Goal: Task Accomplishment & Management: Manage account settings

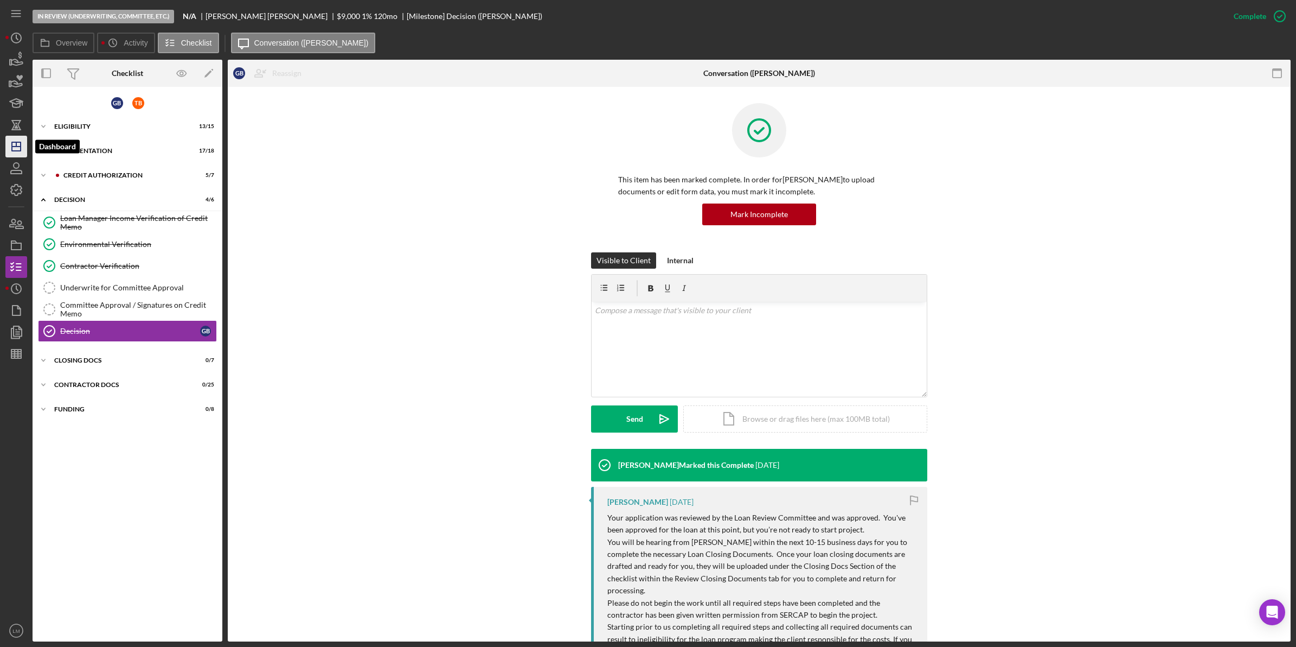
click at [11, 153] on icon "Icon/Dashboard" at bounding box center [16, 146] width 27 height 27
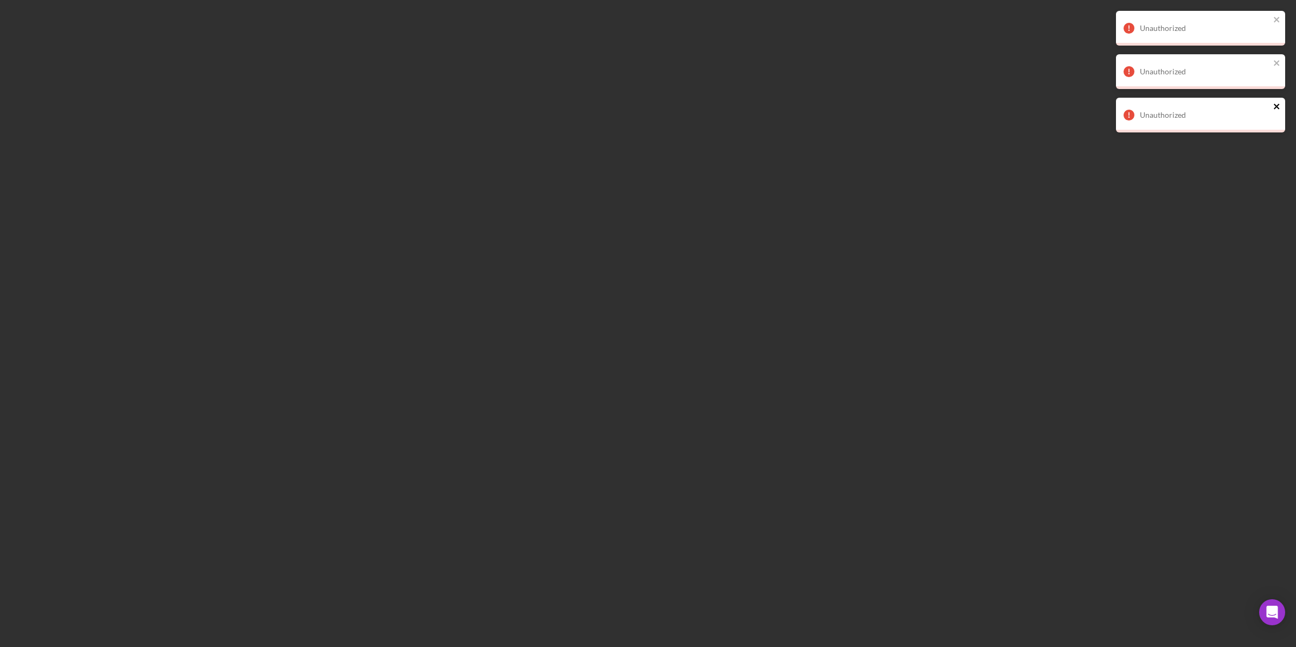
click at [1278, 102] on icon "close" at bounding box center [1278, 106] width 8 height 9
click at [1281, 59] on icon "close" at bounding box center [1278, 63] width 8 height 9
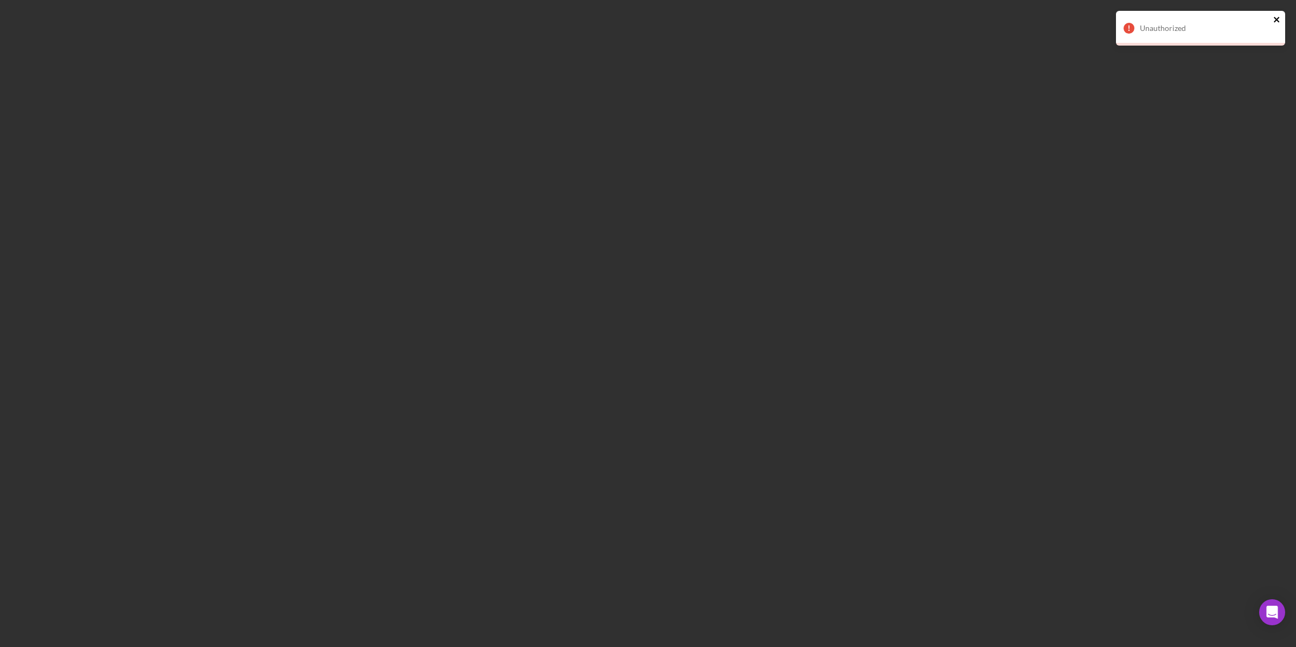
click at [1278, 22] on icon "close" at bounding box center [1278, 19] width 8 height 9
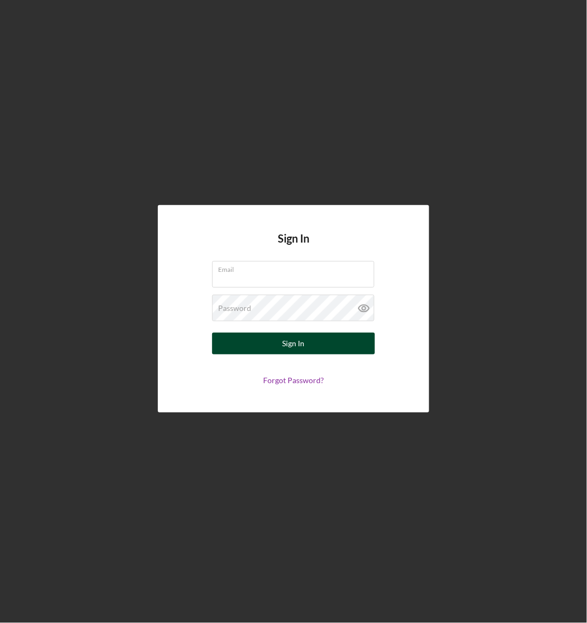
type input "[EMAIL_ADDRESS][DOMAIN_NAME]"
click at [311, 345] on button "Sign In" at bounding box center [293, 344] width 163 height 22
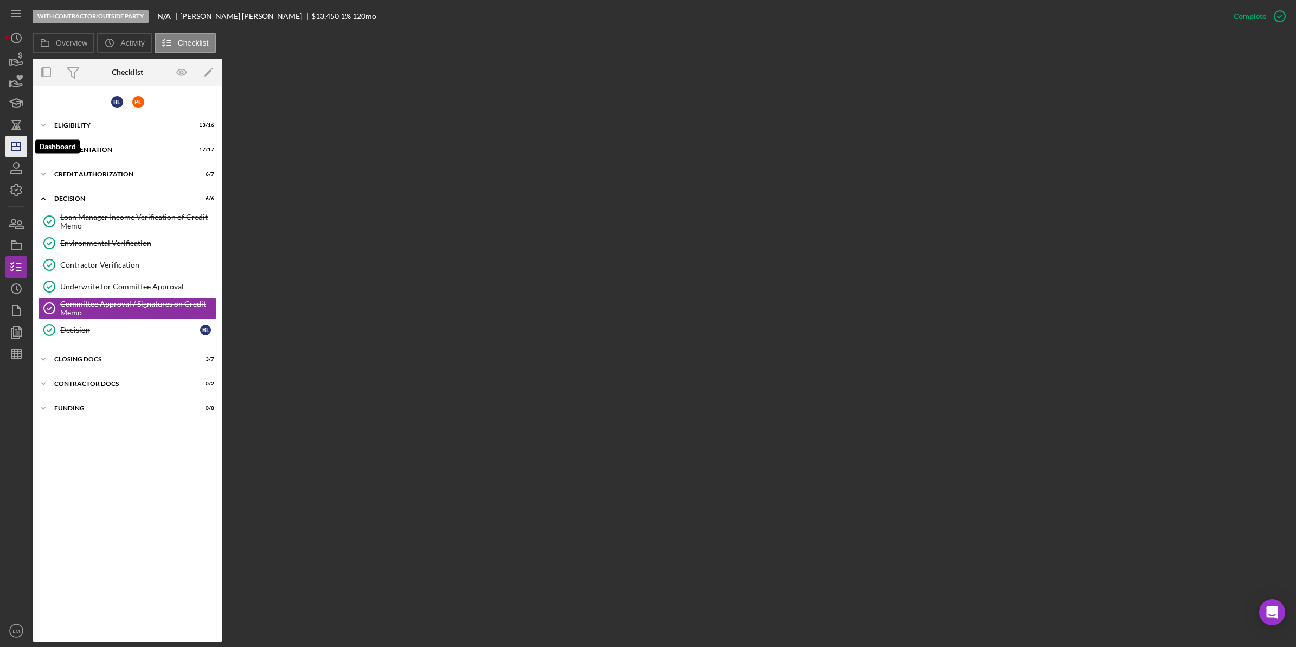
click at [14, 143] on icon "Icon/Dashboard" at bounding box center [16, 146] width 27 height 27
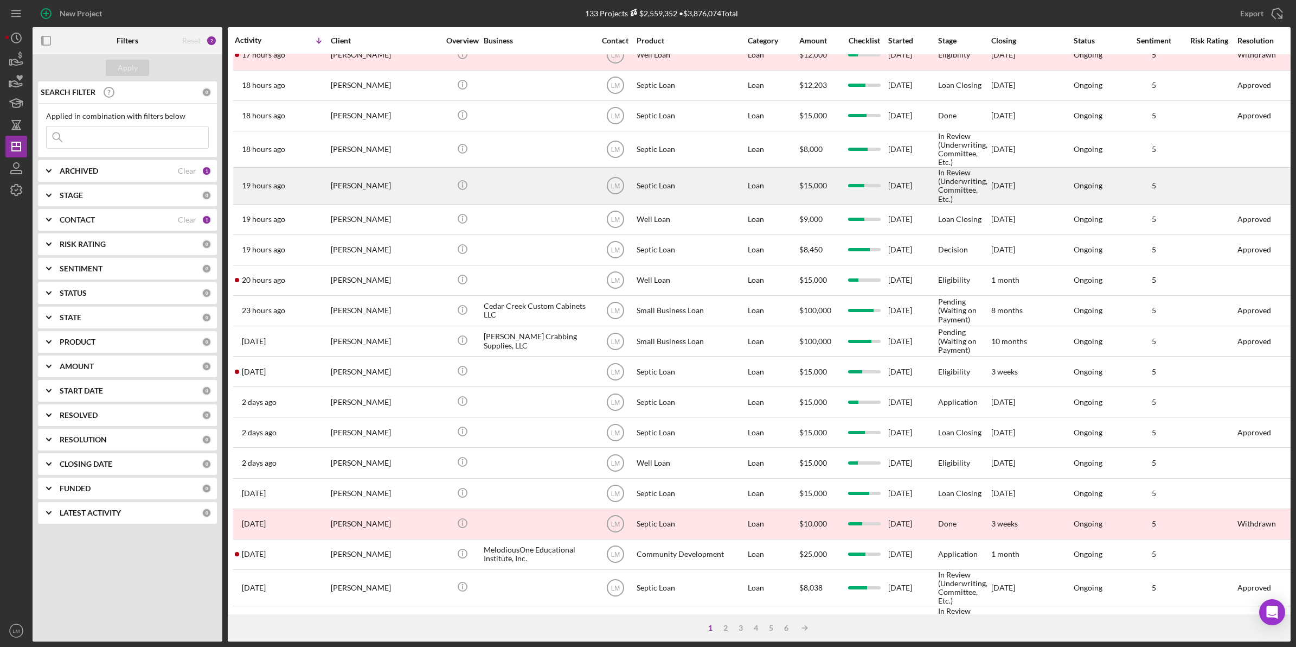
scroll to position [261, 0]
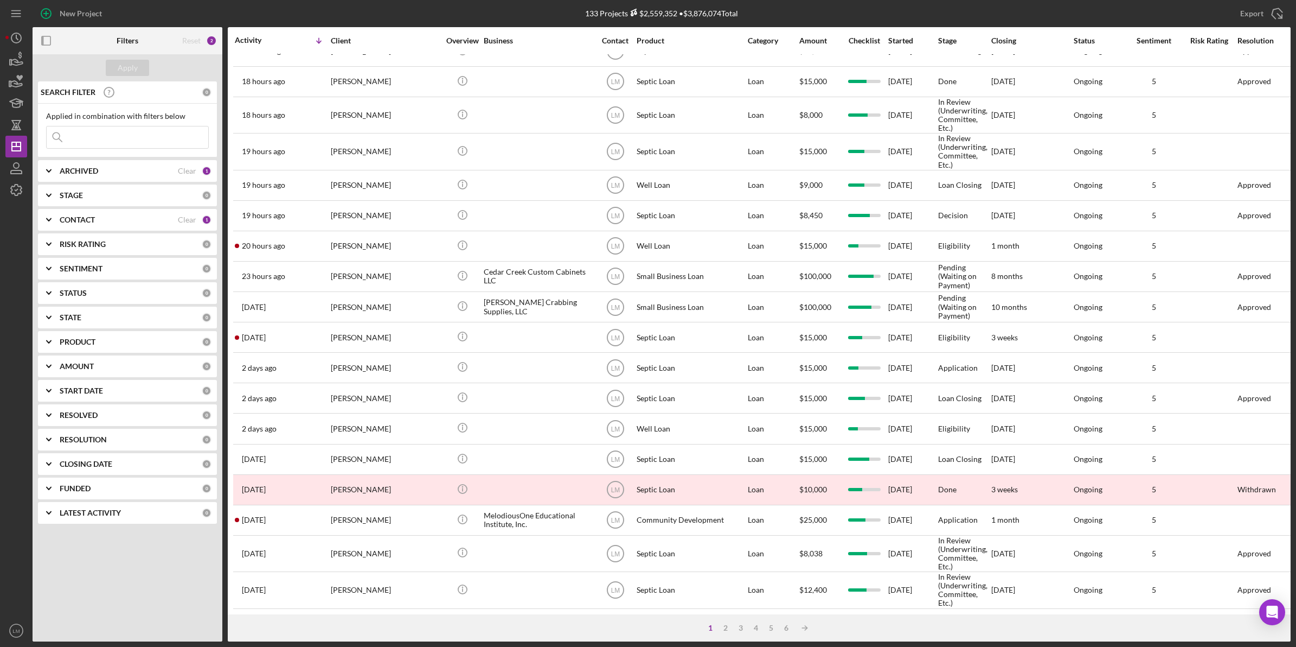
click at [128, 141] on input at bounding box center [128, 137] width 162 height 22
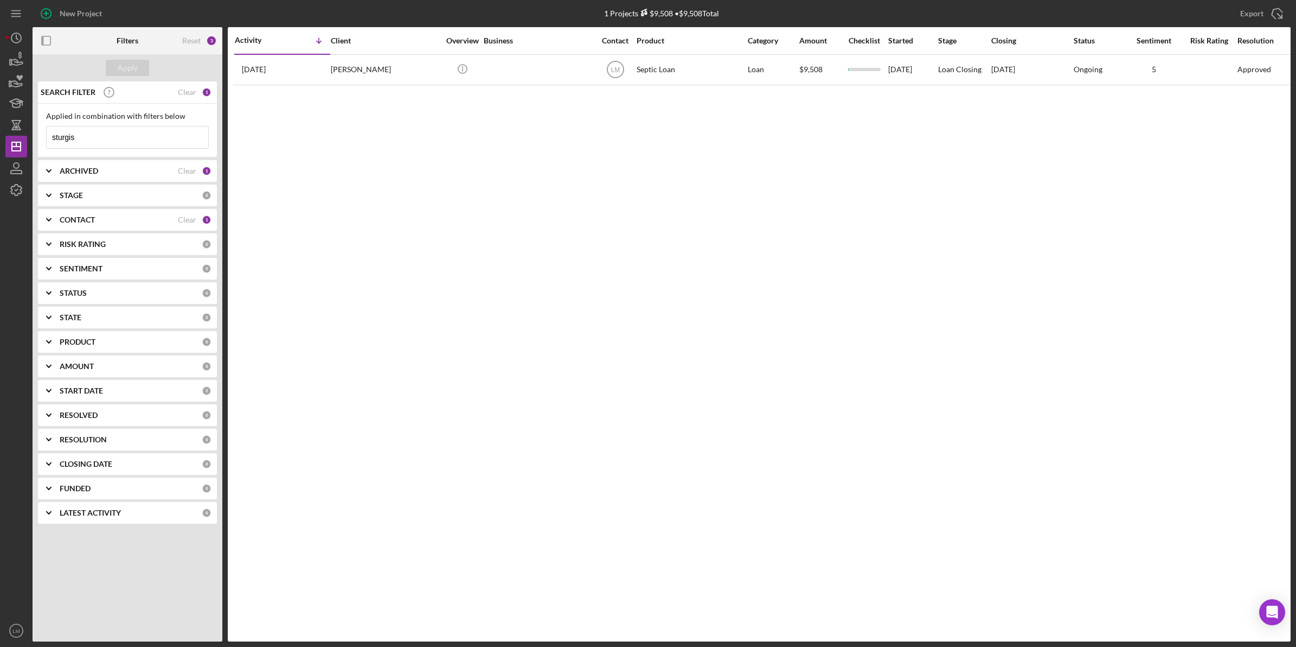
scroll to position [0, 0]
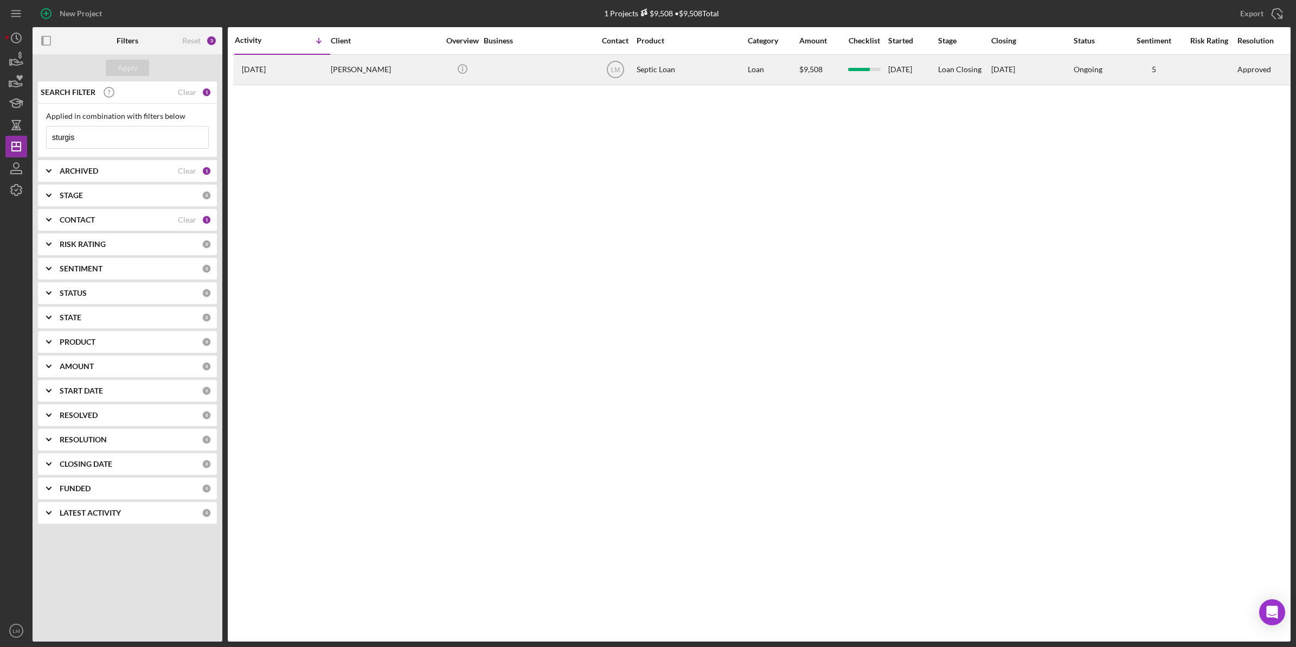
type input "sturgis"
click at [338, 64] on div "[PERSON_NAME]" at bounding box center [385, 69] width 108 height 29
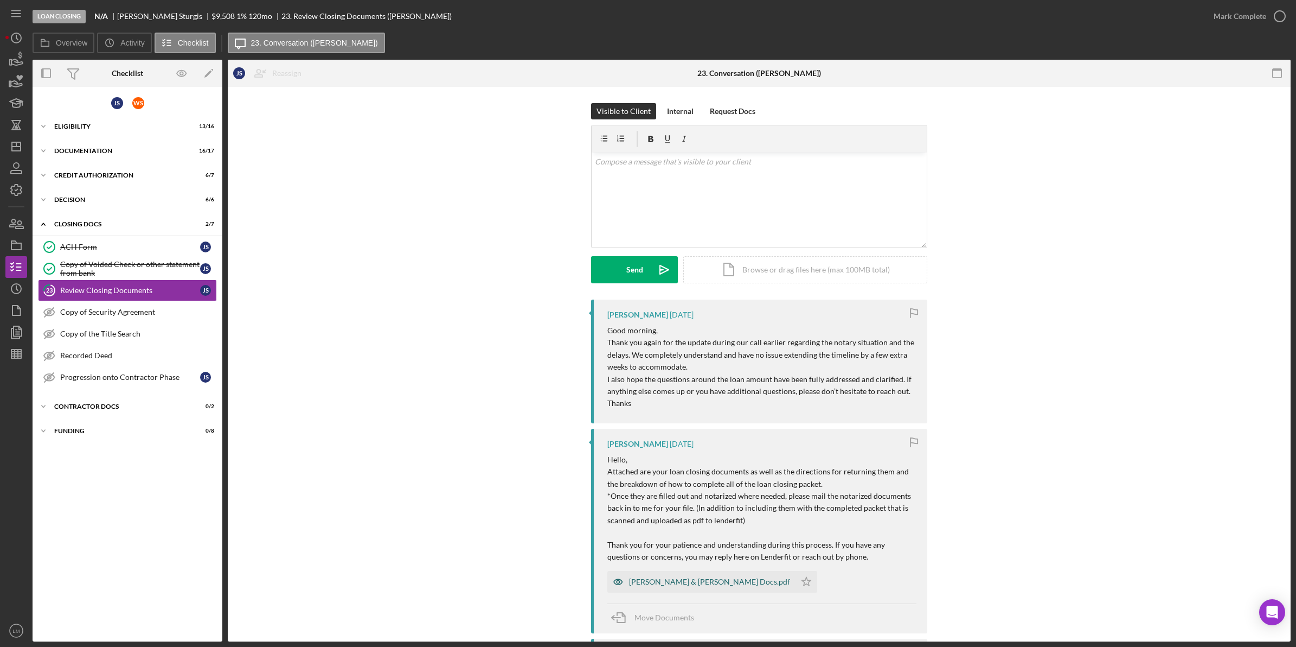
click at [704, 579] on div "[PERSON_NAME] & [PERSON_NAME] Docs.pdf" at bounding box center [709, 581] width 161 height 9
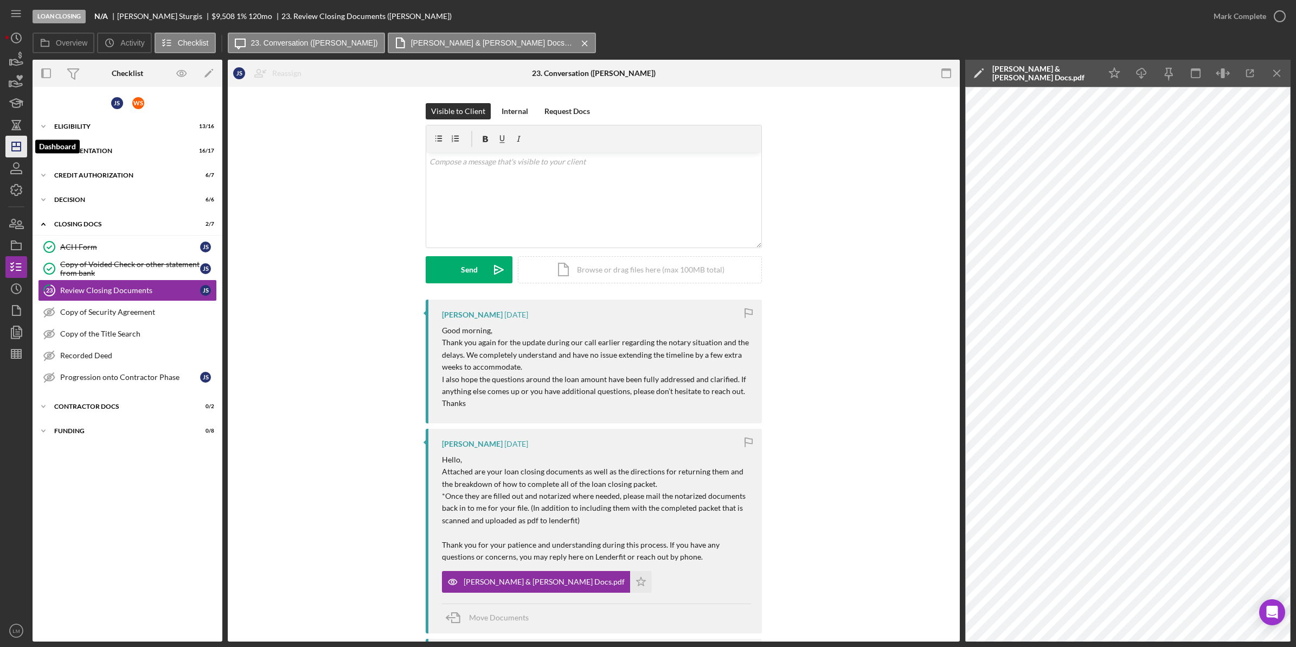
click at [12, 146] on line "button" at bounding box center [16, 146] width 9 height 0
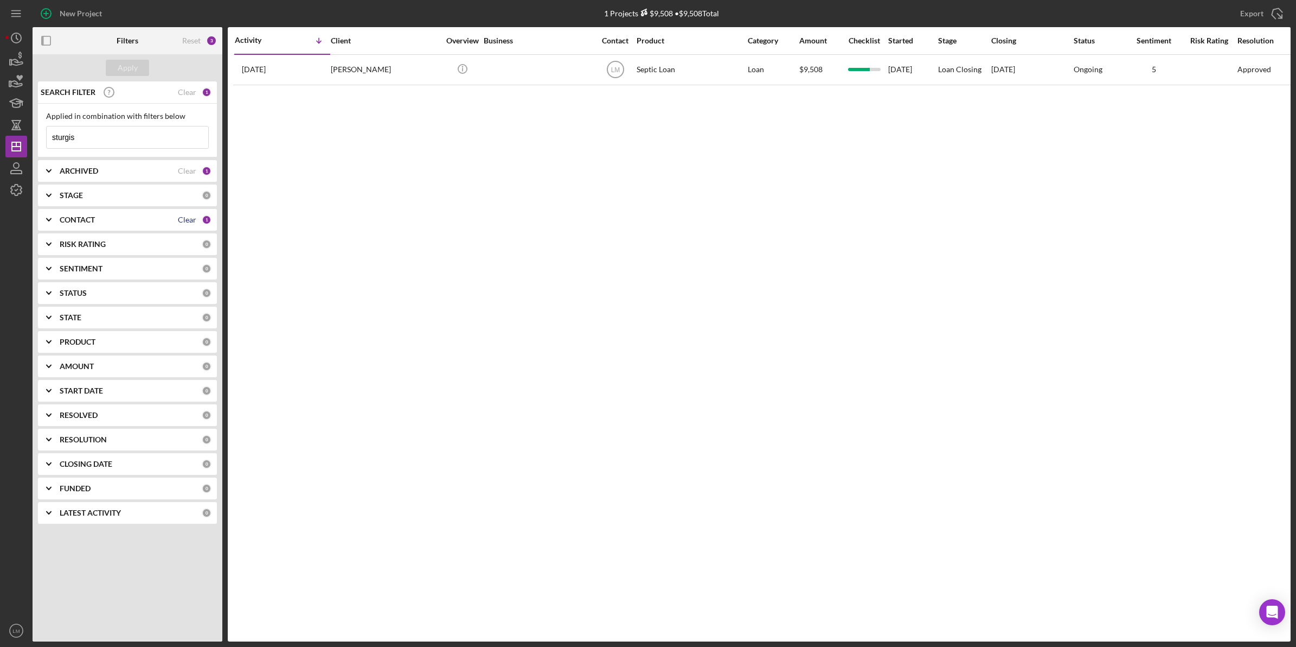
click at [188, 221] on div "Clear" at bounding box center [187, 219] width 18 height 9
click at [82, 134] on input "sturgis" at bounding box center [128, 137] width 162 height 22
type input "shepherd"
click at [384, 81] on div "[PERSON_NAME]" at bounding box center [385, 69] width 108 height 29
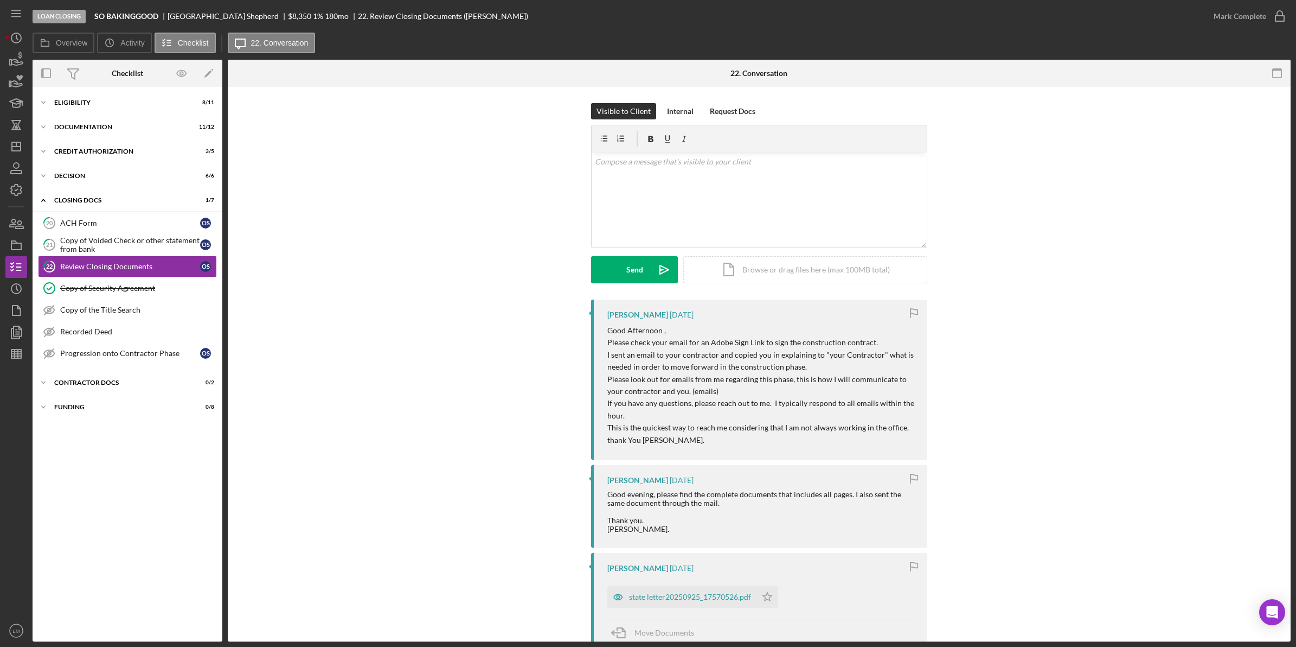
scroll to position [68, 0]
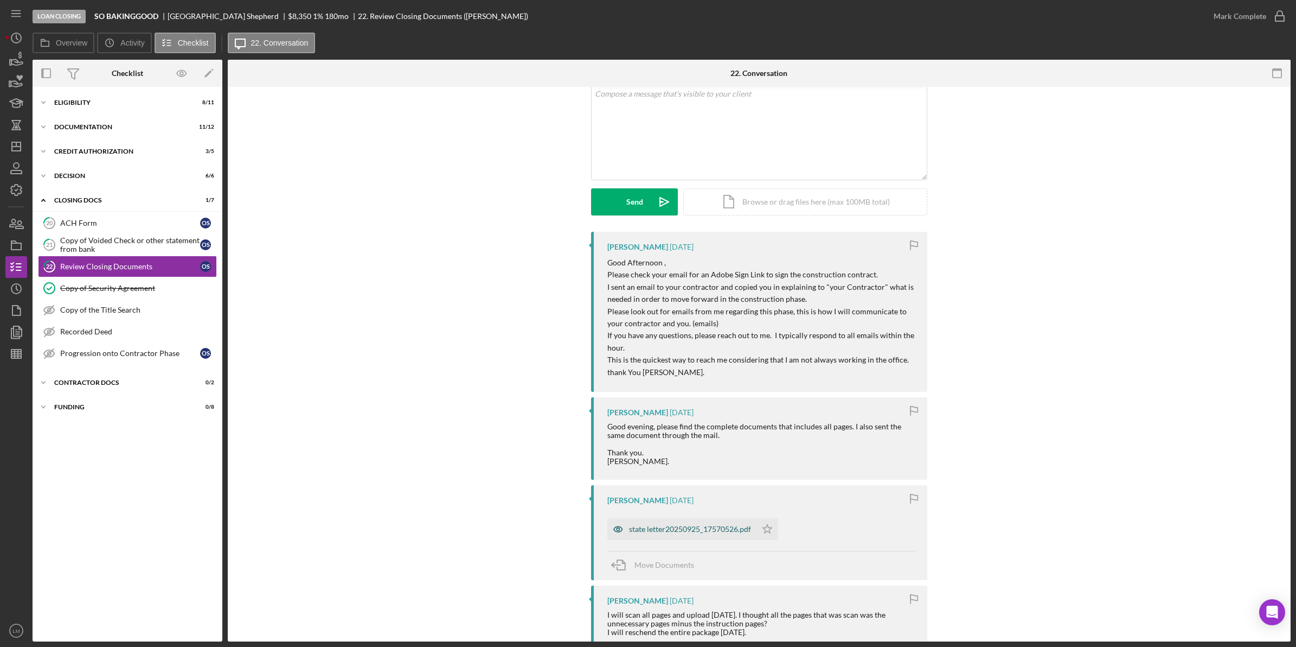
click at [695, 523] on div "state letter20250925_17570526.pdf" at bounding box center [682, 529] width 149 height 22
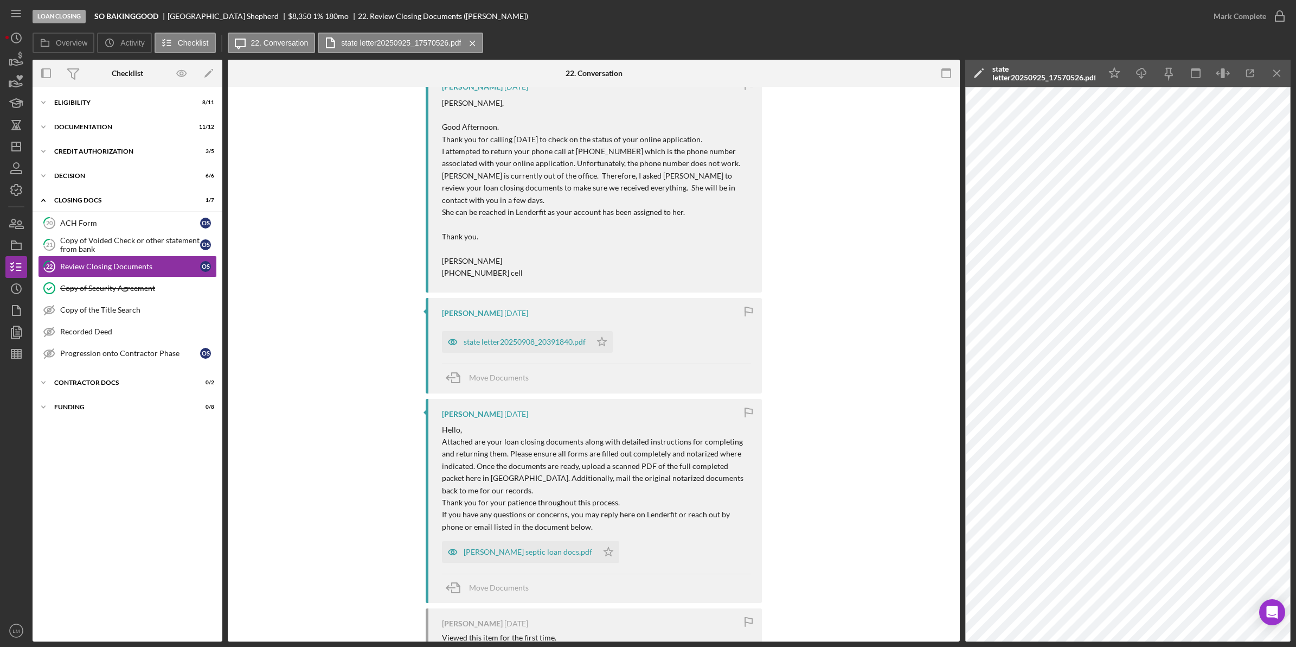
scroll to position [949, 0]
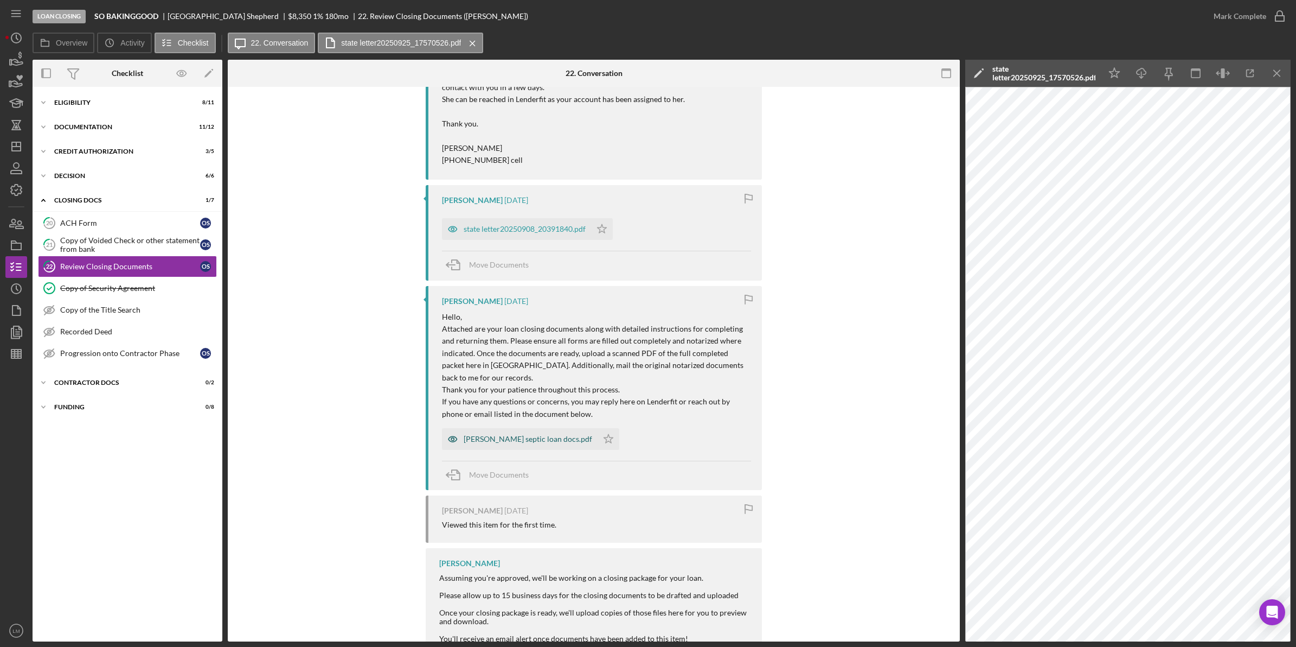
click at [556, 434] on div "[PERSON_NAME] septic loan docs.pdf" at bounding box center [528, 438] width 129 height 9
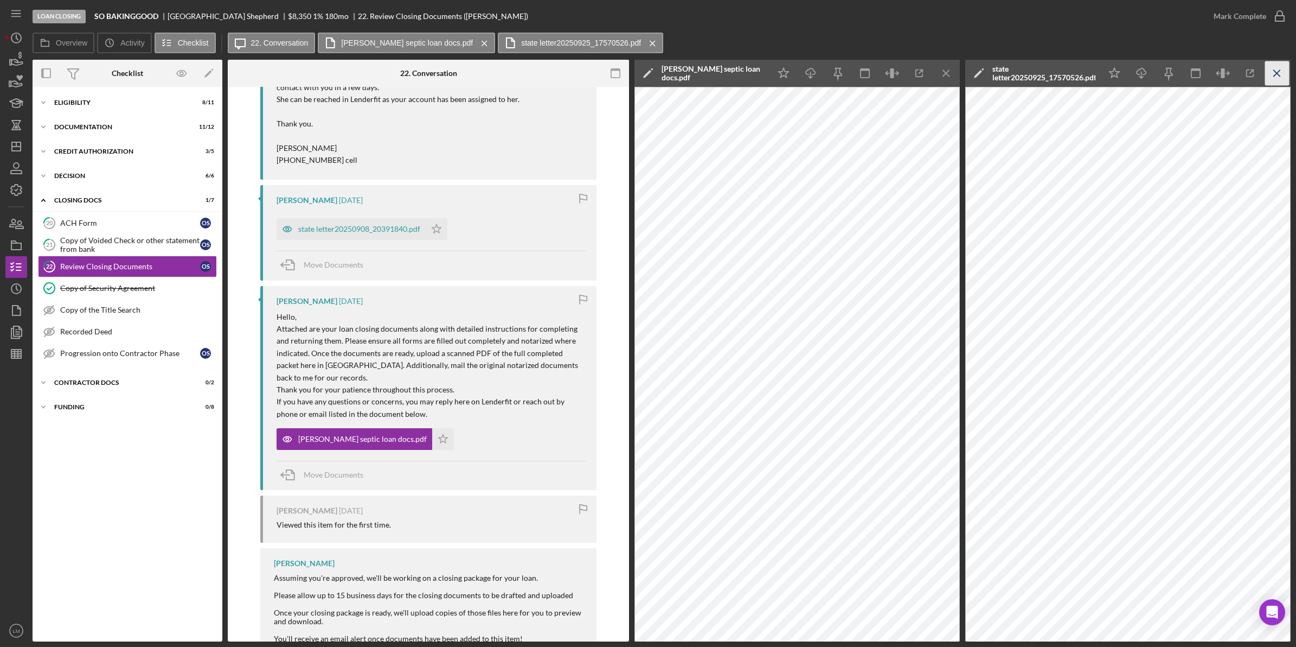
click at [1273, 69] on icon "Icon/Menu Close" at bounding box center [1277, 73] width 24 height 24
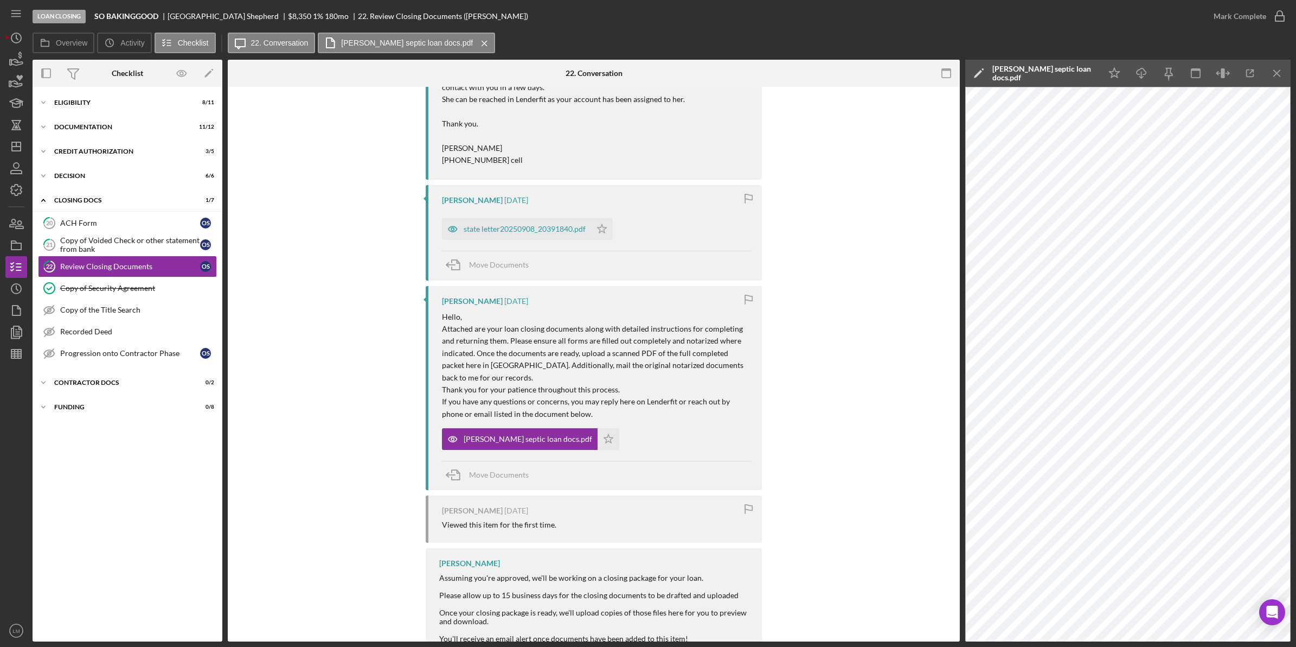
drag, startPoint x: 1226, startPoint y: 79, endPoint x: 1191, endPoint y: 86, distance: 35.9
click at [1224, 79] on icon "button" at bounding box center [1223, 73] width 24 height 24
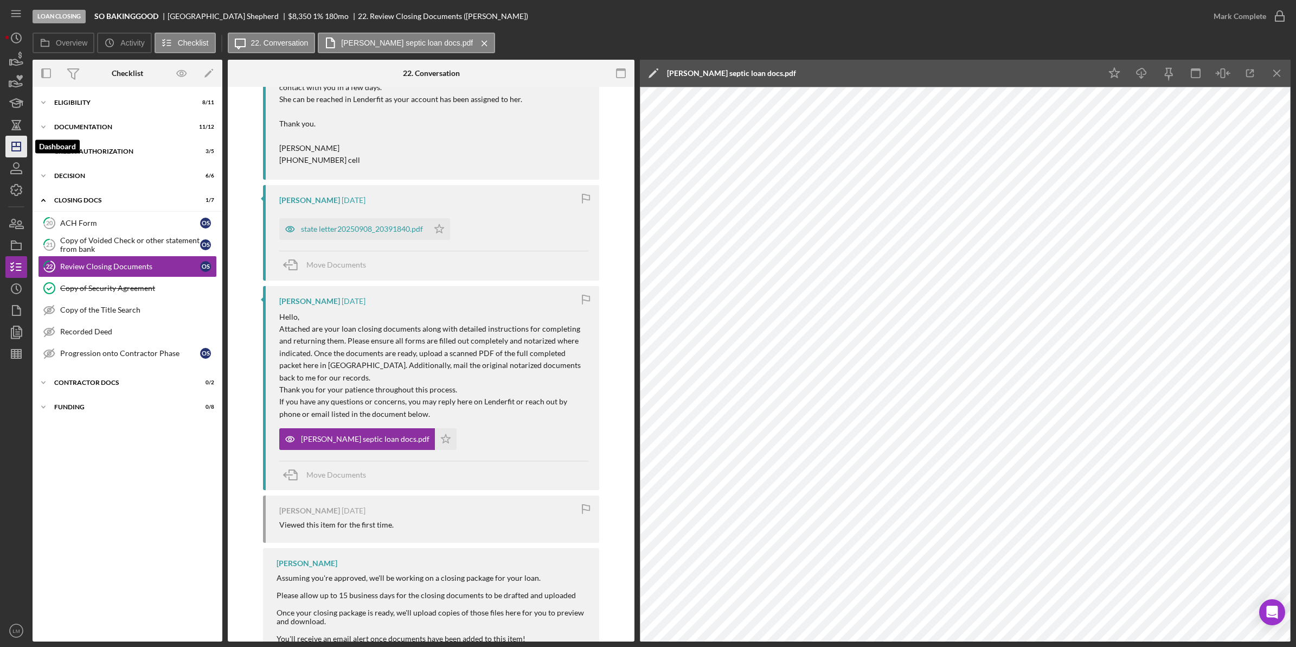
click at [11, 150] on icon "Icon/Dashboard" at bounding box center [16, 146] width 27 height 27
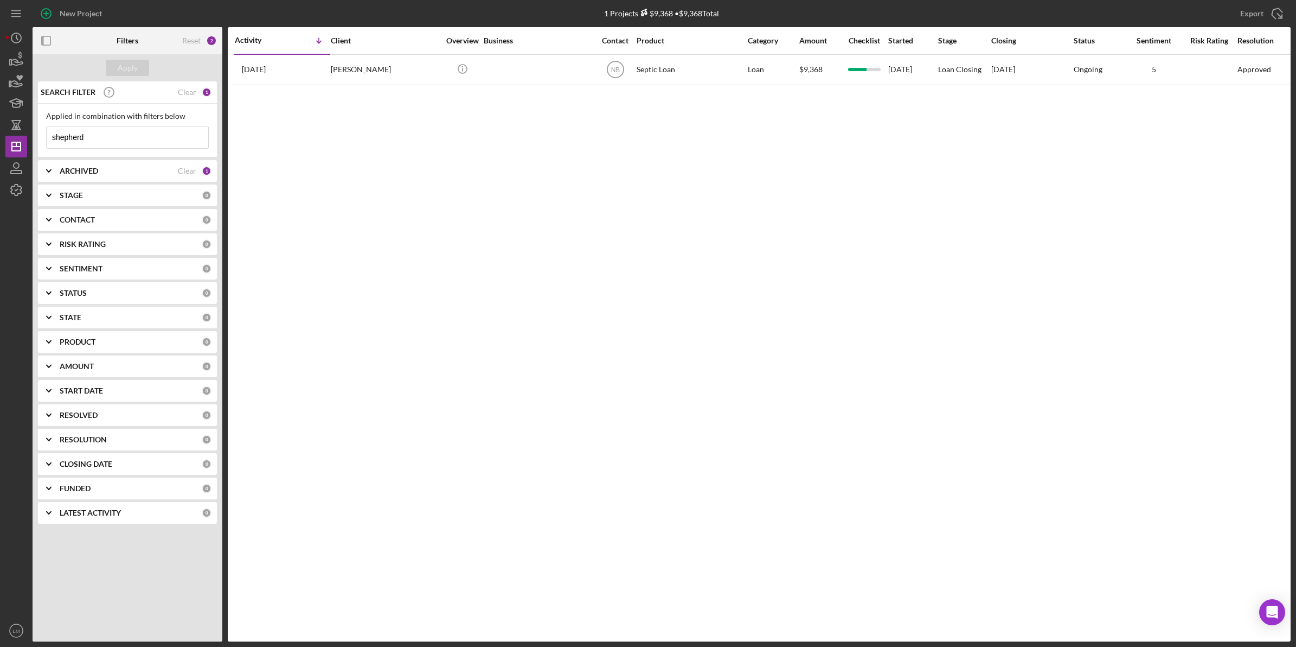
drag, startPoint x: 84, startPoint y: 136, endPoint x: -3, endPoint y: 132, distance: 86.9
click at [0, 132] on html "New Project 1 Projects $9,368 • $9,368 Total shepherd Export Icon/Export Filter…" at bounding box center [648, 323] width 1296 height 647
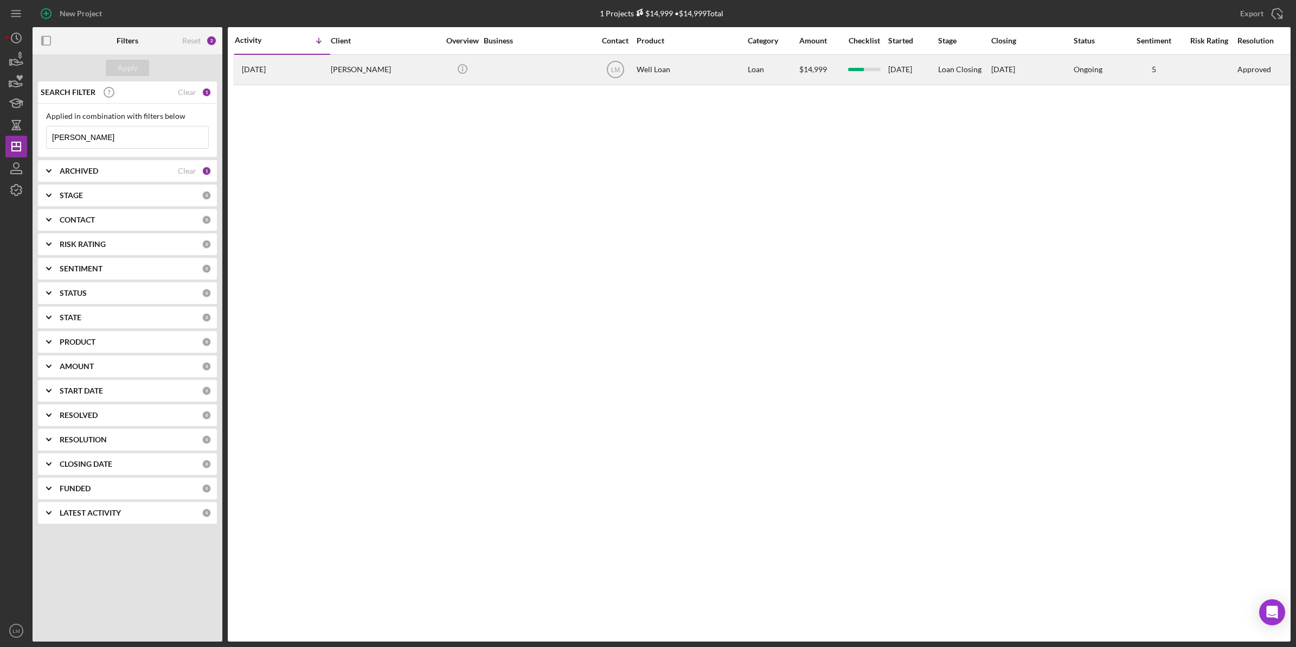
type input "[PERSON_NAME]"
click at [359, 71] on div "[PERSON_NAME]" at bounding box center [385, 69] width 108 height 29
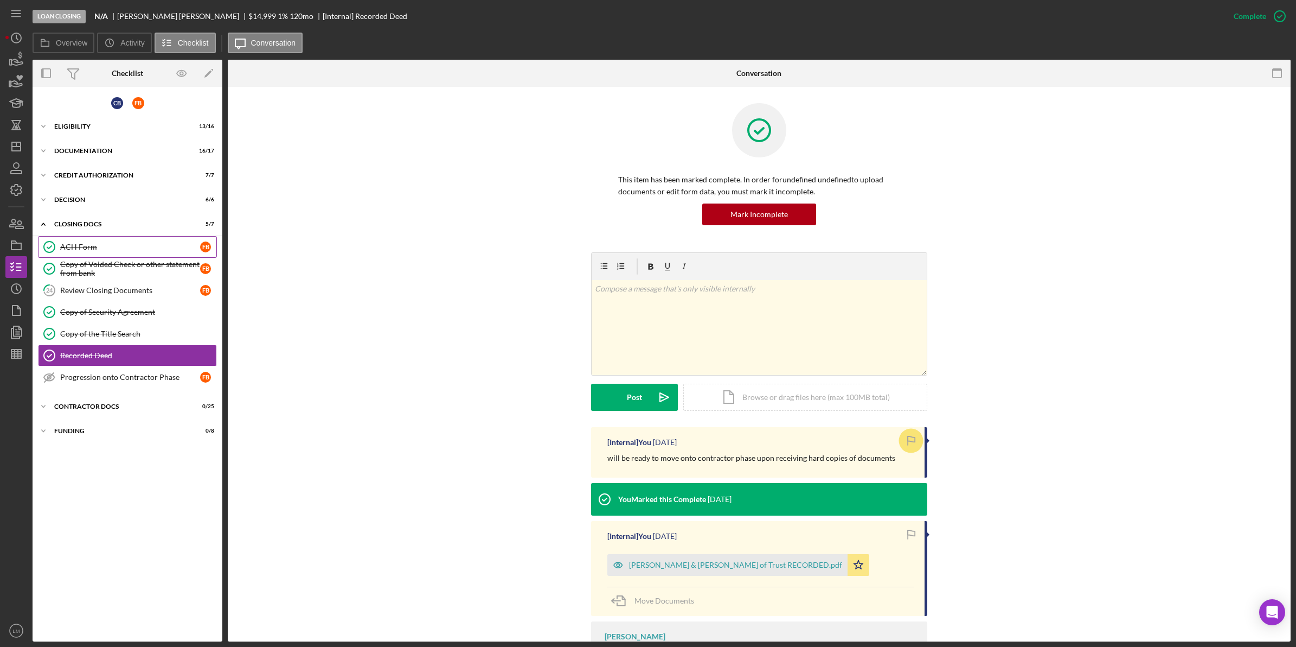
click at [163, 250] on div "ACH Form" at bounding box center [130, 246] width 140 height 9
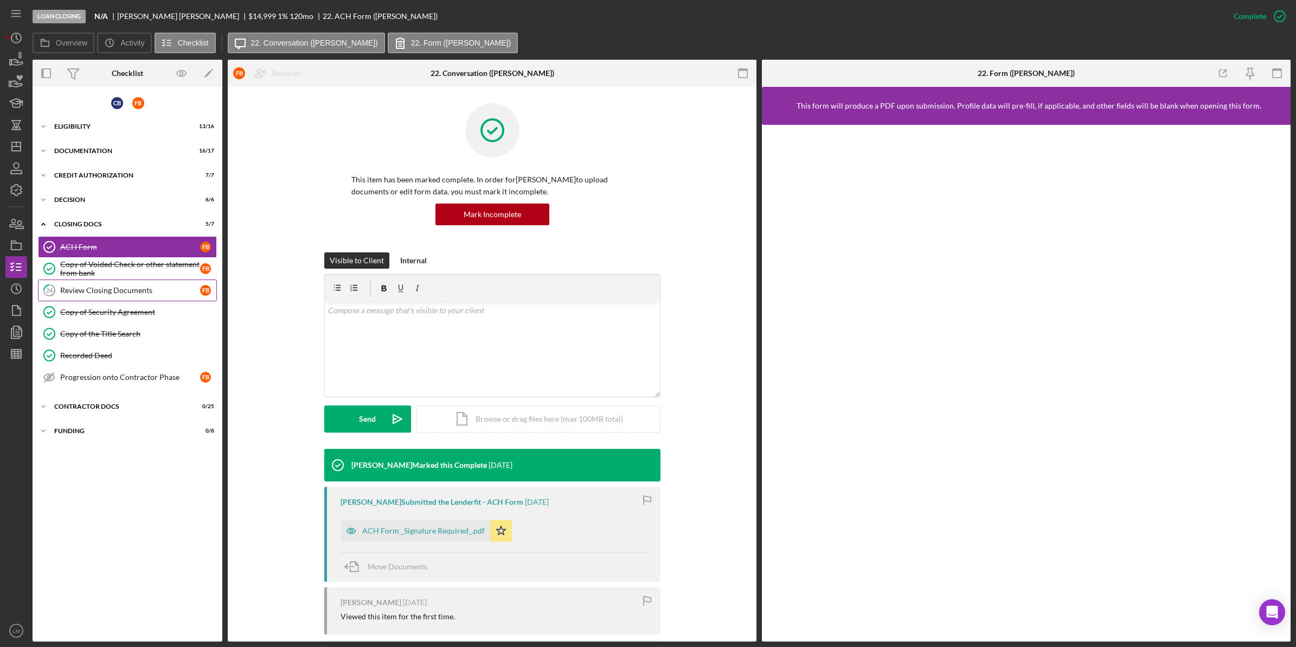
click at [144, 291] on div "Review Closing Documents" at bounding box center [130, 290] width 140 height 9
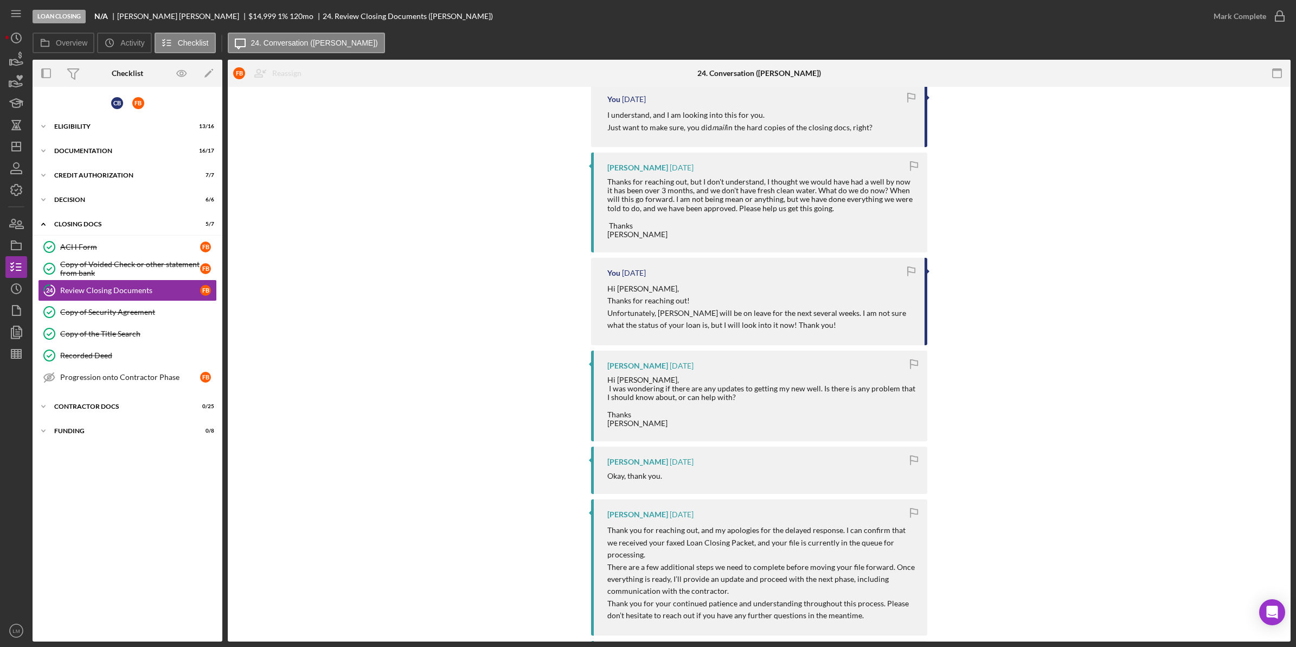
scroll to position [1867, 0]
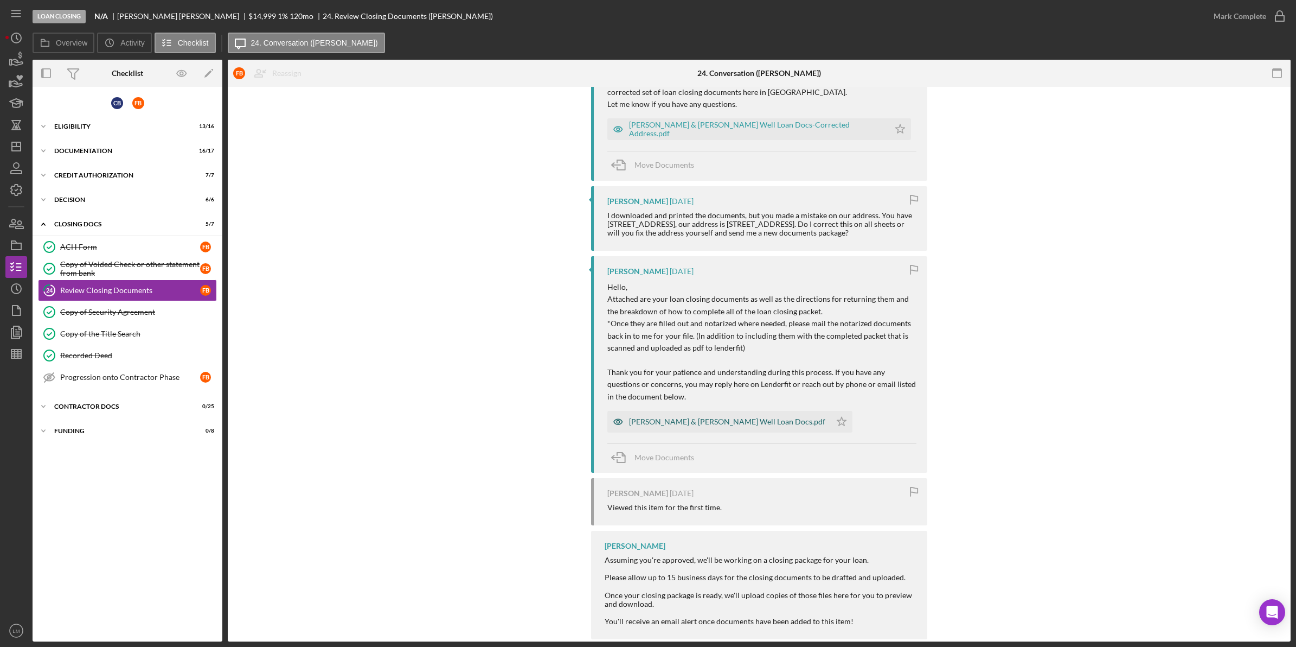
click at [749, 417] on div "[PERSON_NAME] & [PERSON_NAME] Well Loan Docs.pdf" at bounding box center [727, 421] width 196 height 9
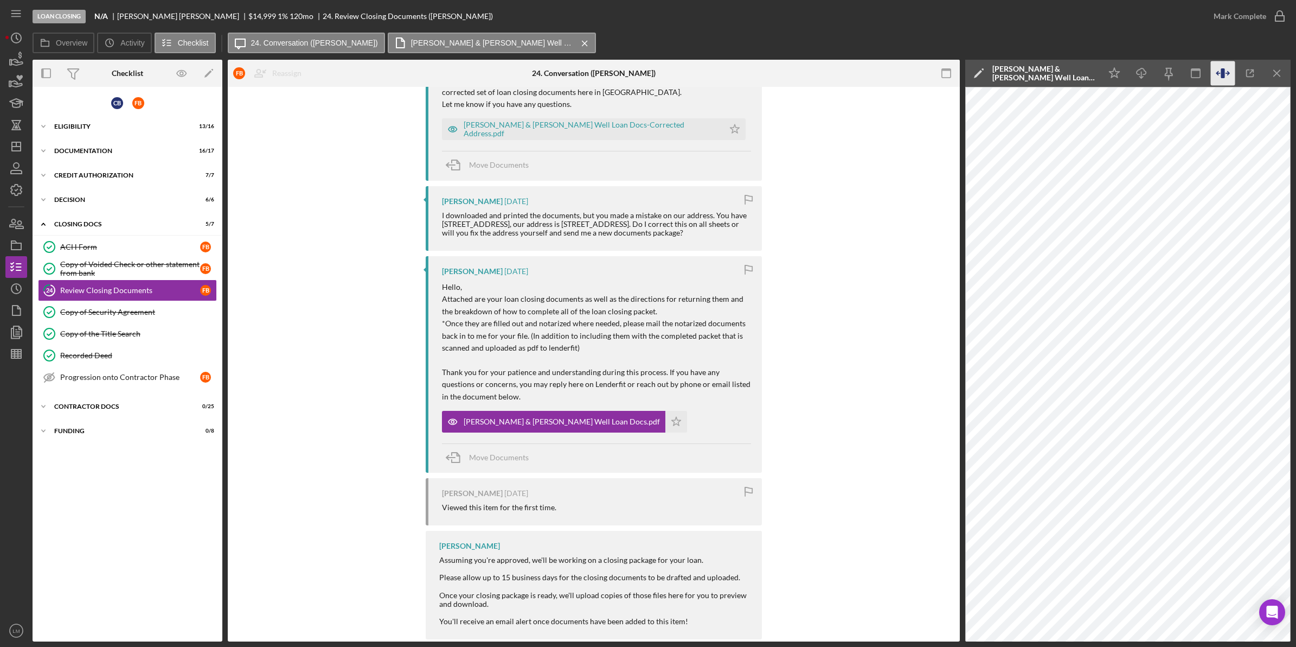
click at [1216, 69] on icon "button" at bounding box center [1223, 73] width 24 height 24
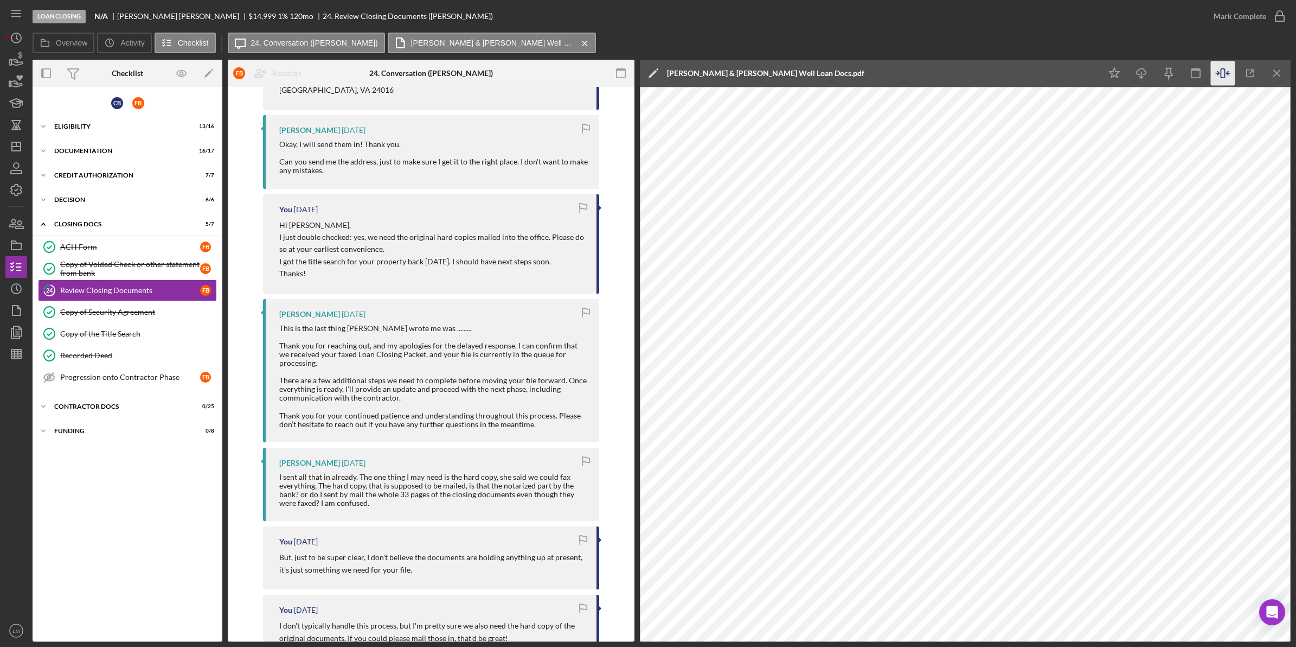
scroll to position [172, 0]
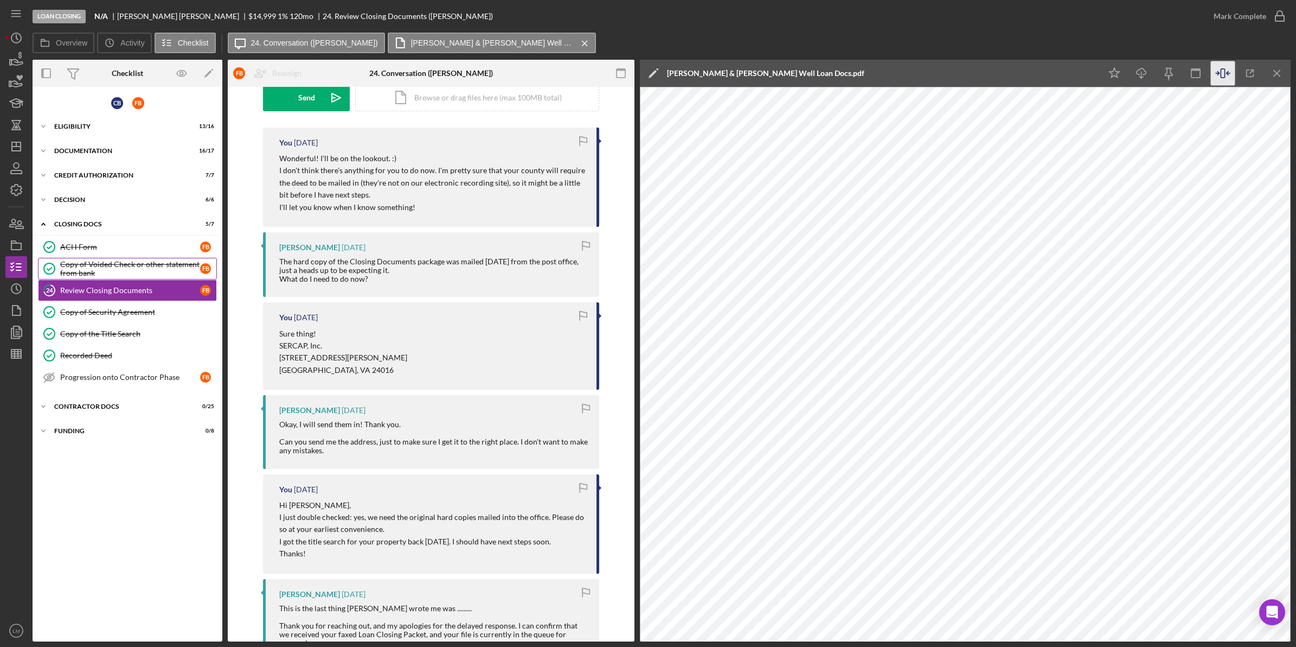
drag, startPoint x: 139, startPoint y: 267, endPoint x: 145, endPoint y: 272, distance: 8.1
click at [139, 267] on div "Copy of Voided Check or other statement from bank" at bounding box center [130, 268] width 140 height 17
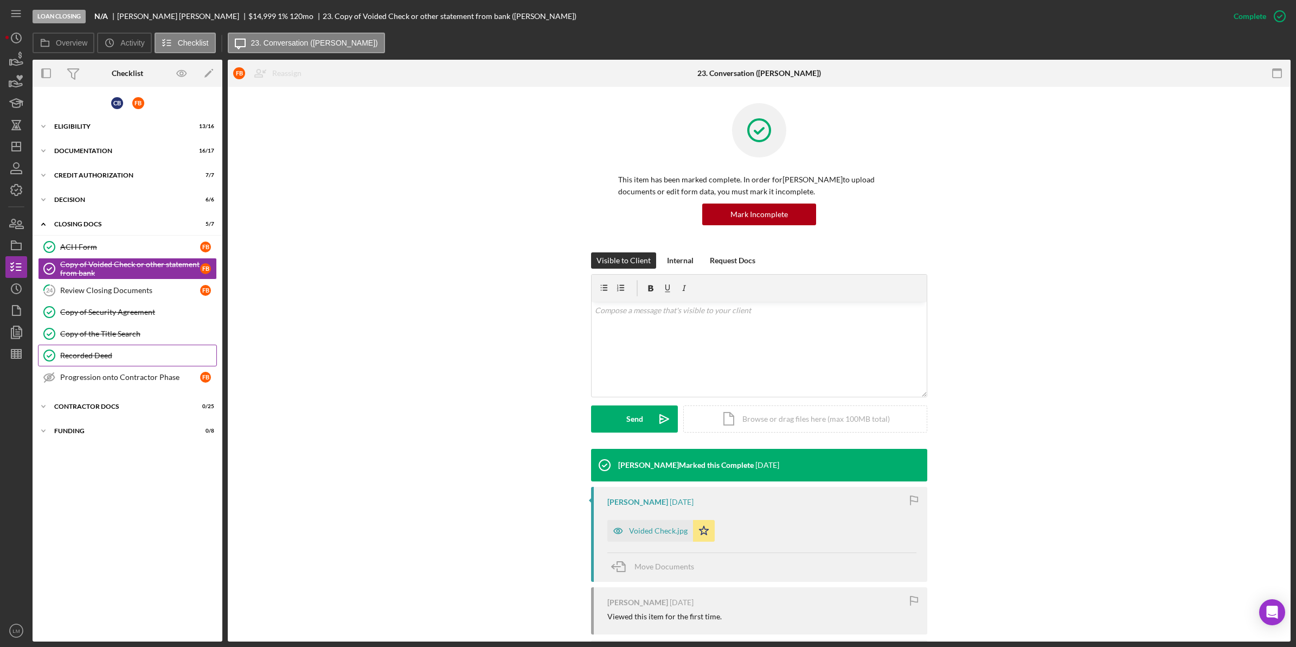
click at [156, 358] on div "Recorded Deed" at bounding box center [138, 355] width 156 height 9
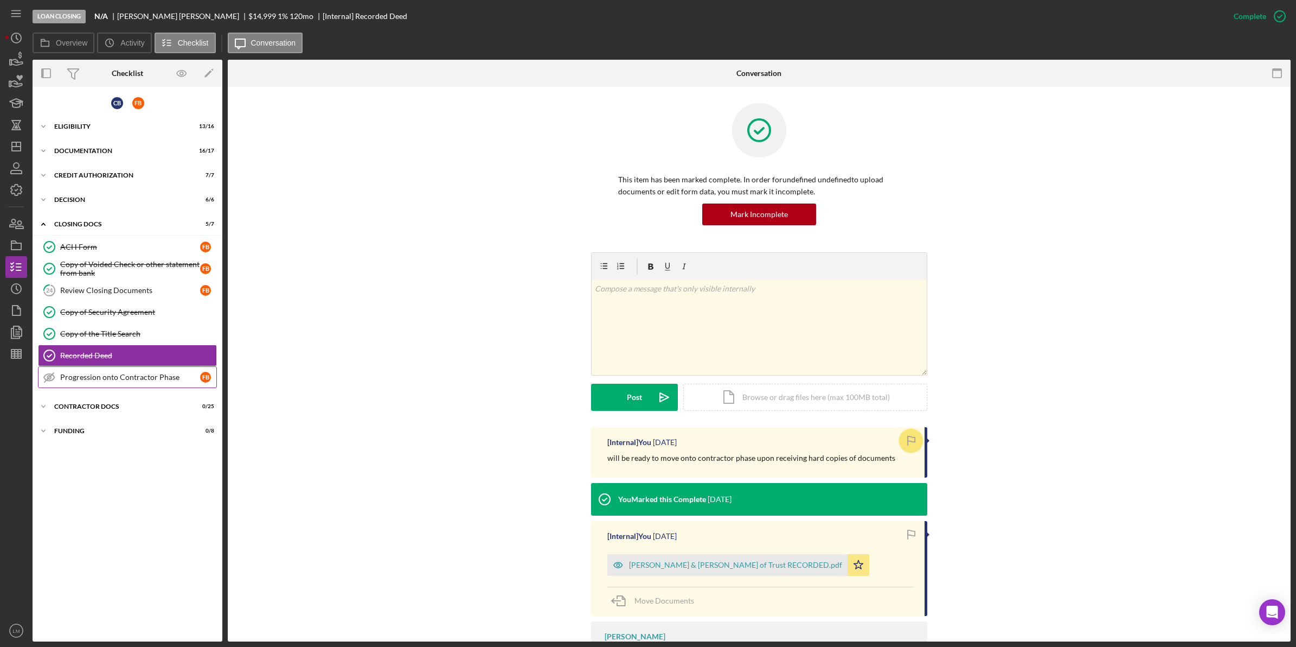
click at [156, 379] on div "Progression onto Contractor Phase" at bounding box center [130, 377] width 140 height 9
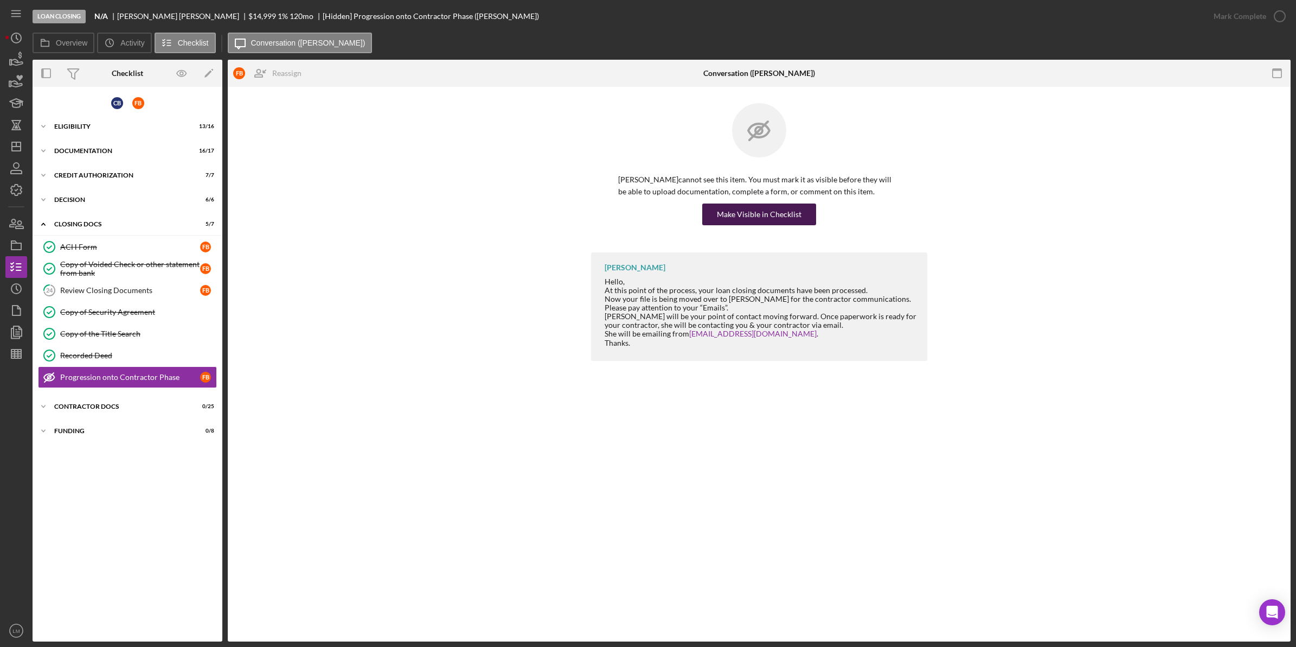
click at [760, 223] on div "Make Visible in Checklist" at bounding box center [759, 214] width 85 height 22
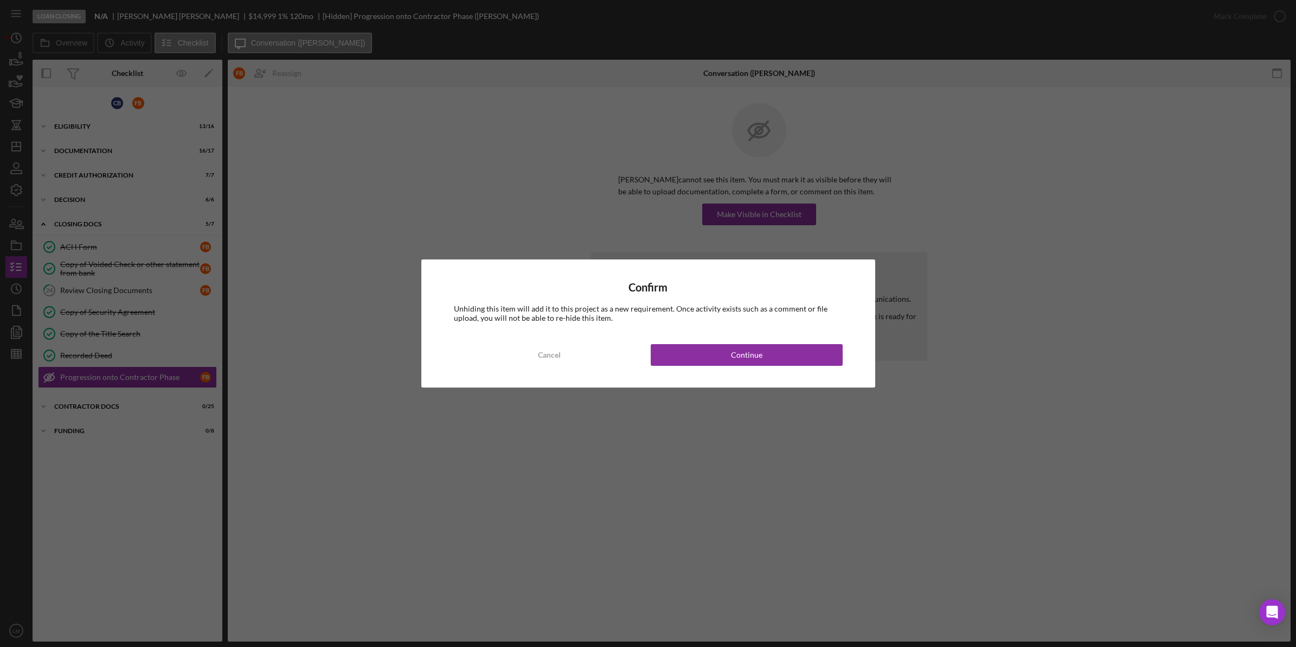
click at [768, 372] on div "Confirm Unhiding this item will add it to this project as a new requirement. On…" at bounding box center [648, 322] width 454 height 127
click at [766, 356] on button "Continue" at bounding box center [747, 355] width 192 height 22
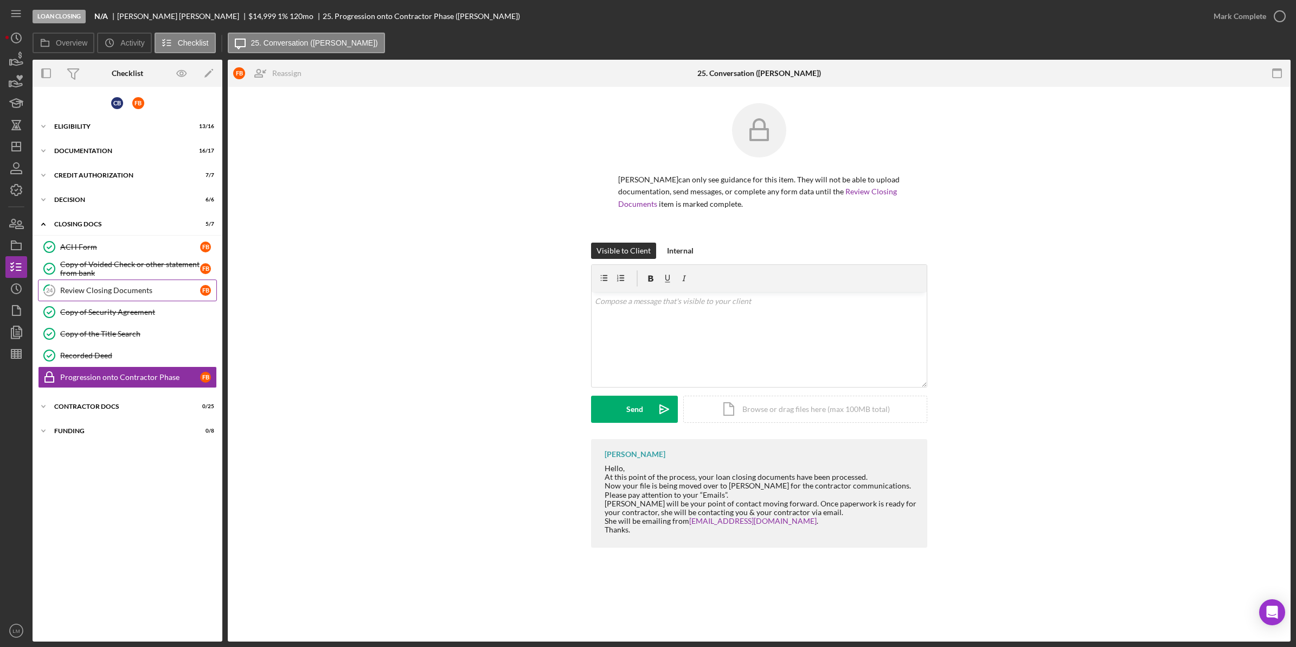
click at [137, 298] on link "24 Review Closing Documents F B" at bounding box center [127, 290] width 179 height 22
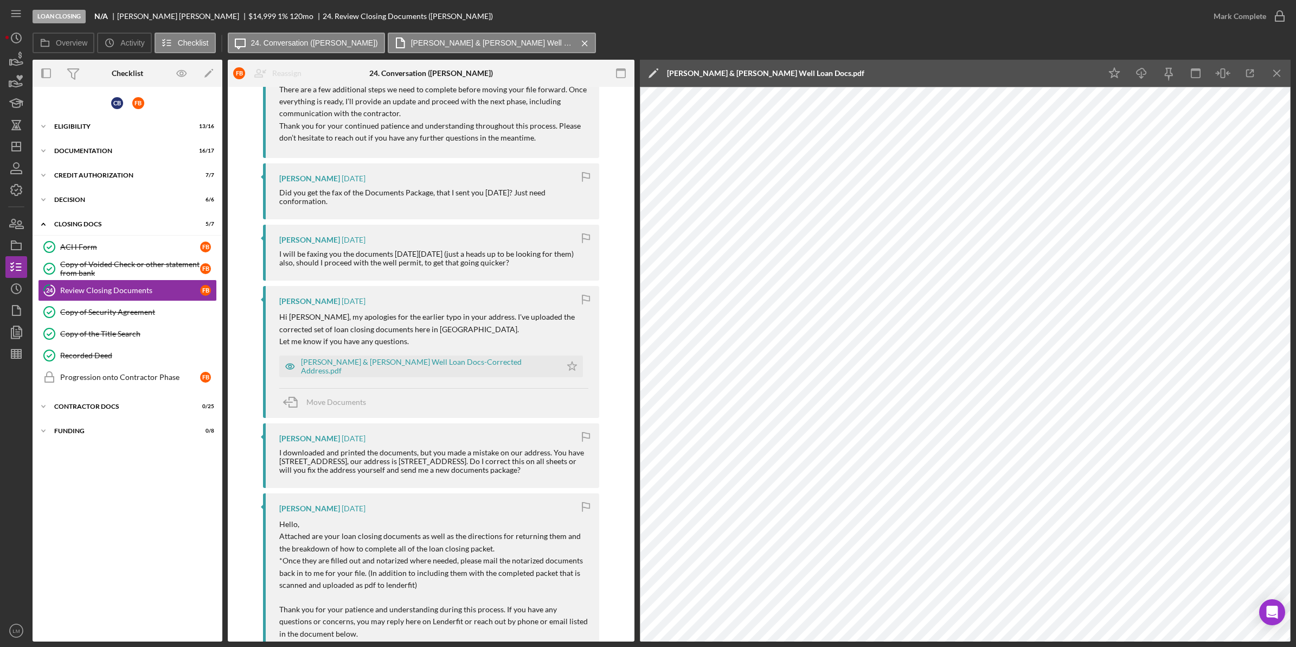
scroll to position [1695, 0]
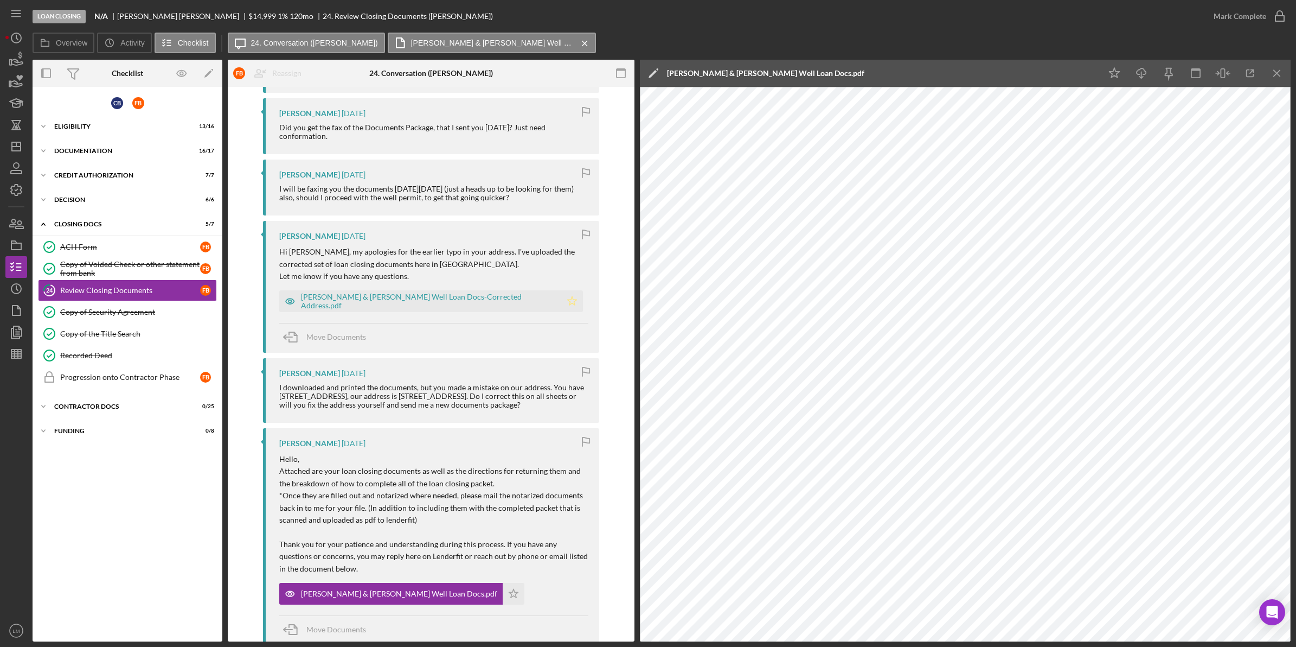
click at [561, 290] on icon "Icon/Star" at bounding box center [572, 301] width 22 height 22
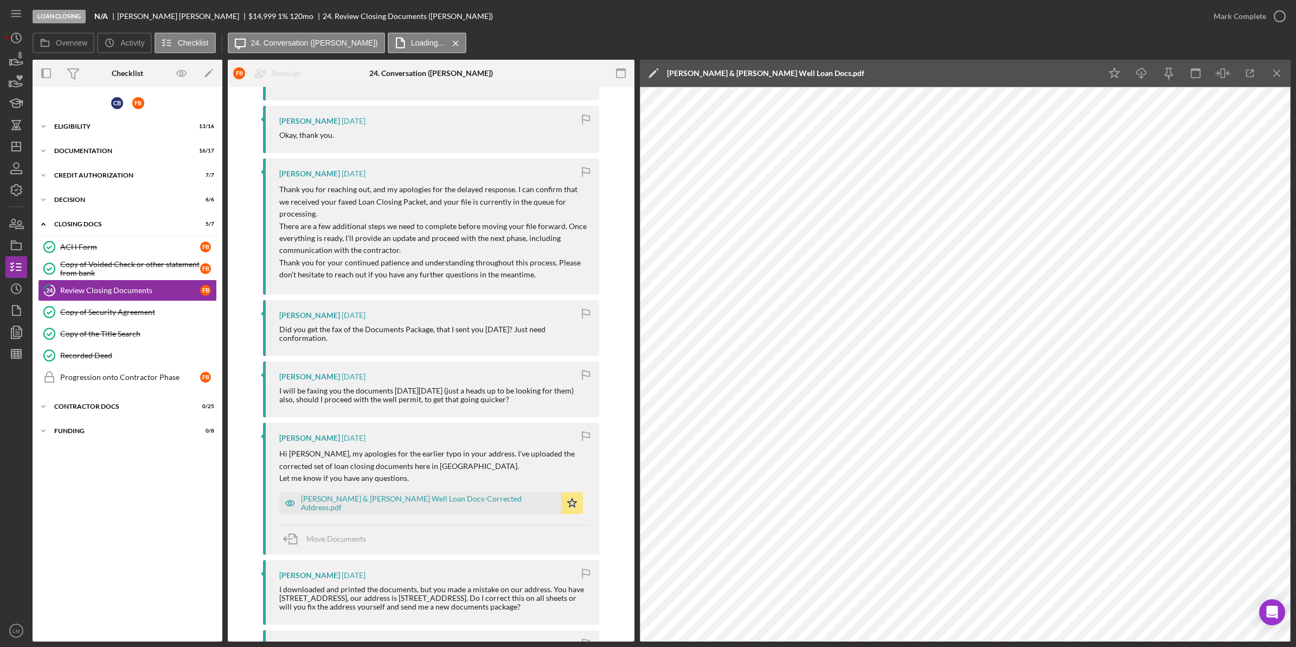
scroll to position [1492, 0]
click at [1280, 20] on icon "button" at bounding box center [1280, 16] width 27 height 27
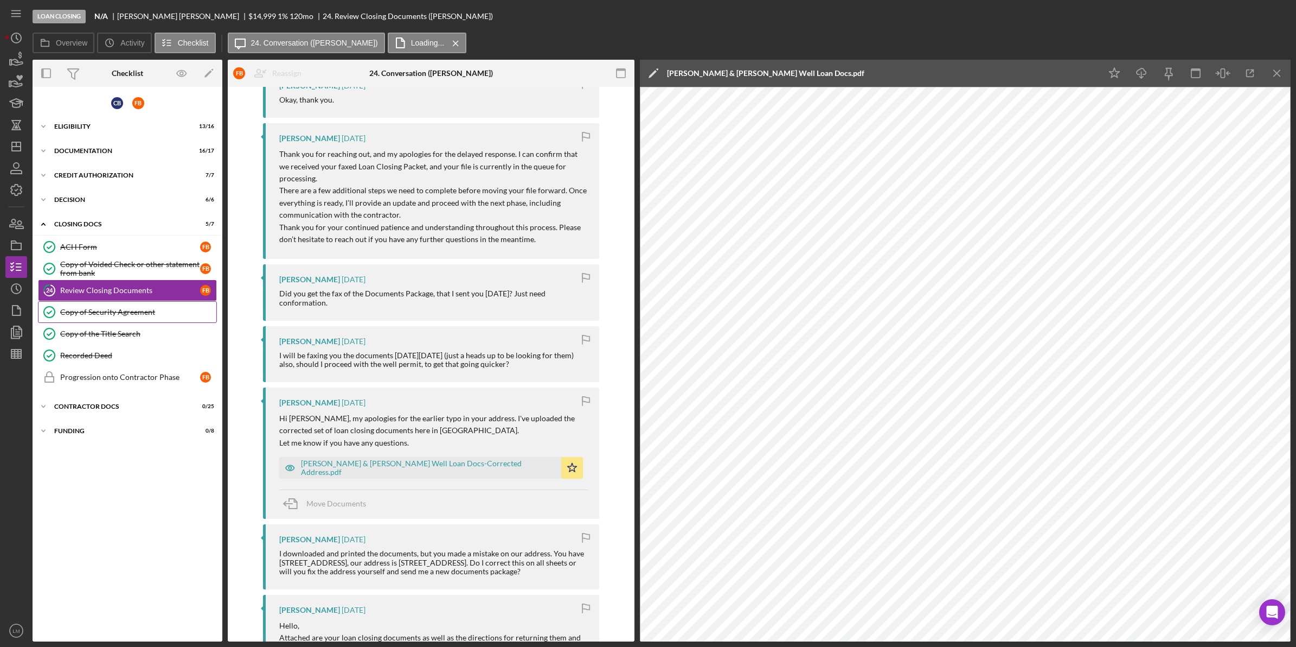
scroll to position [1678, 0]
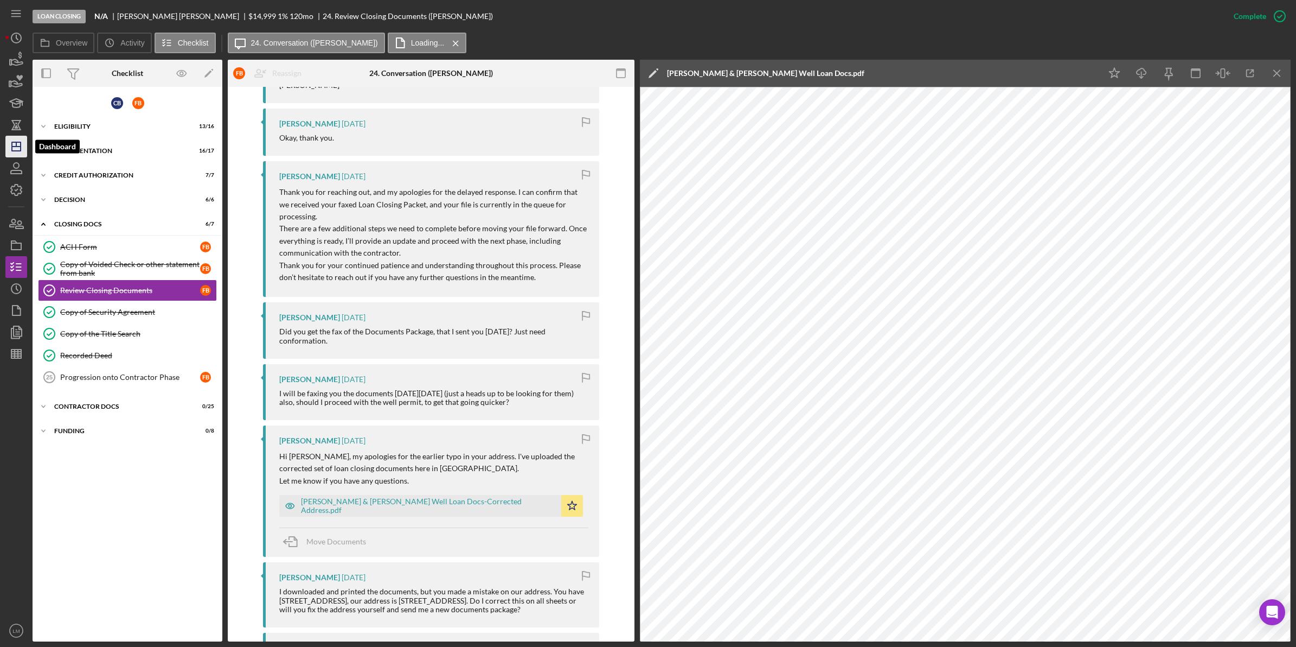
click at [16, 147] on icon "Icon/Dashboard" at bounding box center [16, 146] width 27 height 27
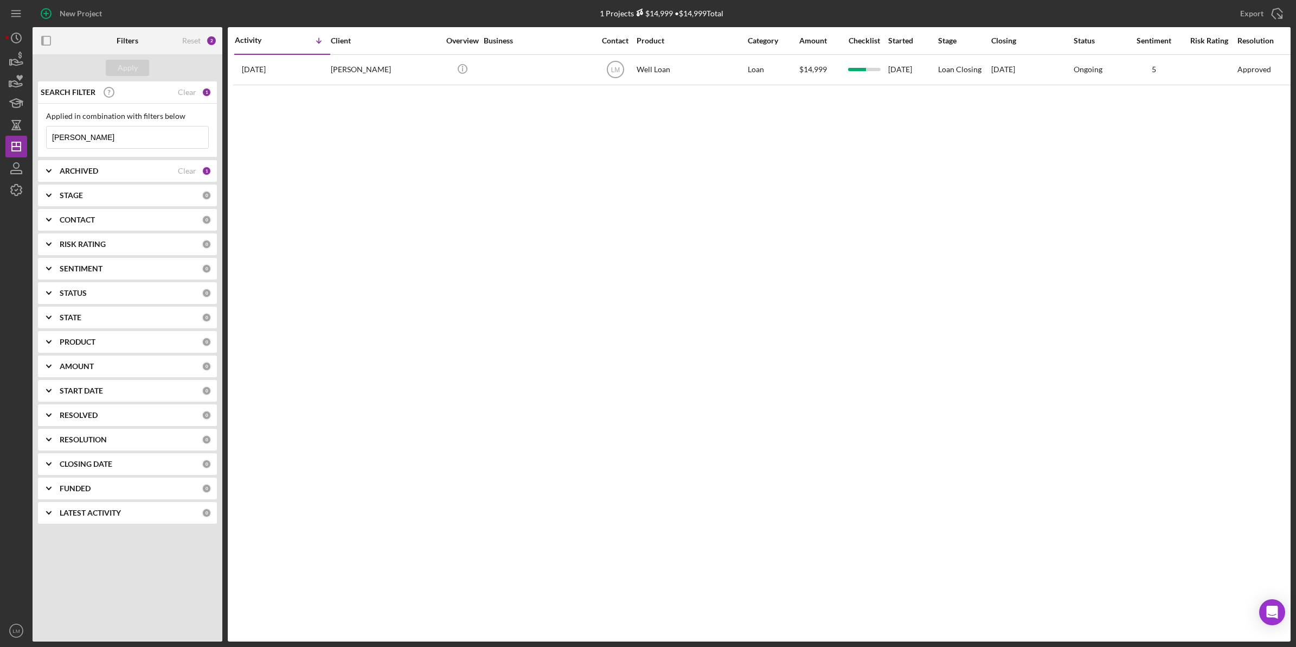
drag, startPoint x: 150, startPoint y: 137, endPoint x: 133, endPoint y: 131, distance: 17.8
click at [148, 140] on input "[PERSON_NAME]" at bounding box center [128, 137] width 162 height 22
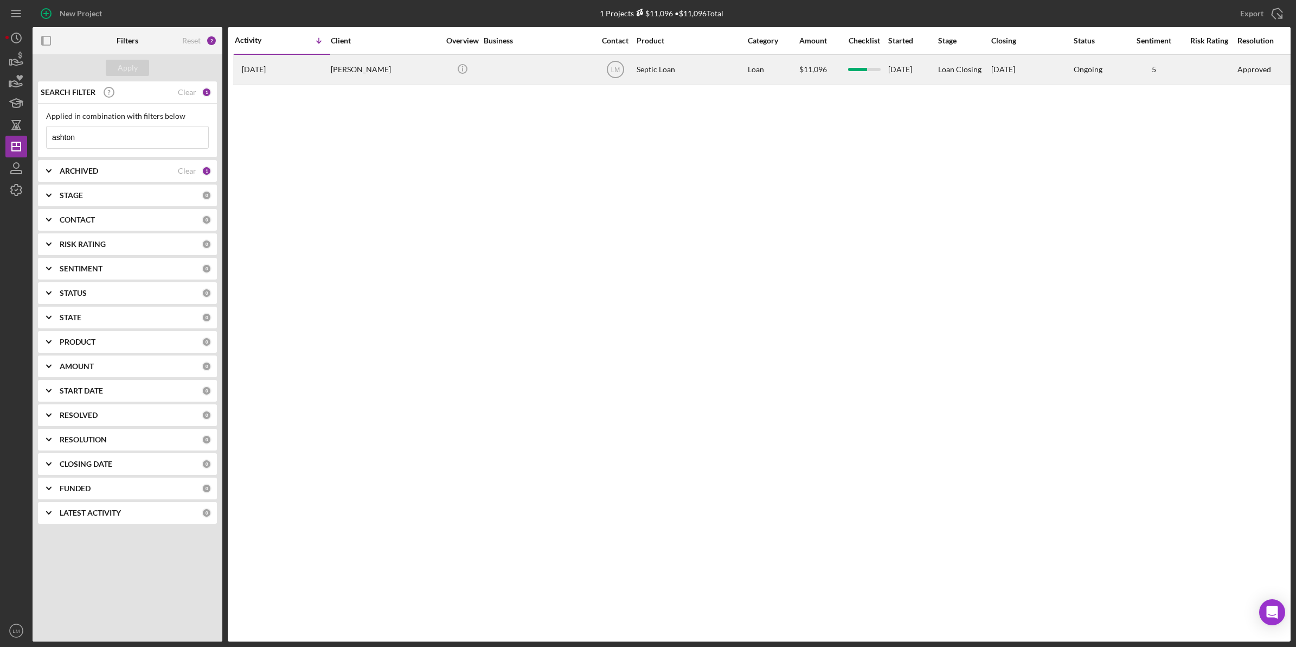
type input "ashton"
click at [406, 66] on div "[PERSON_NAME]" at bounding box center [385, 69] width 108 height 29
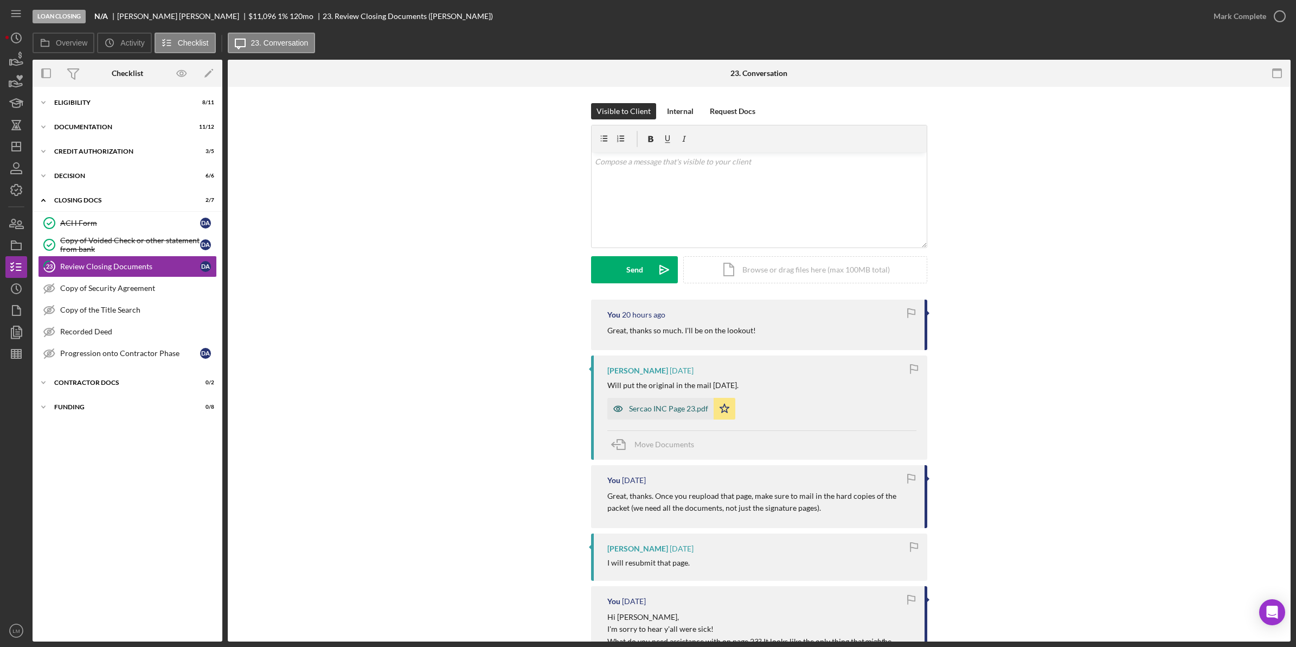
click at [670, 405] on div "Sercao INC Page 23.pdf" at bounding box center [668, 408] width 79 height 9
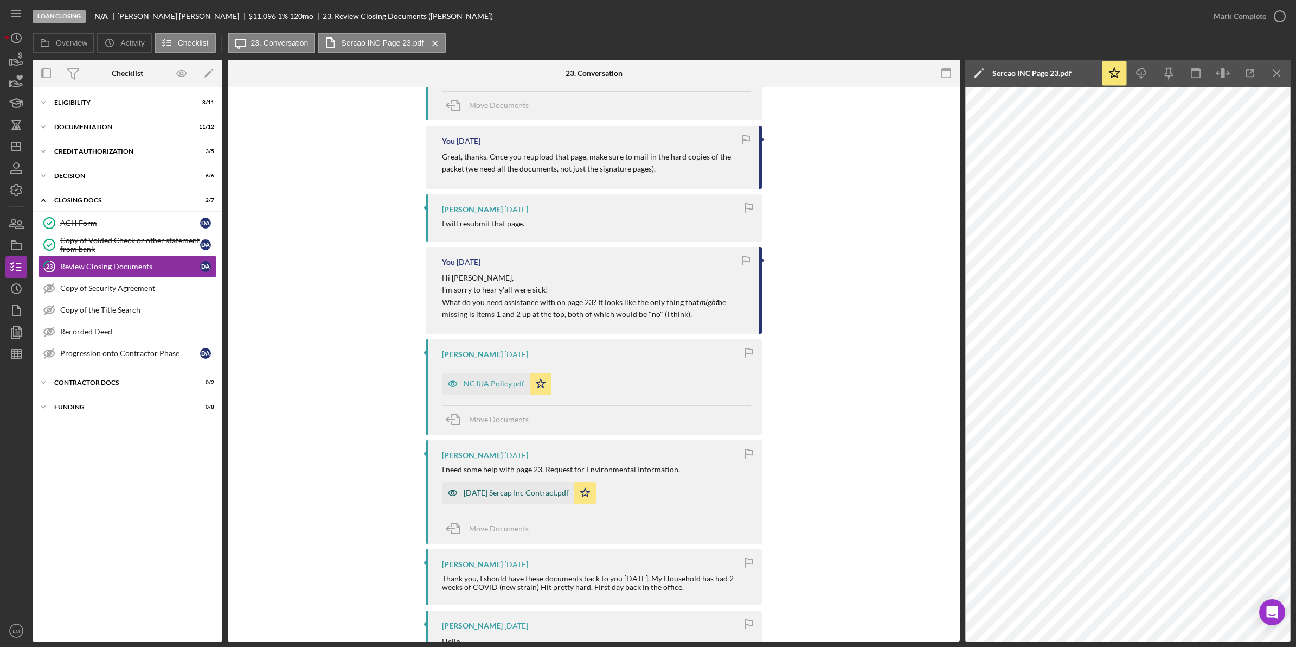
scroll to position [542, 0]
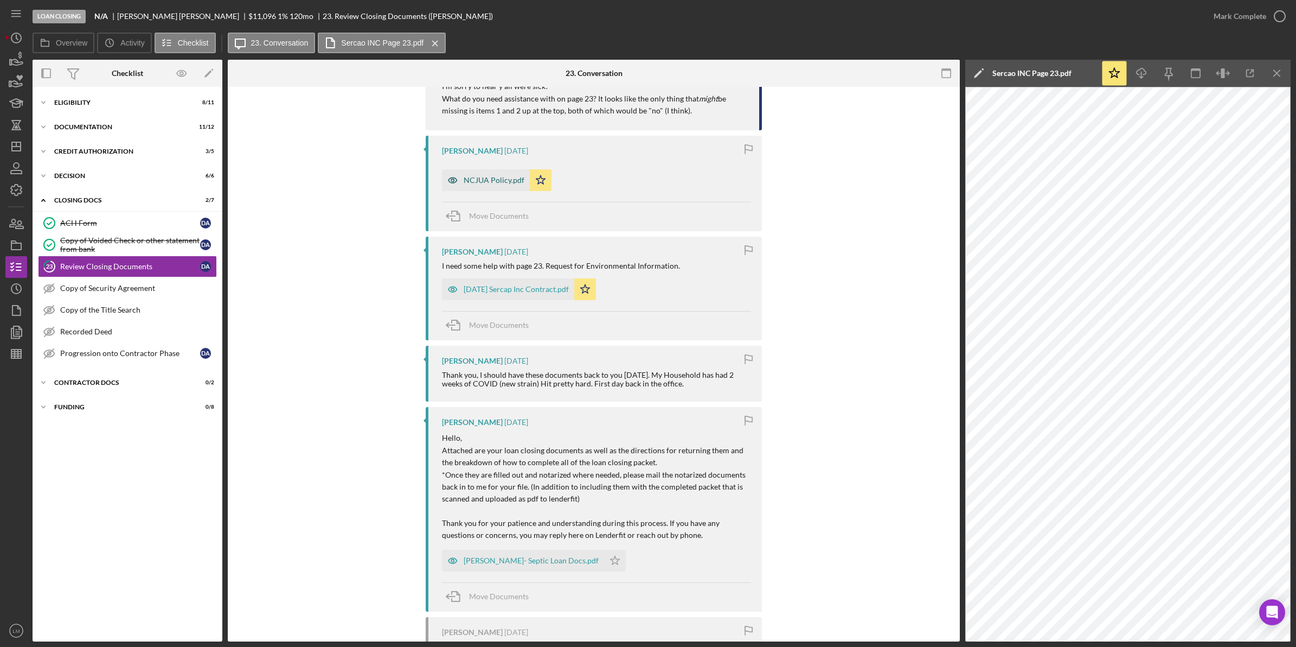
click at [473, 180] on div "NCJUA Policy.pdf" at bounding box center [494, 180] width 61 height 9
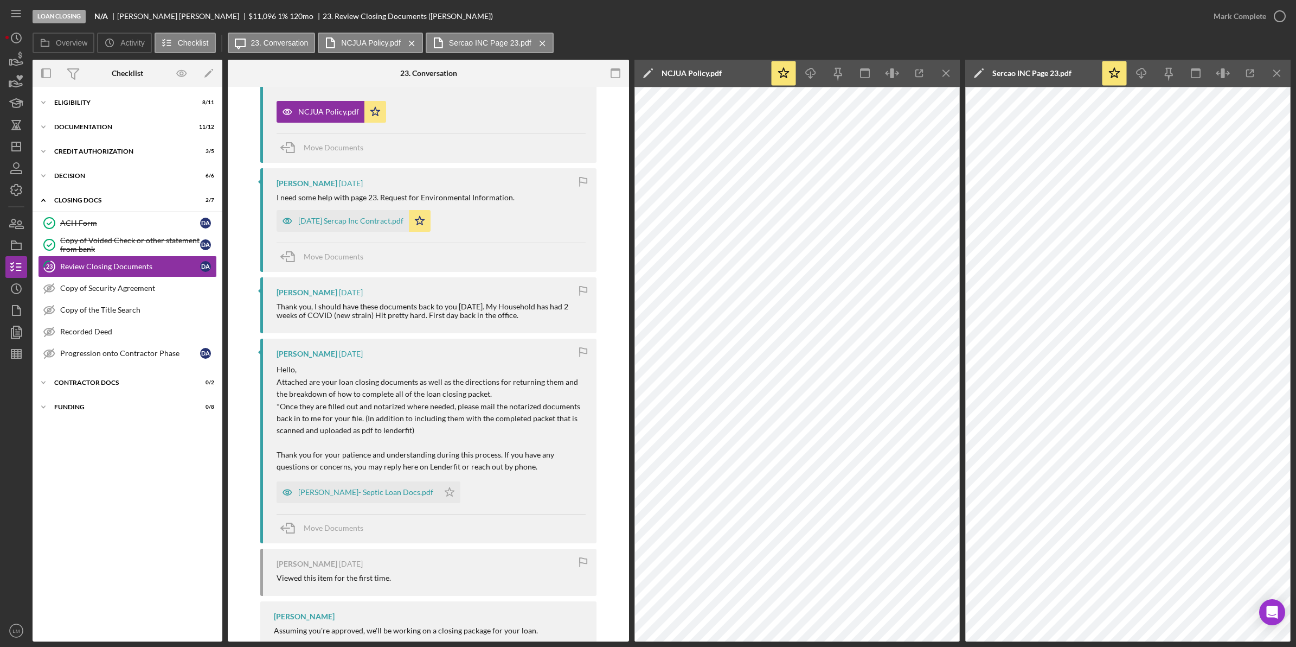
scroll to position [703, 0]
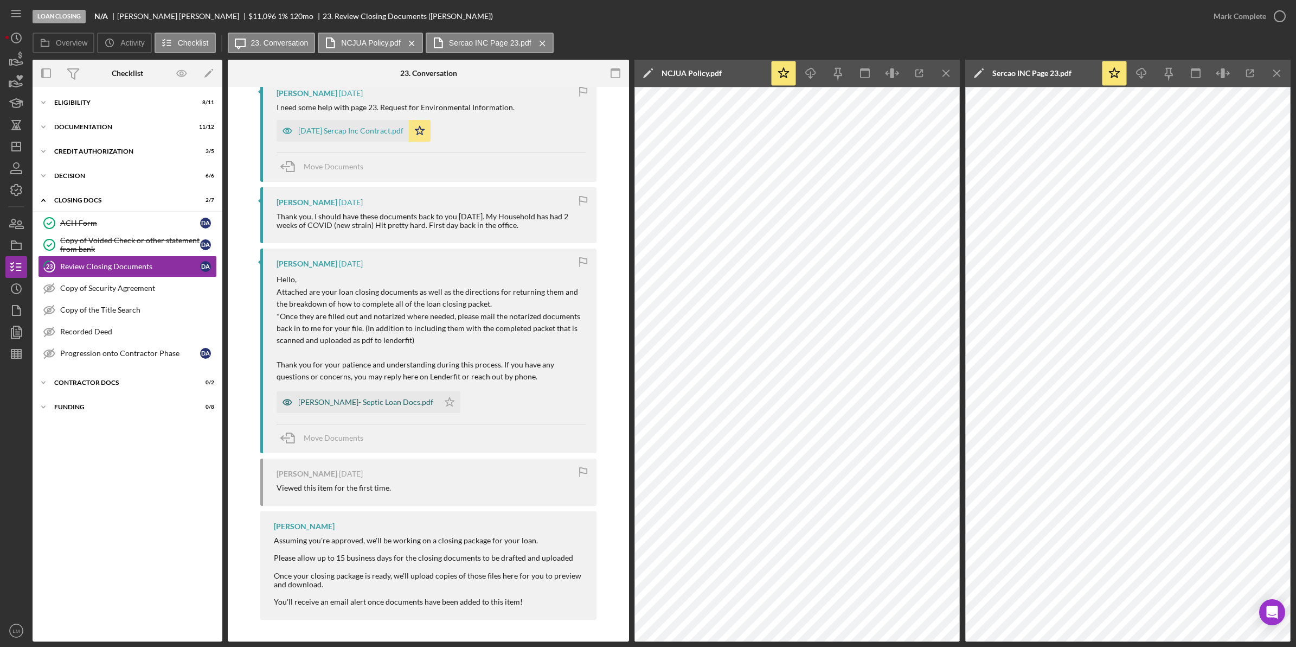
click at [373, 406] on div "[PERSON_NAME]- Septic Loan Docs.pdf" at bounding box center [358, 402] width 162 height 22
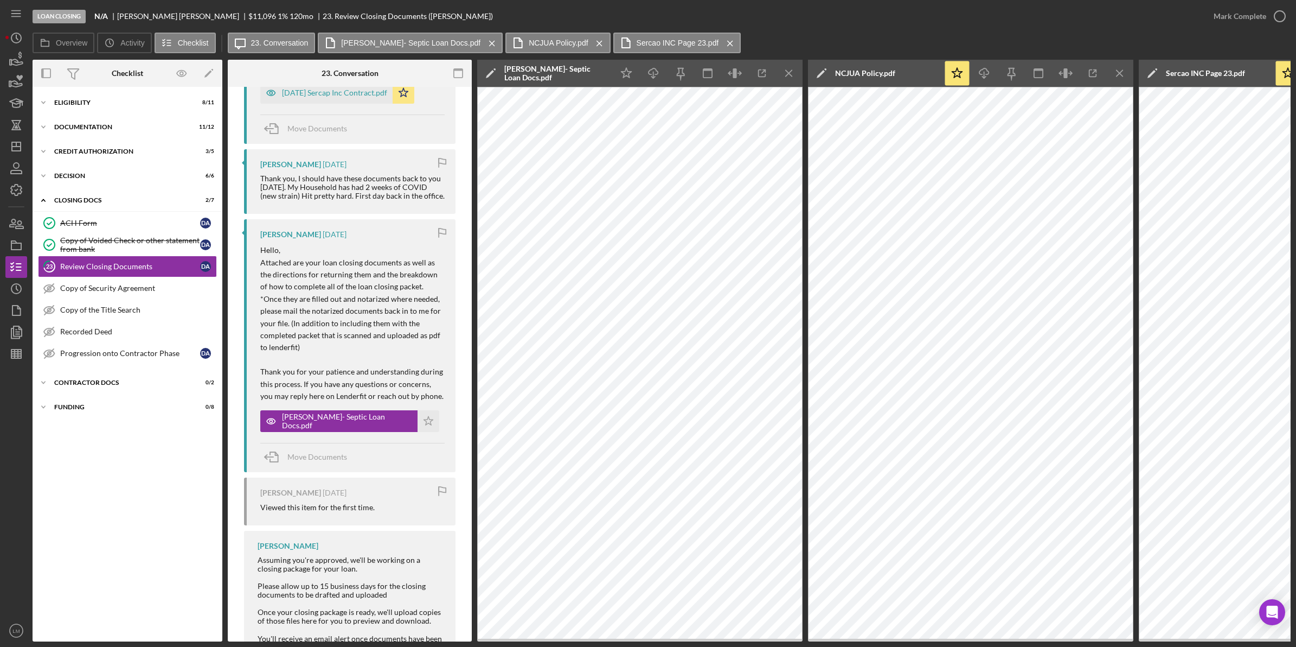
scroll to position [0, 0]
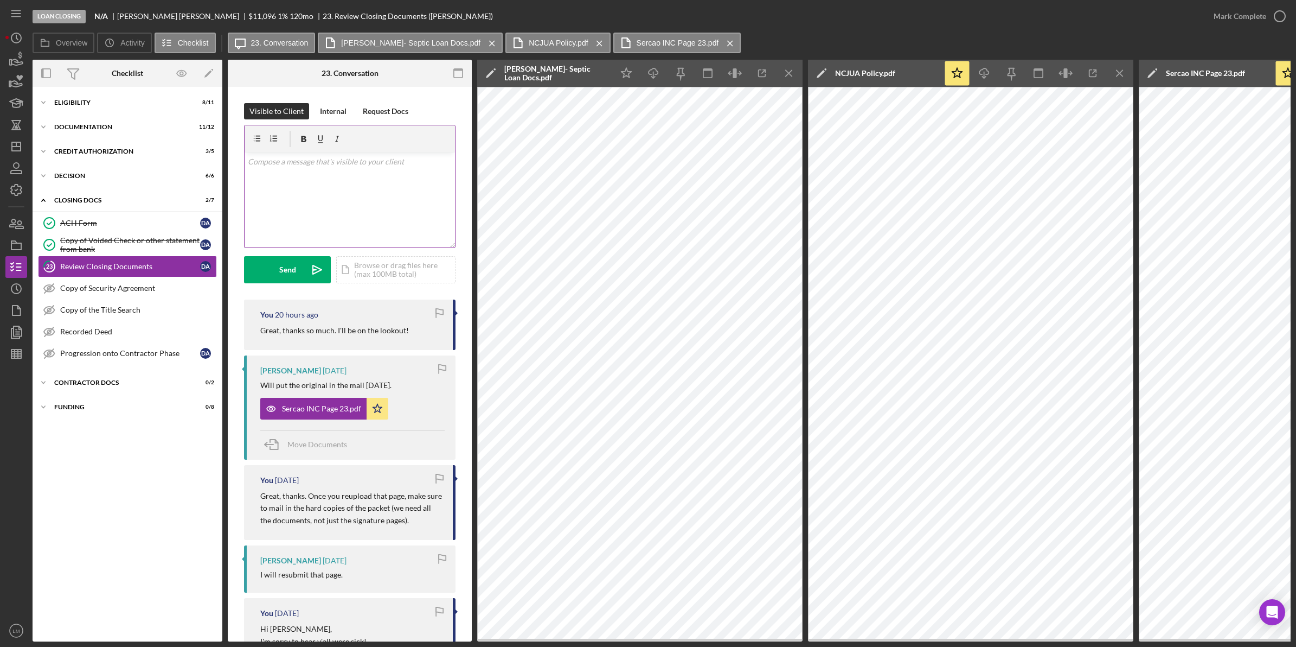
drag, startPoint x: 367, startPoint y: 208, endPoint x: 362, endPoint y: 207, distance: 5.5
click at [367, 208] on div "v Color teal Color pink Remove color Add row above Add row below Add column bef…" at bounding box center [350, 199] width 210 height 95
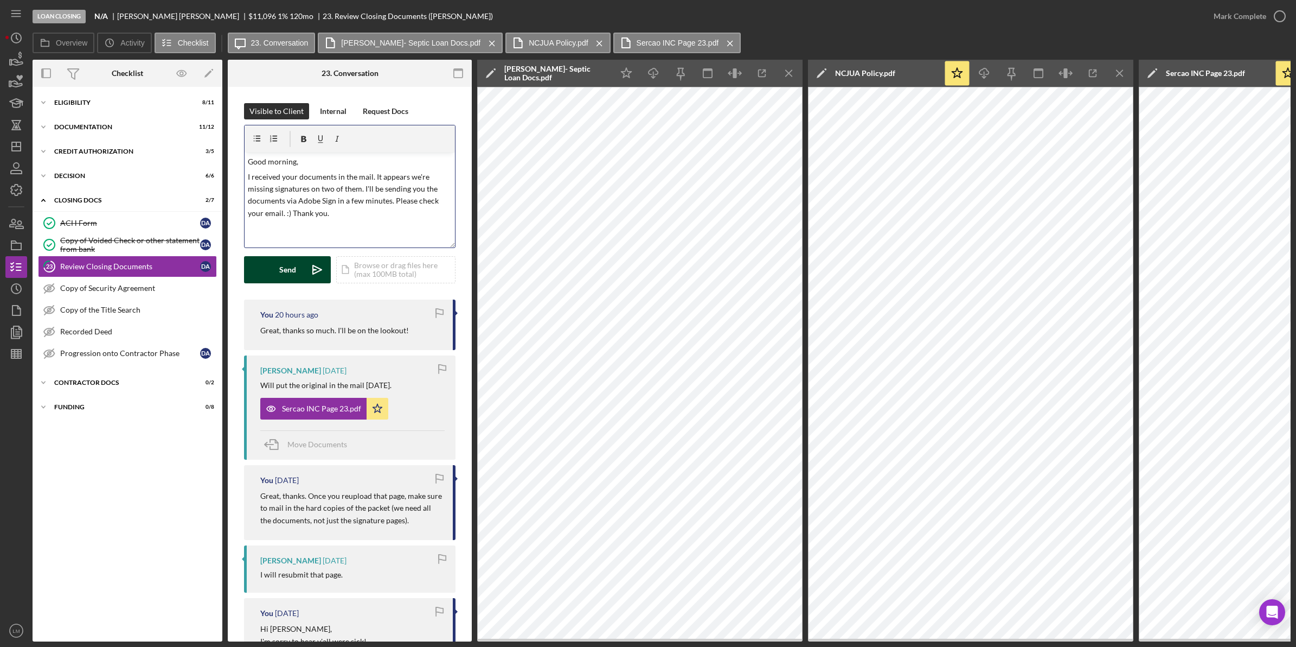
click at [305, 272] on icon "Icon/icon-invite-send" at bounding box center [317, 269] width 27 height 27
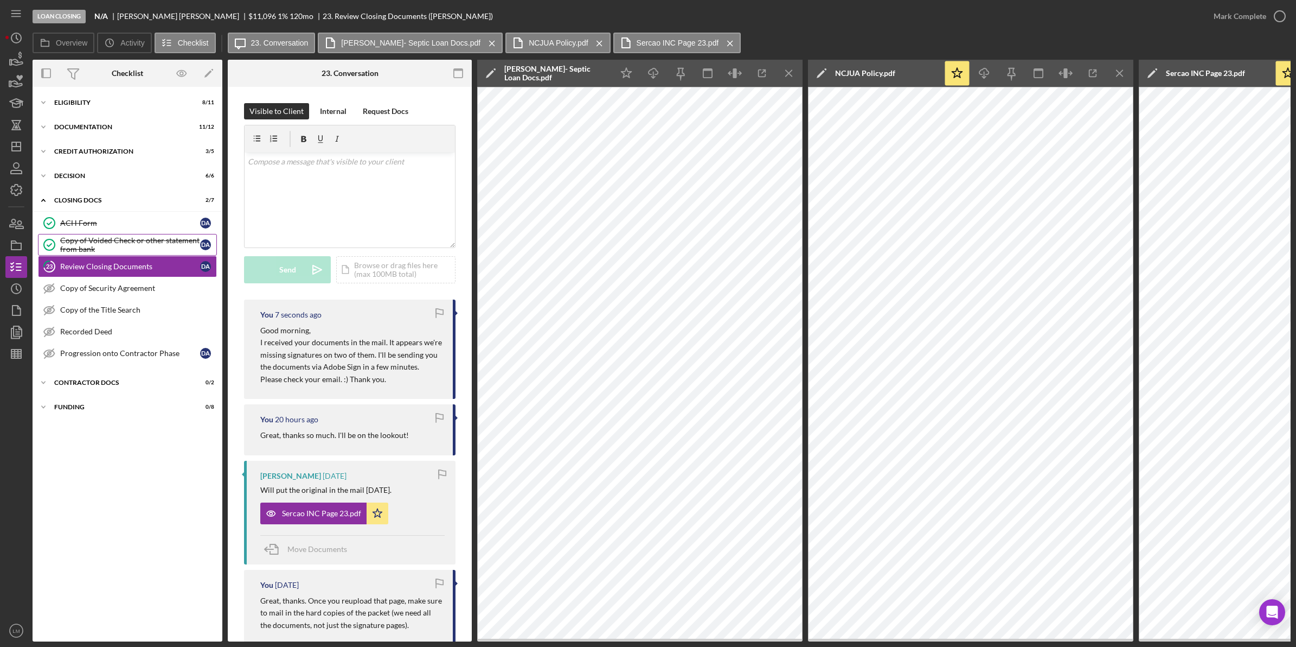
click at [177, 242] on div "Copy of Voided Check or other statement from bank" at bounding box center [130, 244] width 140 height 17
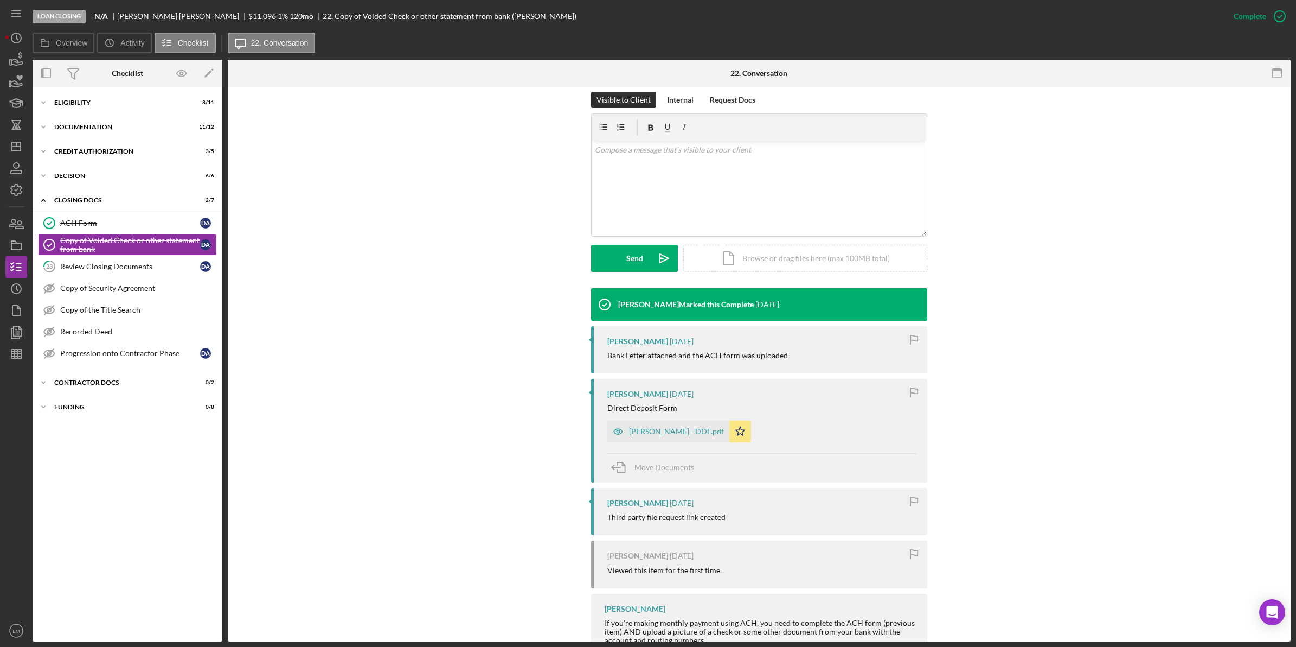
scroll to position [200, 0]
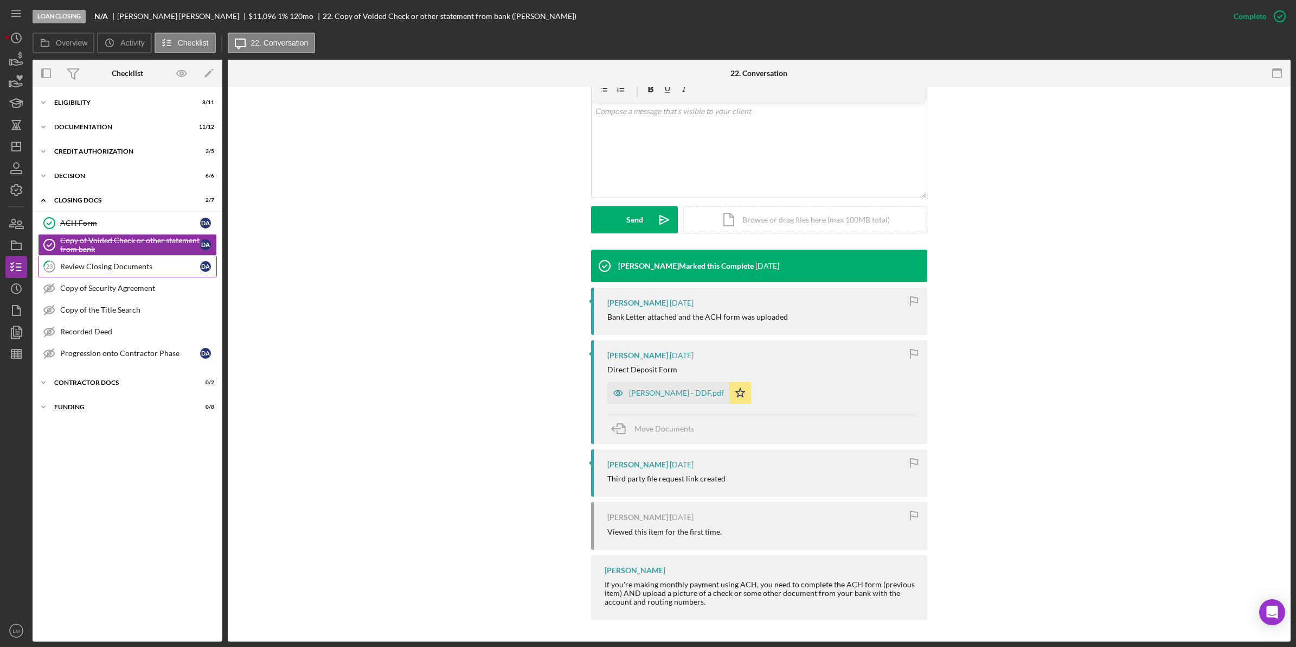
click at [101, 266] on div "Review Closing Documents" at bounding box center [130, 266] width 140 height 9
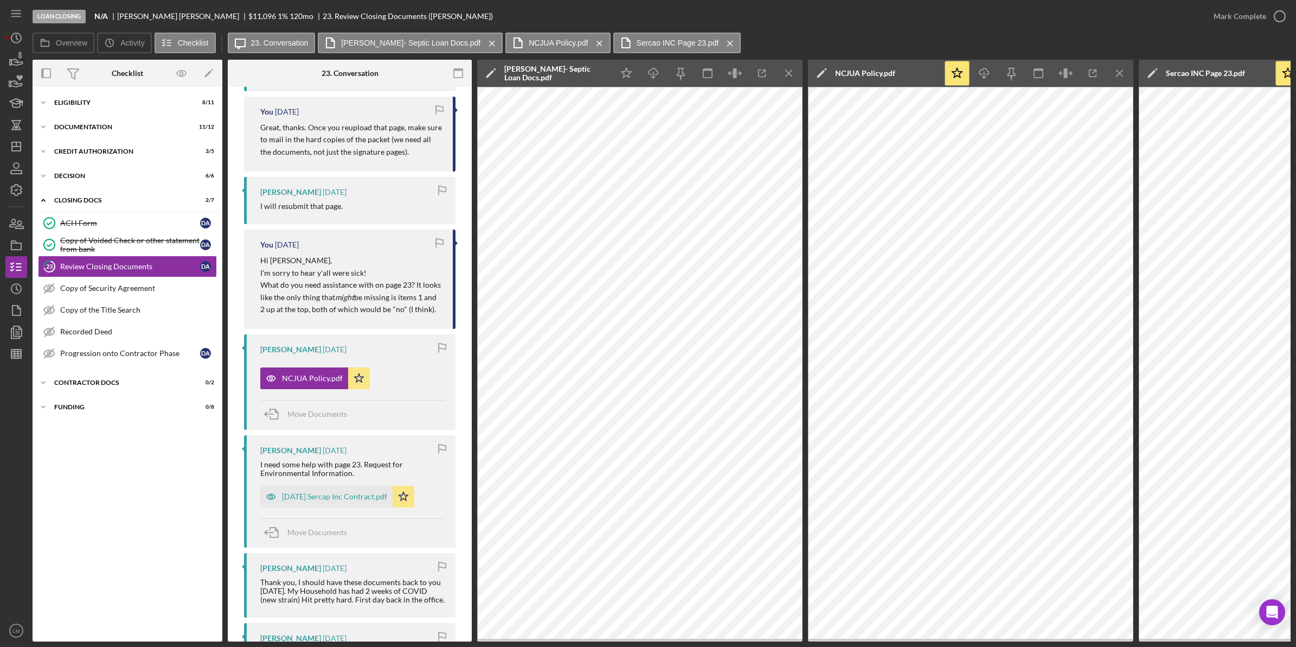
scroll to position [475, 0]
click at [350, 499] on div "[DATE] Sercap Inc Contract.pdf" at bounding box center [334, 494] width 105 height 9
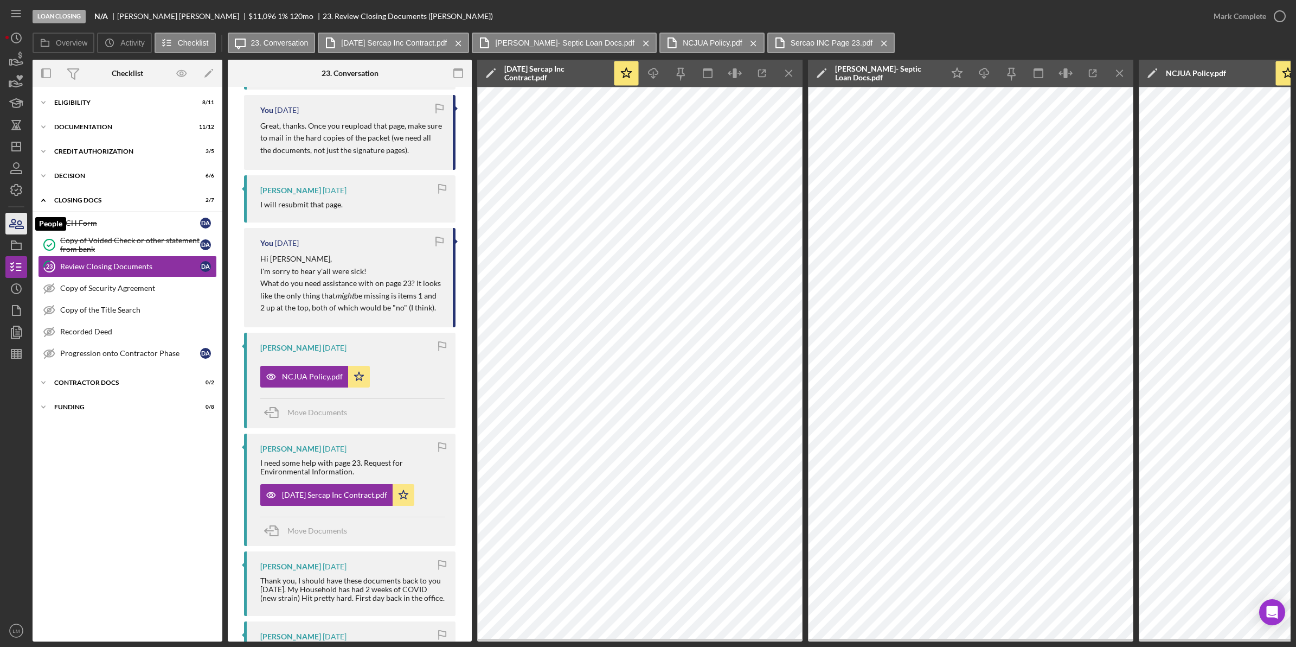
click at [12, 229] on icon "button" at bounding box center [16, 223] width 27 height 27
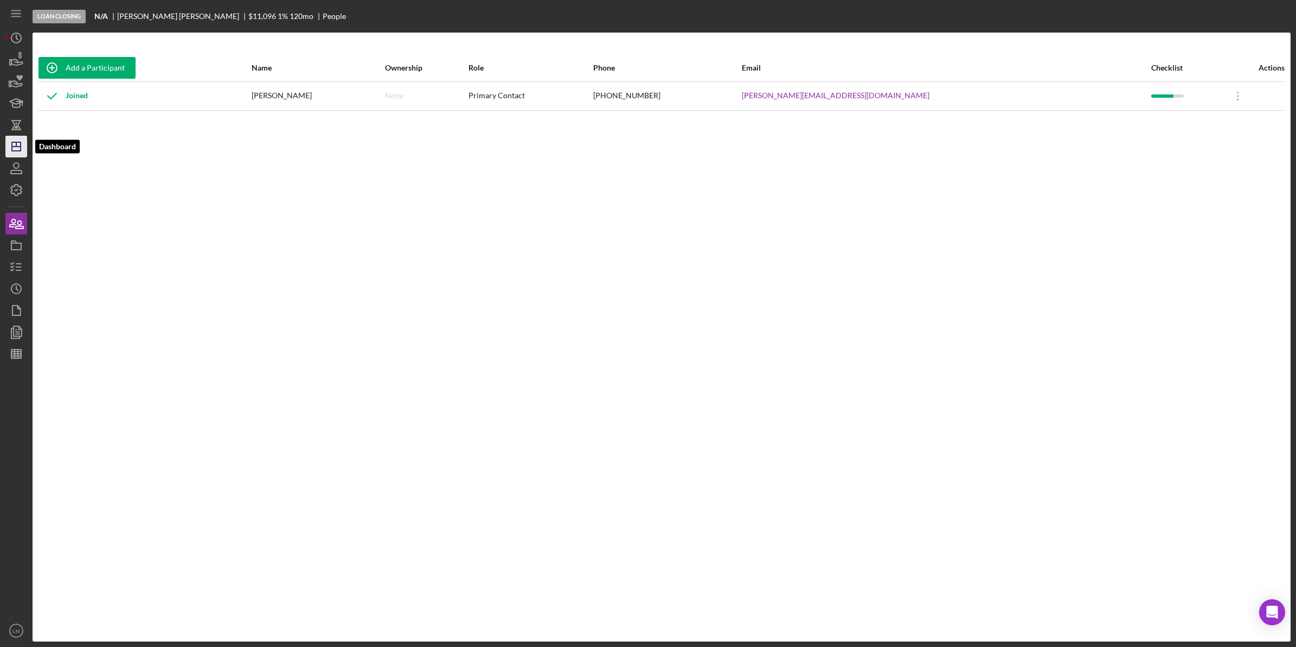
click at [15, 145] on icon "Icon/Dashboard" at bounding box center [16, 146] width 27 height 27
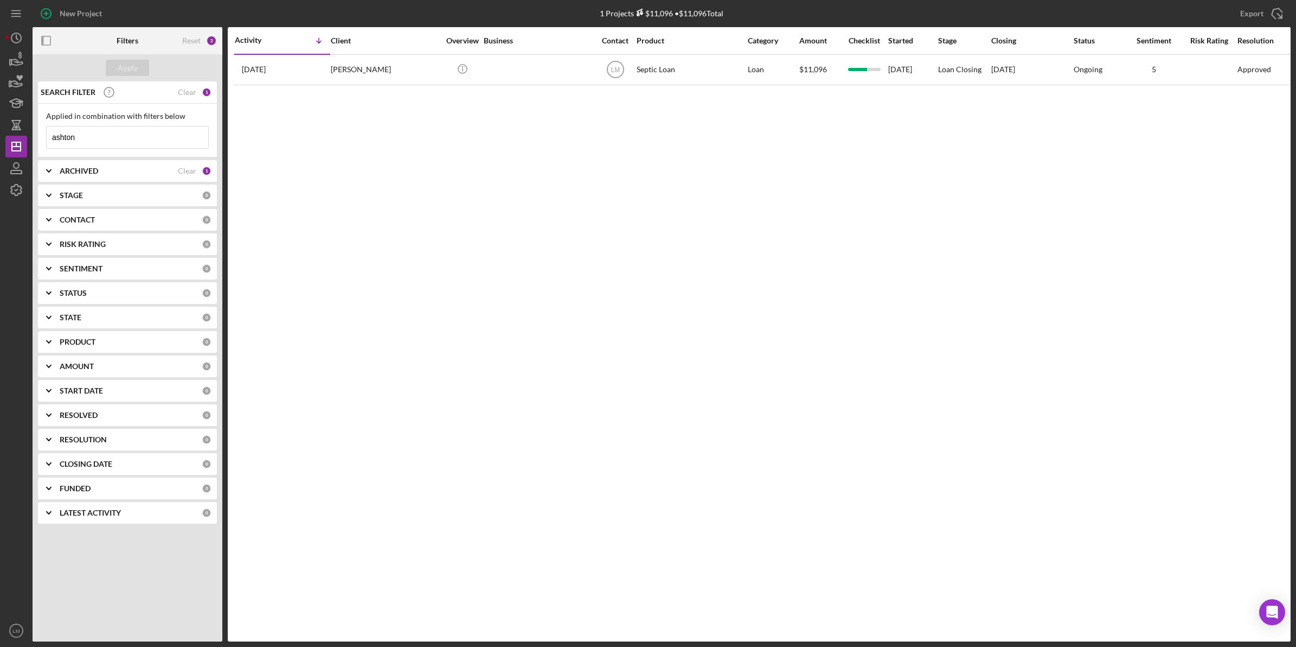
click at [159, 135] on input "ashton" at bounding box center [128, 137] width 162 height 22
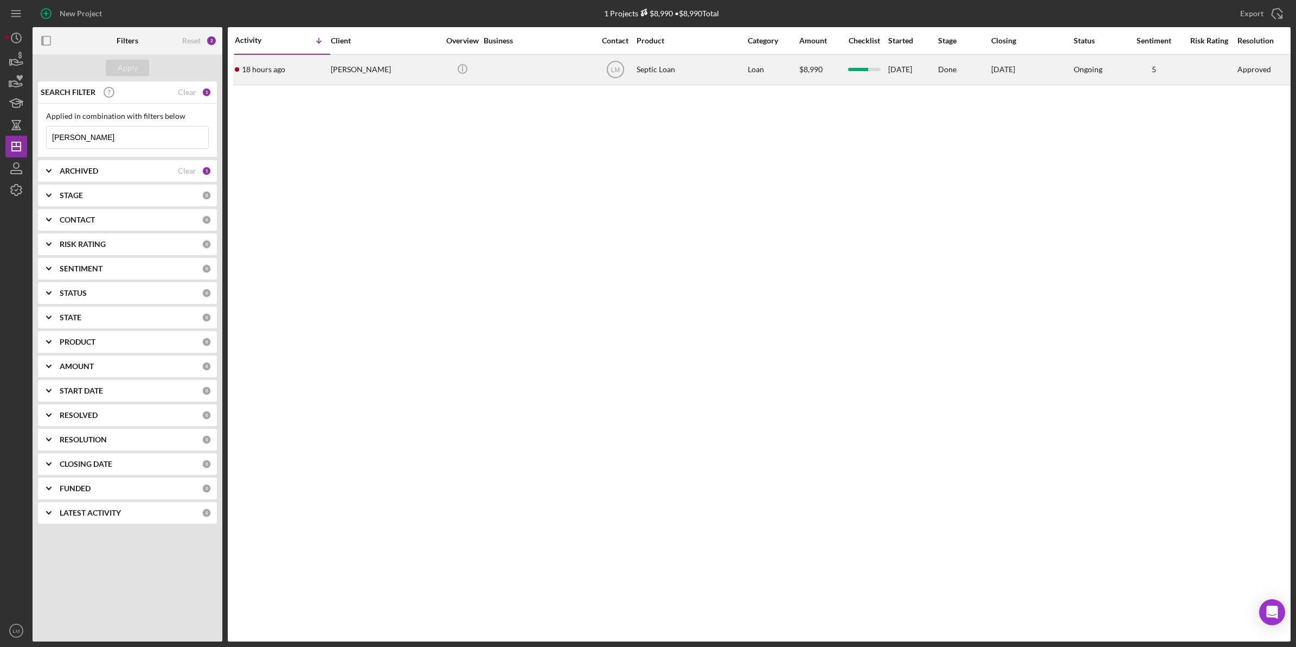
type input "[PERSON_NAME]"
click at [362, 56] on div "[PERSON_NAME]" at bounding box center [385, 69] width 108 height 29
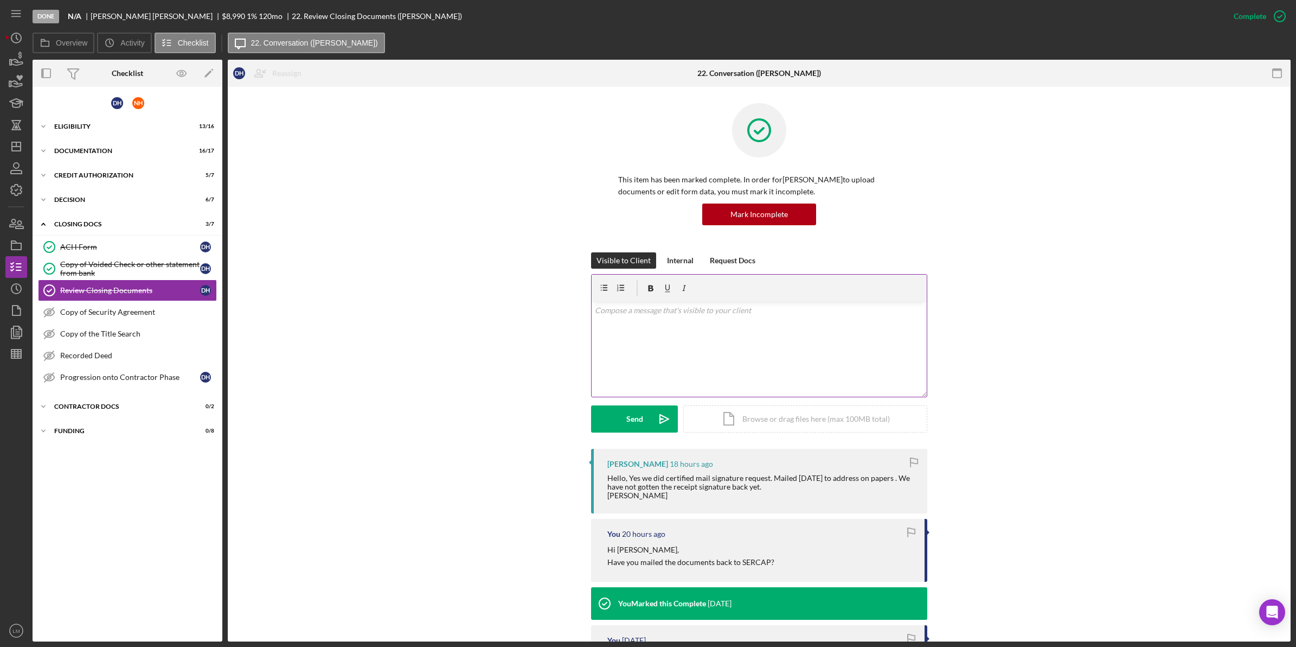
click at [698, 388] on div "v Color teal Color pink Remove color Add row above Add row below Add column bef…" at bounding box center [759, 349] width 335 height 95
click at [660, 419] on polygon "submit" at bounding box center [661, 418] width 3 height 1
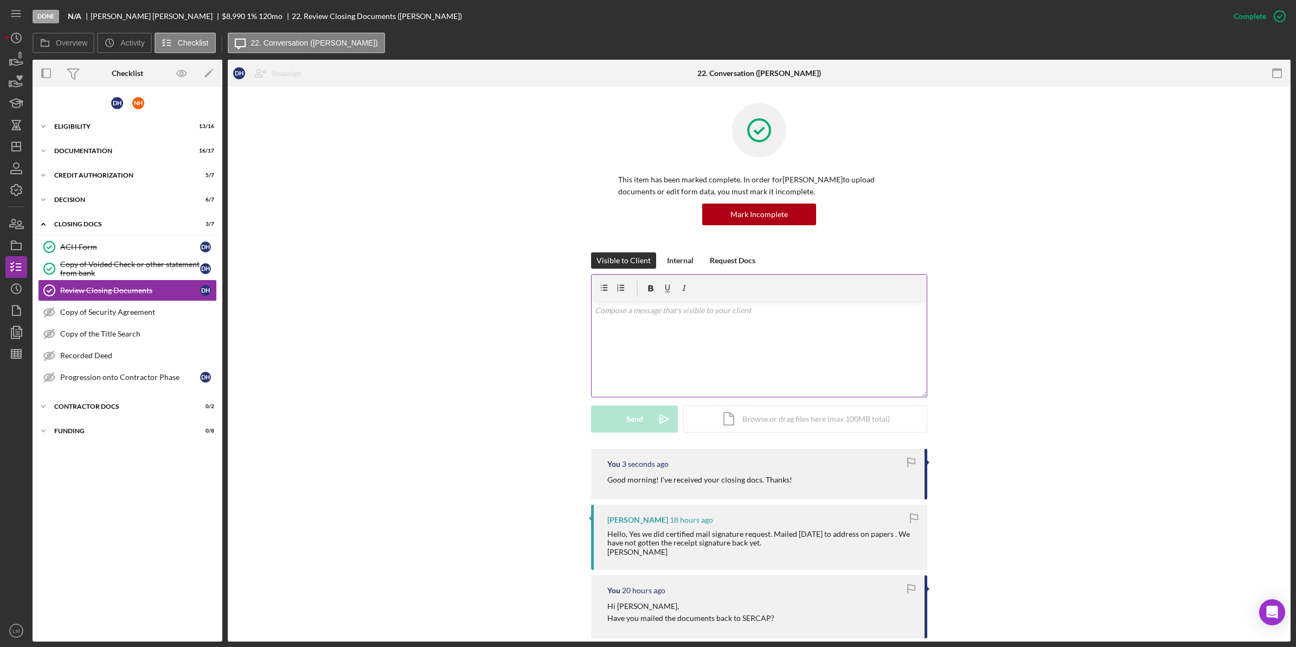
drag, startPoint x: 986, startPoint y: 419, endPoint x: 893, endPoint y: 392, distance: 96.6
click at [986, 419] on div "Visible to Client Internal Request Docs v Color teal Color pink Remove color Ad…" at bounding box center [759, 350] width 1031 height 196
click at [150, 273] on div "Copy of Voided Check or other statement from bank" at bounding box center [130, 268] width 140 height 17
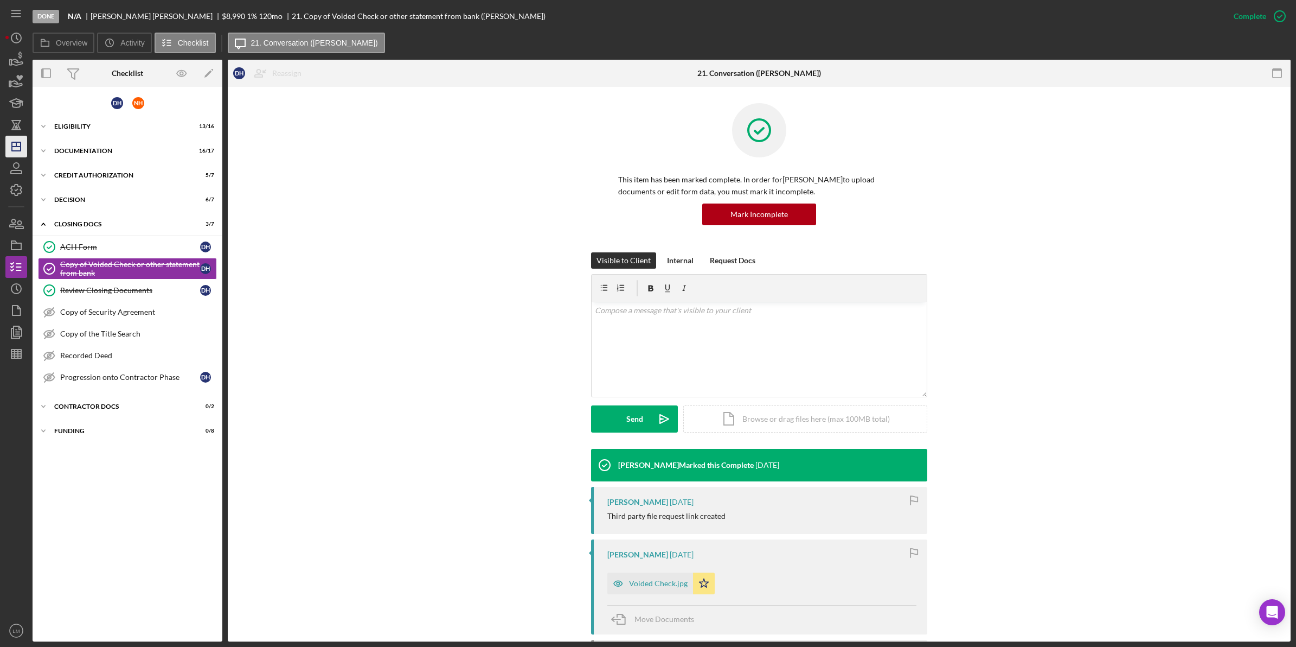
click at [10, 145] on icon "Icon/Dashboard" at bounding box center [16, 146] width 27 height 27
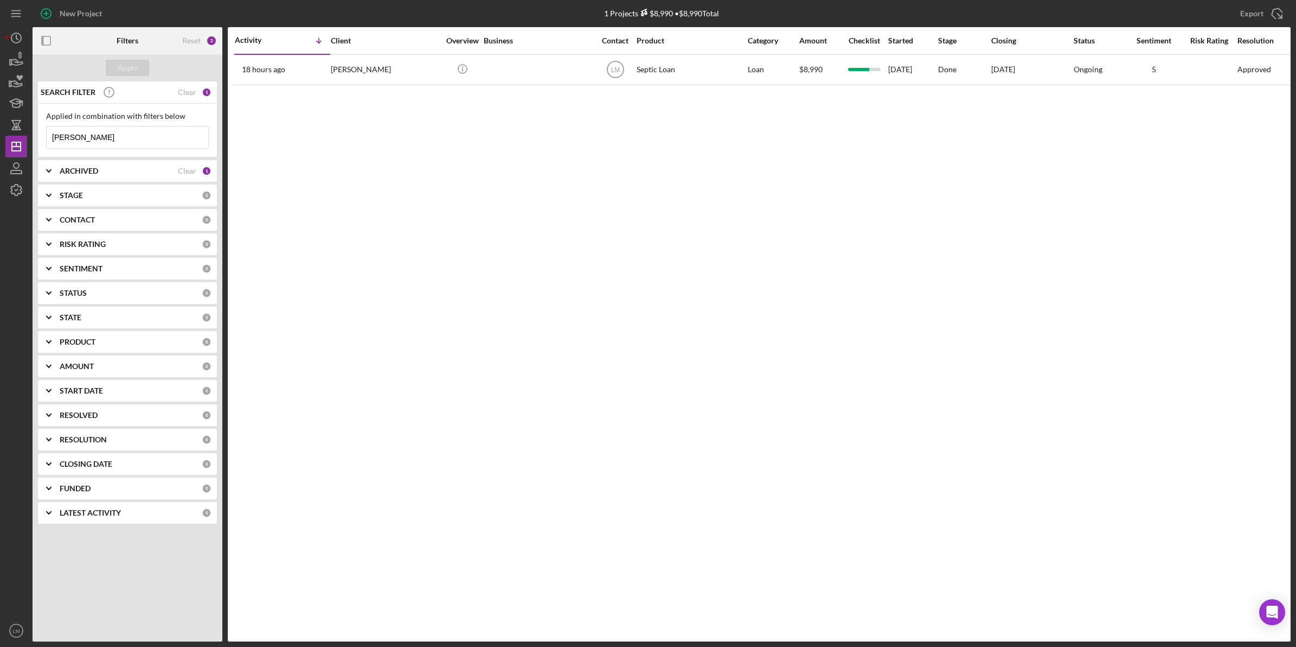
click at [148, 135] on input "[PERSON_NAME]" at bounding box center [128, 137] width 162 height 22
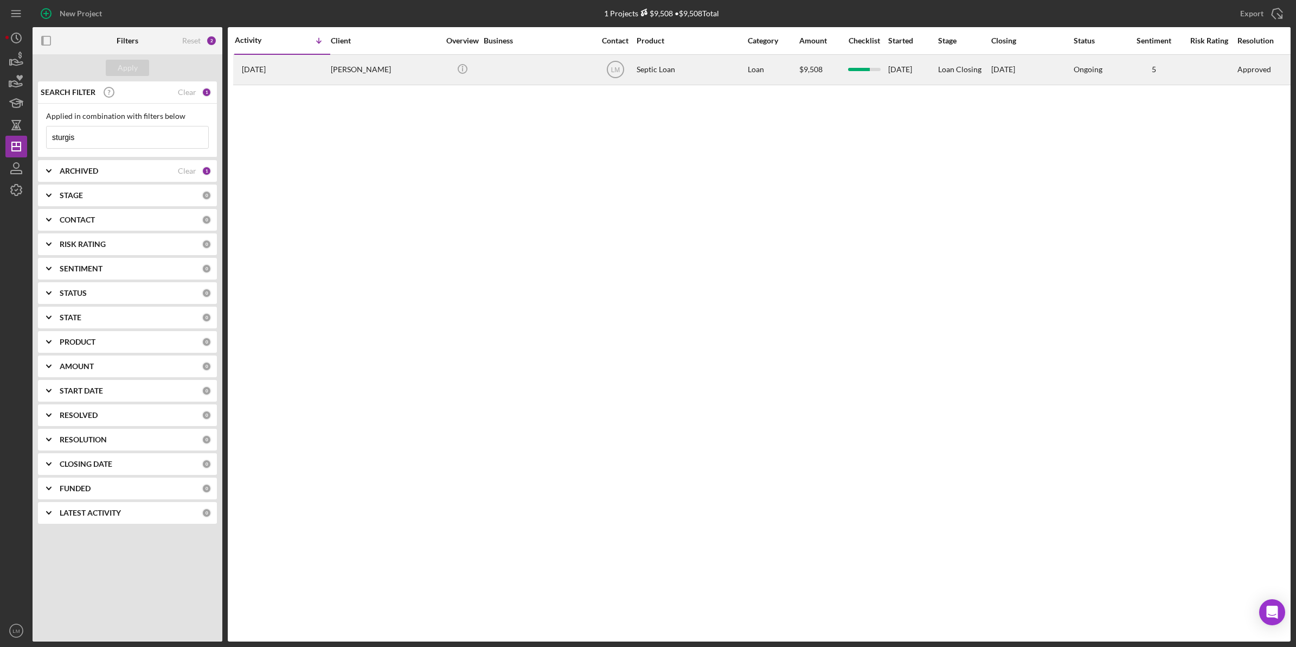
type input "sturgis"
click at [373, 83] on div "[PERSON_NAME]" at bounding box center [385, 69] width 108 height 29
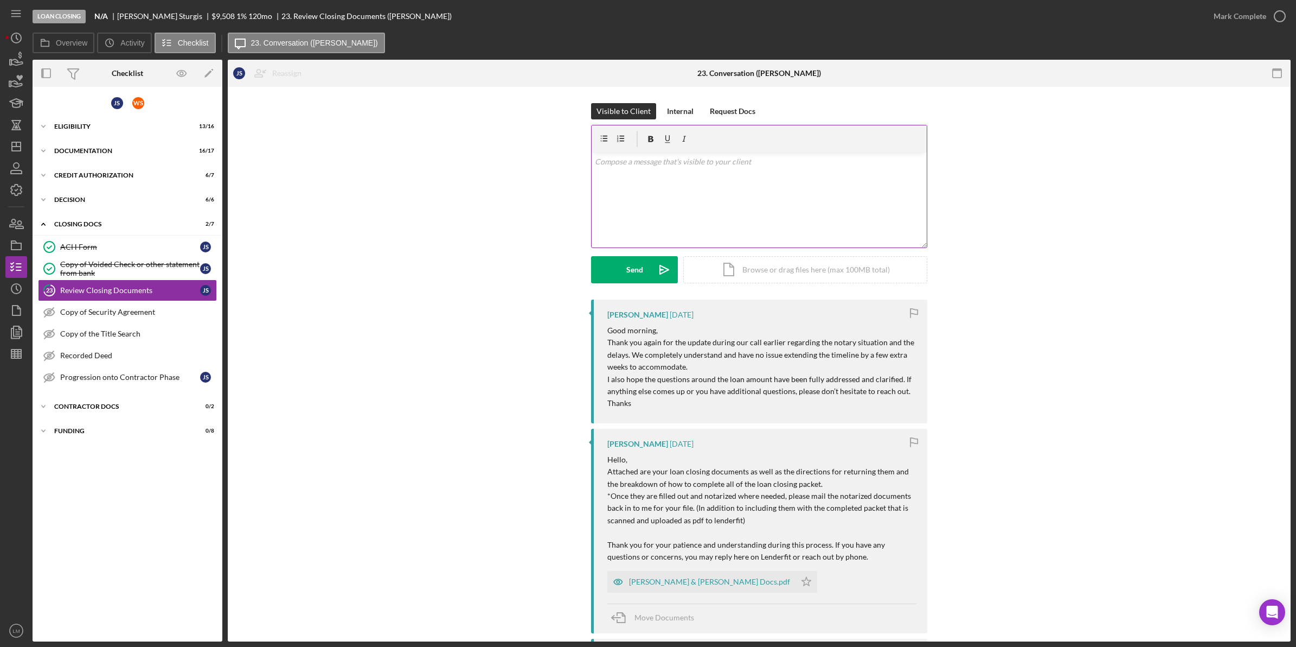
click at [730, 179] on div "v Color teal Color pink Remove color Add row above Add row below Add column bef…" at bounding box center [759, 199] width 335 height 95
click at [656, 269] on icon "Icon/icon-invite-send" at bounding box center [664, 269] width 27 height 27
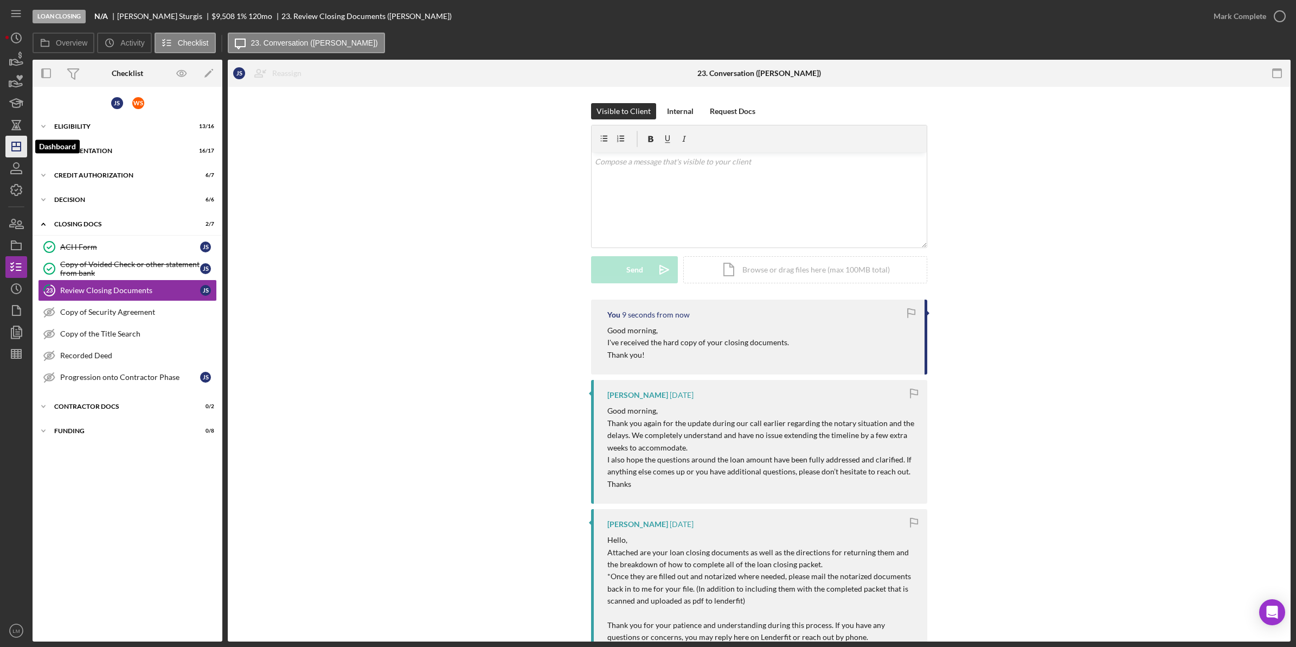
click at [17, 143] on icon "Icon/Dashboard" at bounding box center [16, 146] width 27 height 27
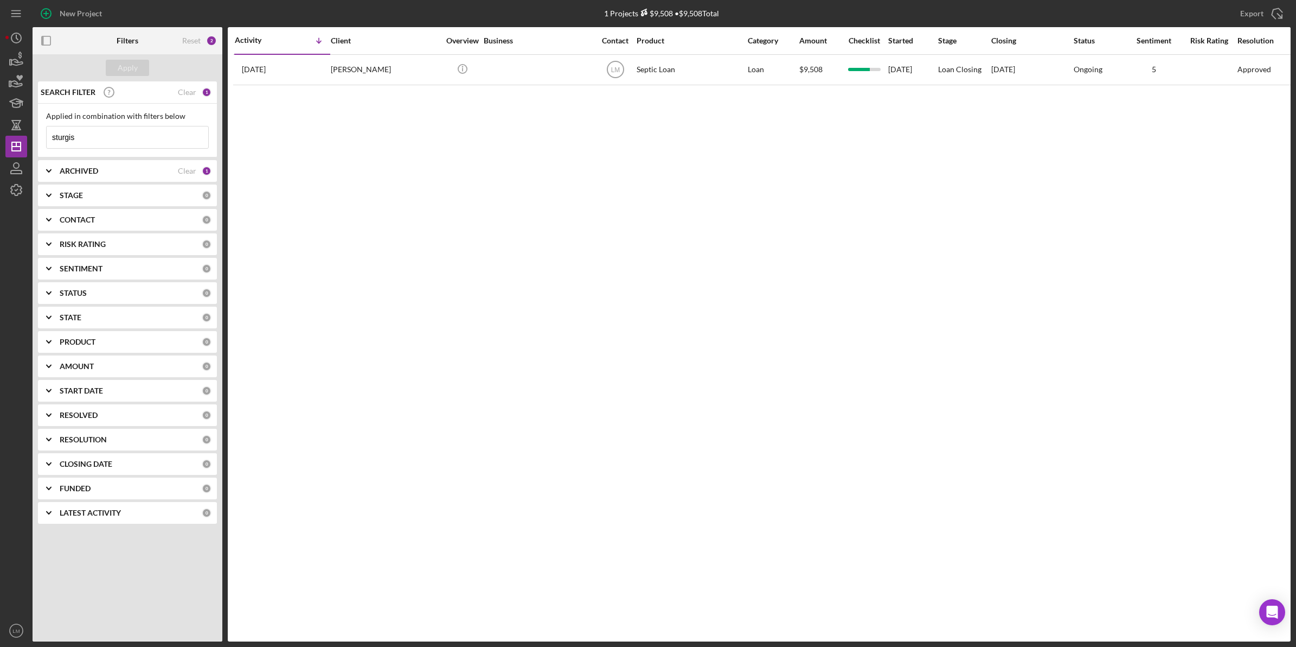
click at [158, 138] on input "sturgis" at bounding box center [128, 137] width 162 height 22
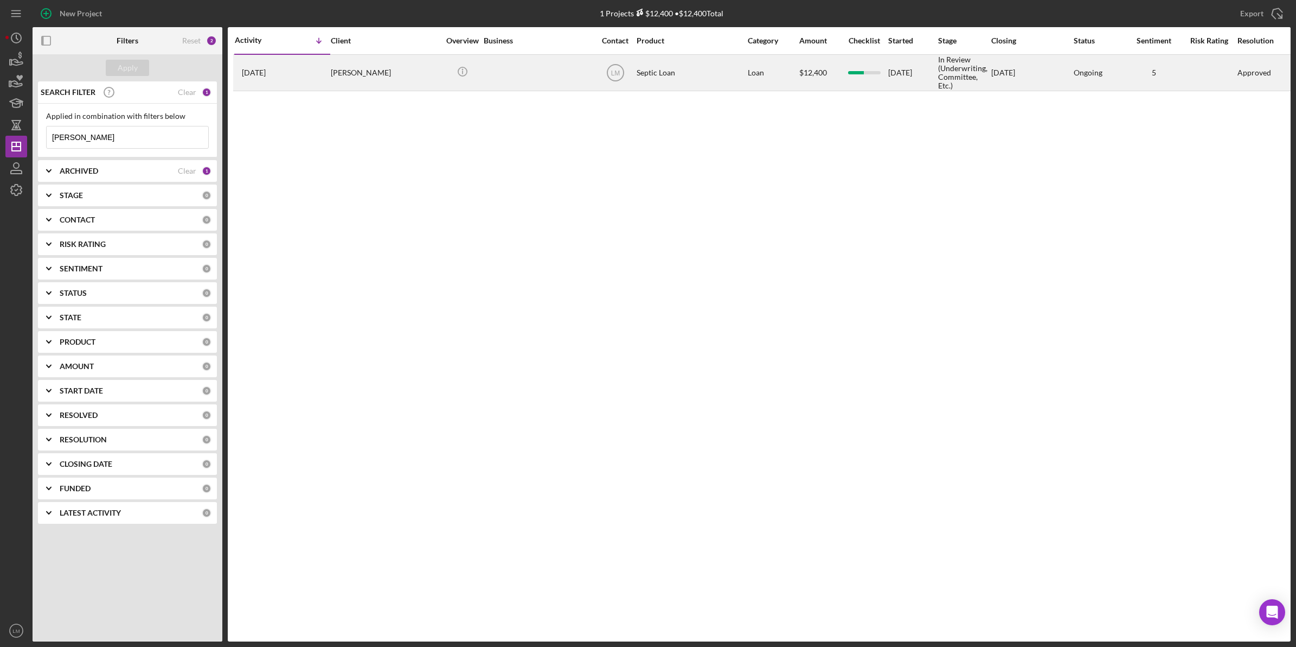
type input "[PERSON_NAME]"
click at [392, 69] on div "[PERSON_NAME]" at bounding box center [385, 72] width 108 height 35
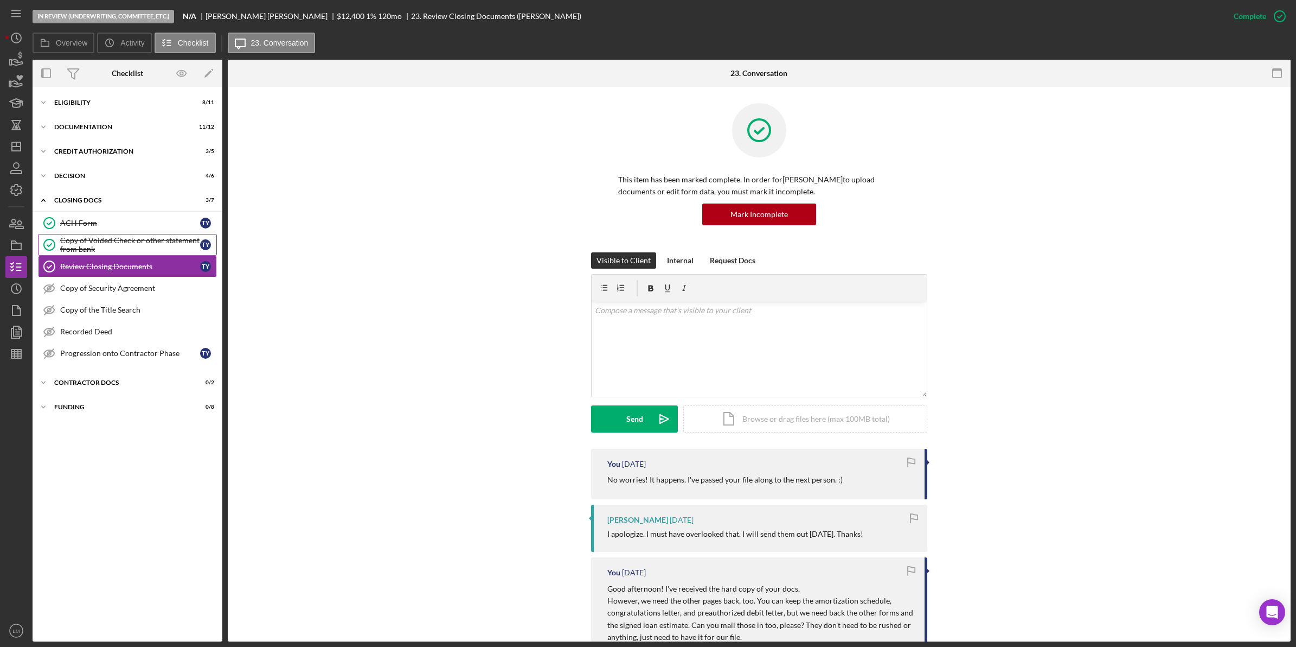
click at [139, 243] on div "Copy of Voided Check or other statement from bank" at bounding box center [130, 244] width 140 height 17
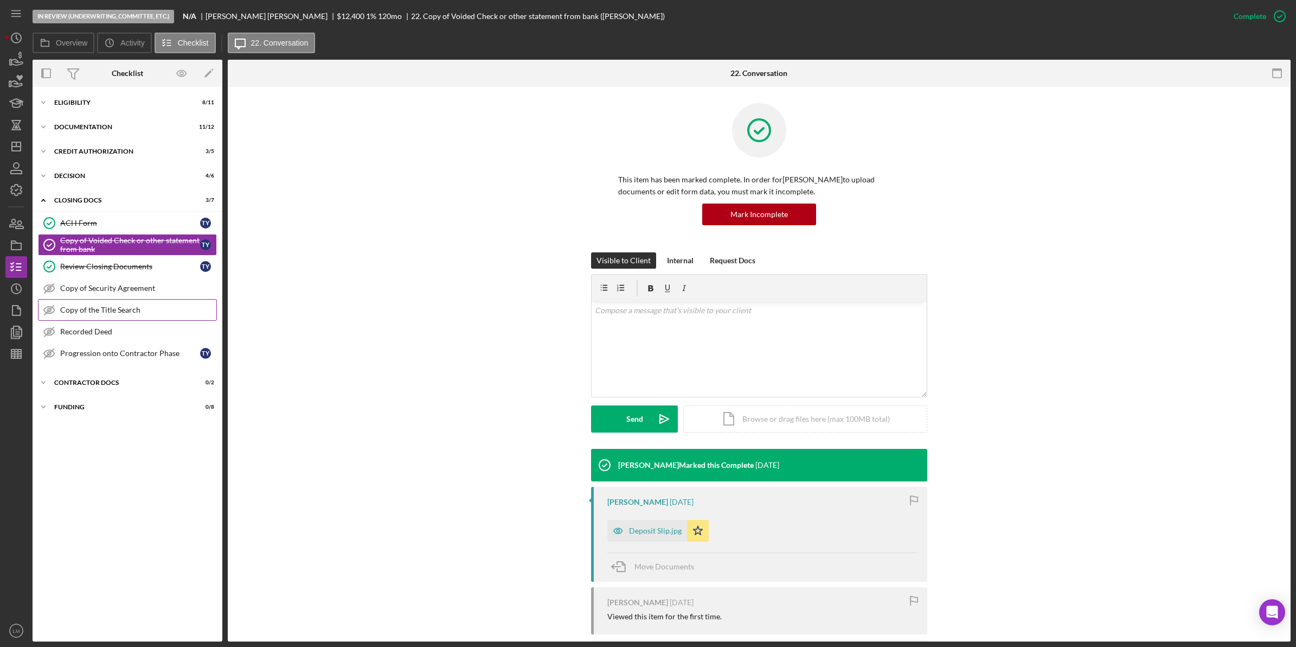
click at [177, 300] on link "Copy of the Title Search Copy of the Title Search" at bounding box center [127, 310] width 179 height 22
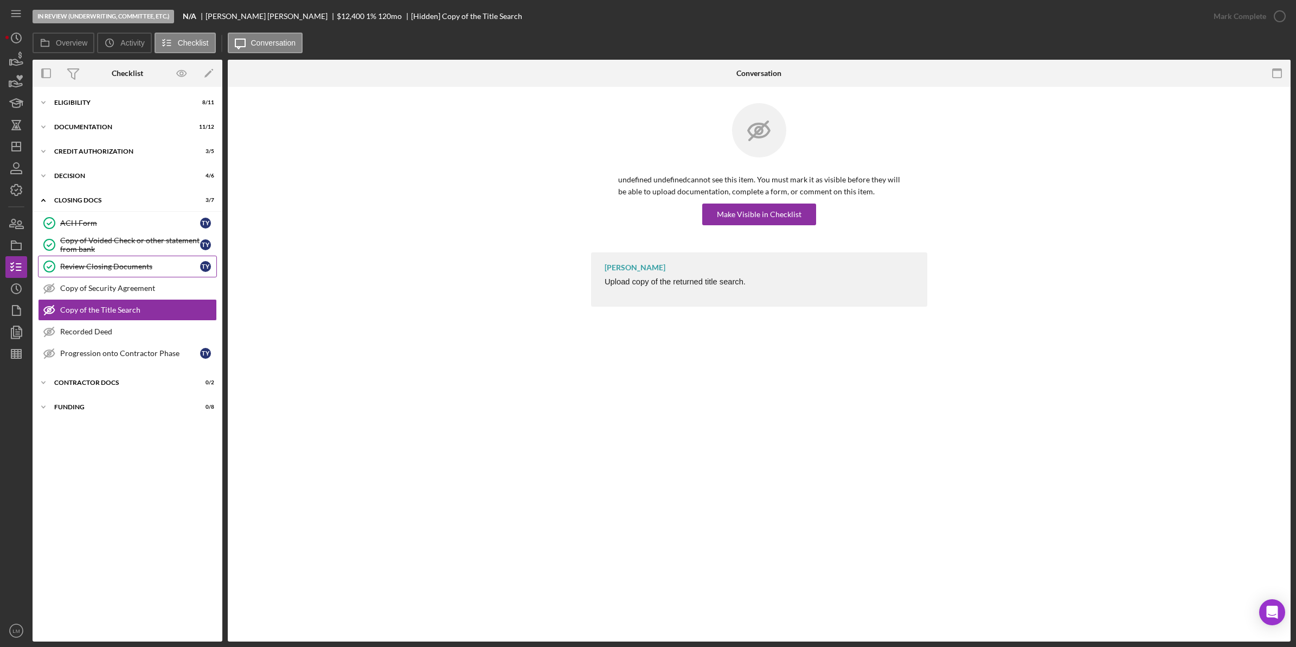
click at [185, 270] on div "Review Closing Documents" at bounding box center [130, 266] width 140 height 9
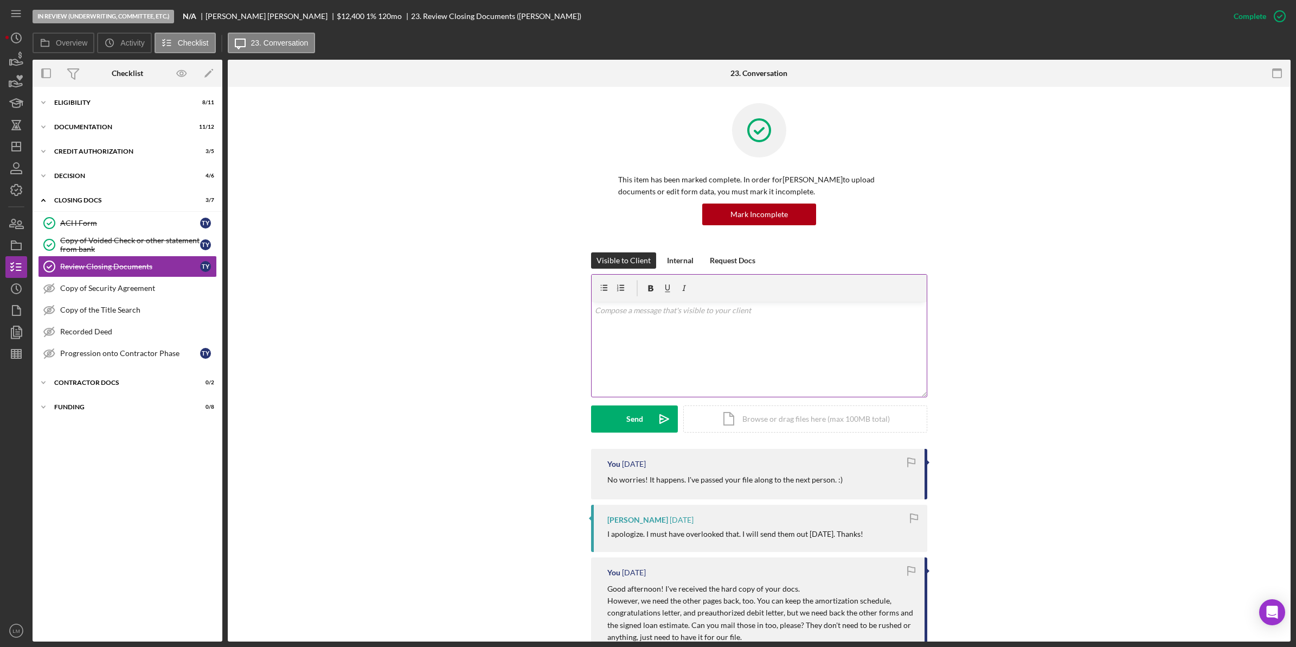
click at [638, 324] on div "v Color teal Color pink Remove color Add row above Add row below Add column bef…" at bounding box center [759, 349] width 335 height 95
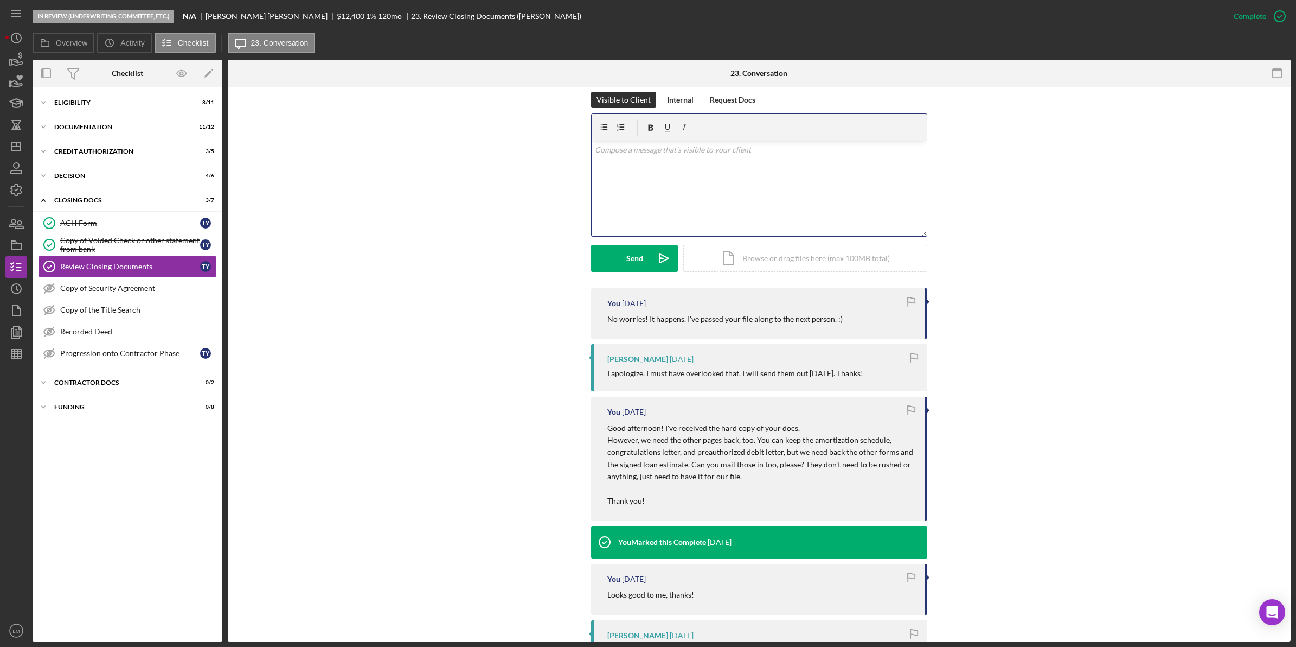
scroll to position [203, 0]
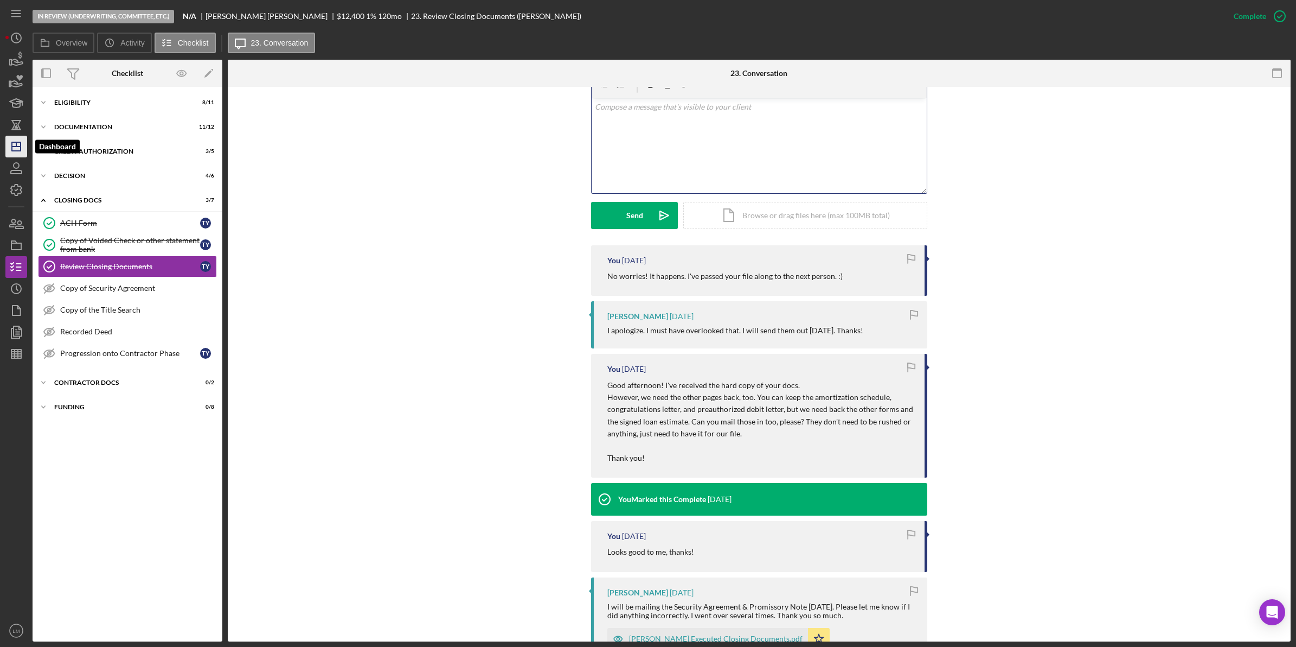
click at [12, 150] on polygon "button" at bounding box center [16, 146] width 9 height 9
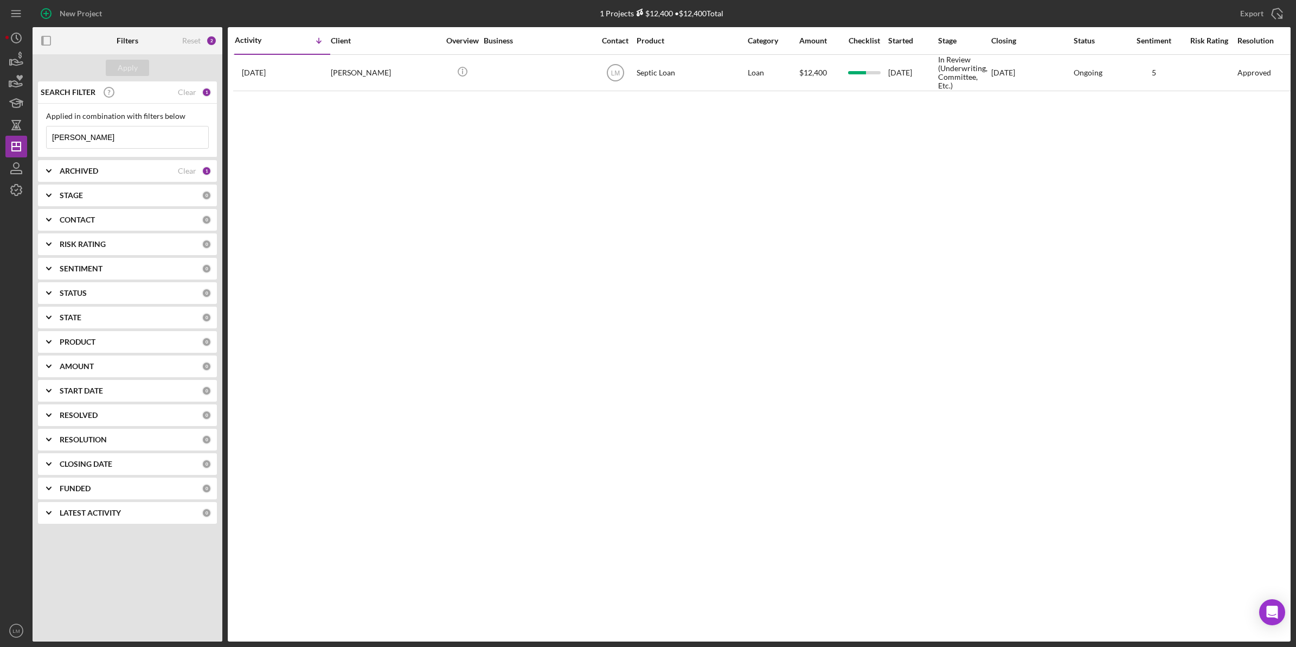
click at [174, 150] on div "Applied in combination with filters below [PERSON_NAME] Icon/Menu Close" at bounding box center [127, 131] width 179 height 54
click at [133, 135] on input "[PERSON_NAME]" at bounding box center [128, 137] width 162 height 22
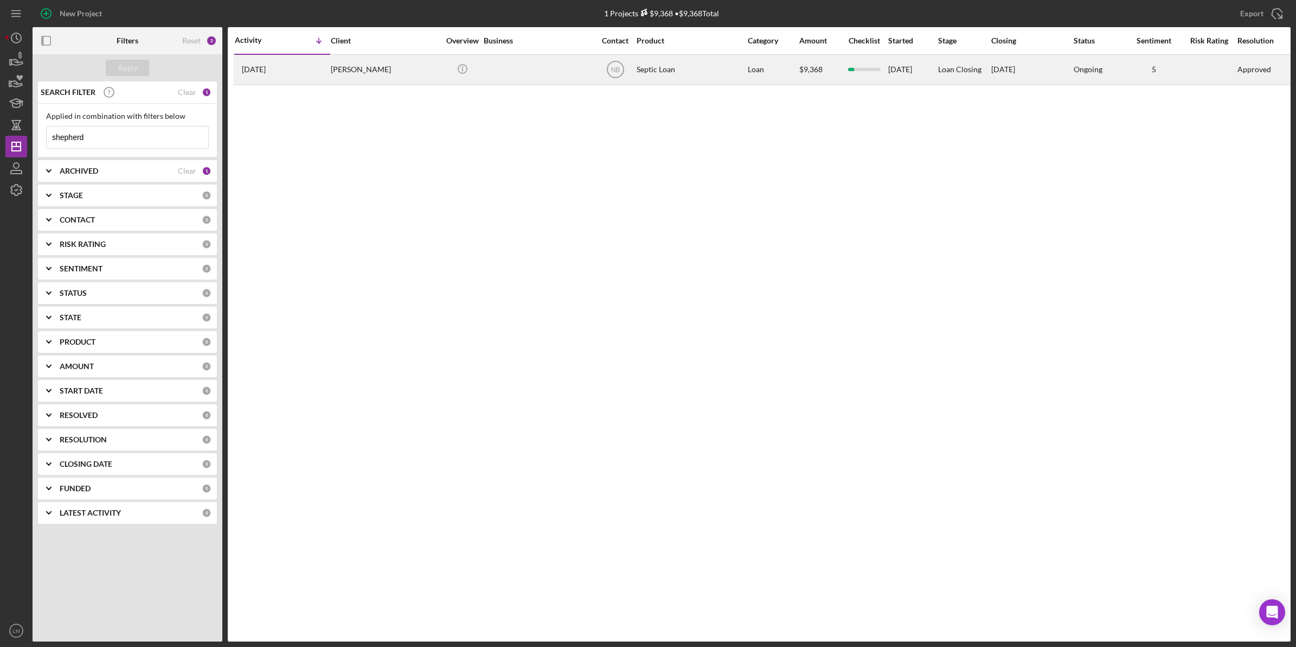
type input "shepherd"
click at [353, 84] on div "[PERSON_NAME]" at bounding box center [385, 69] width 108 height 29
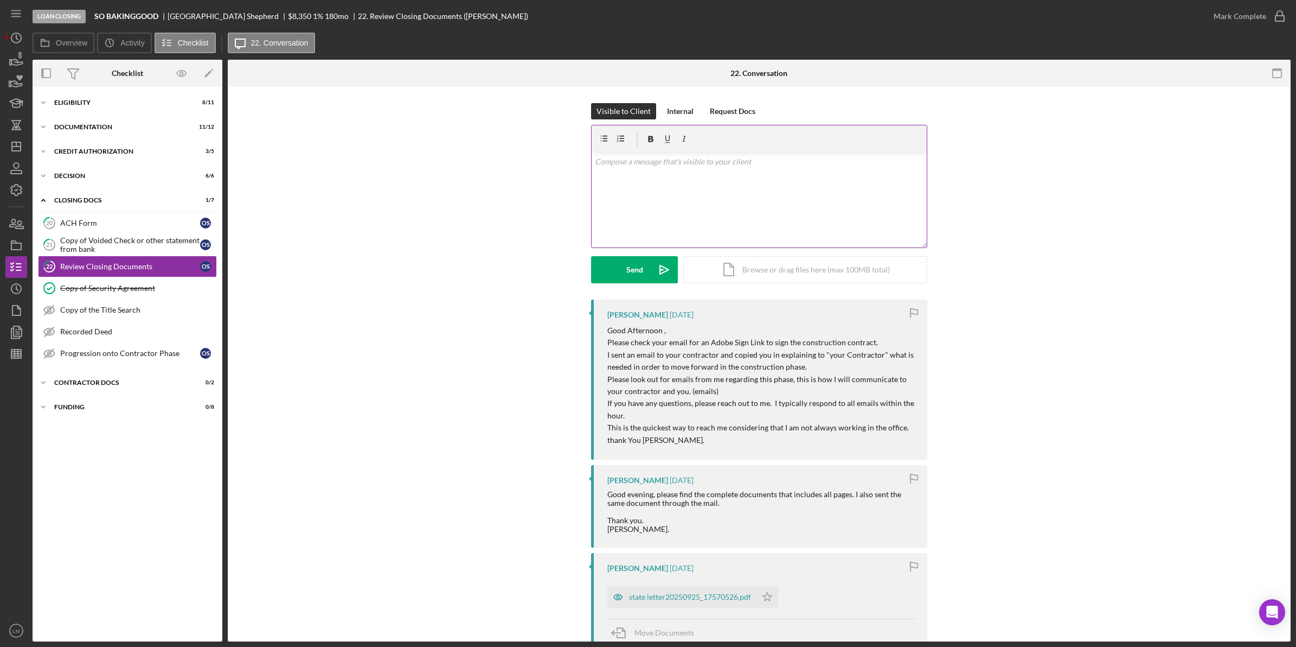
click at [624, 210] on div "v Color teal Color pink Remove color Add row above Add row below Add column bef…" at bounding box center [759, 199] width 335 height 95
click at [643, 270] on button "Send Icon/icon-invite-send" at bounding box center [634, 269] width 87 height 27
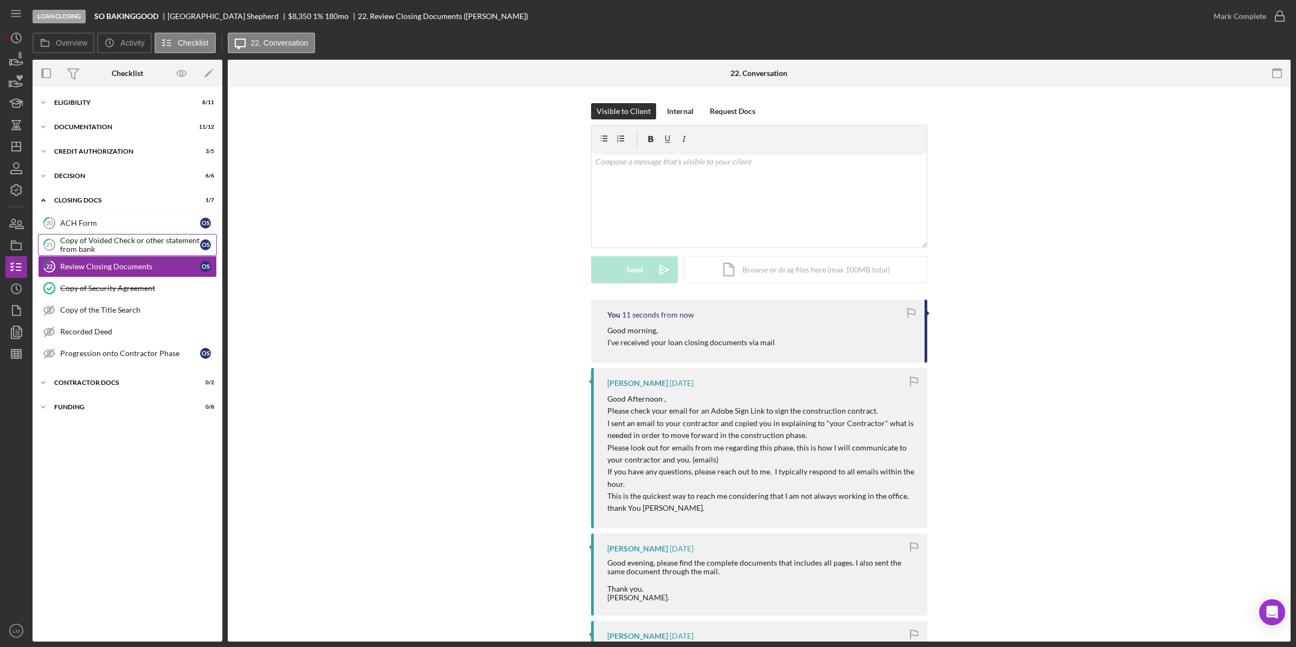
click at [152, 237] on div "Copy of Voided Check or other statement from bank" at bounding box center [130, 244] width 140 height 17
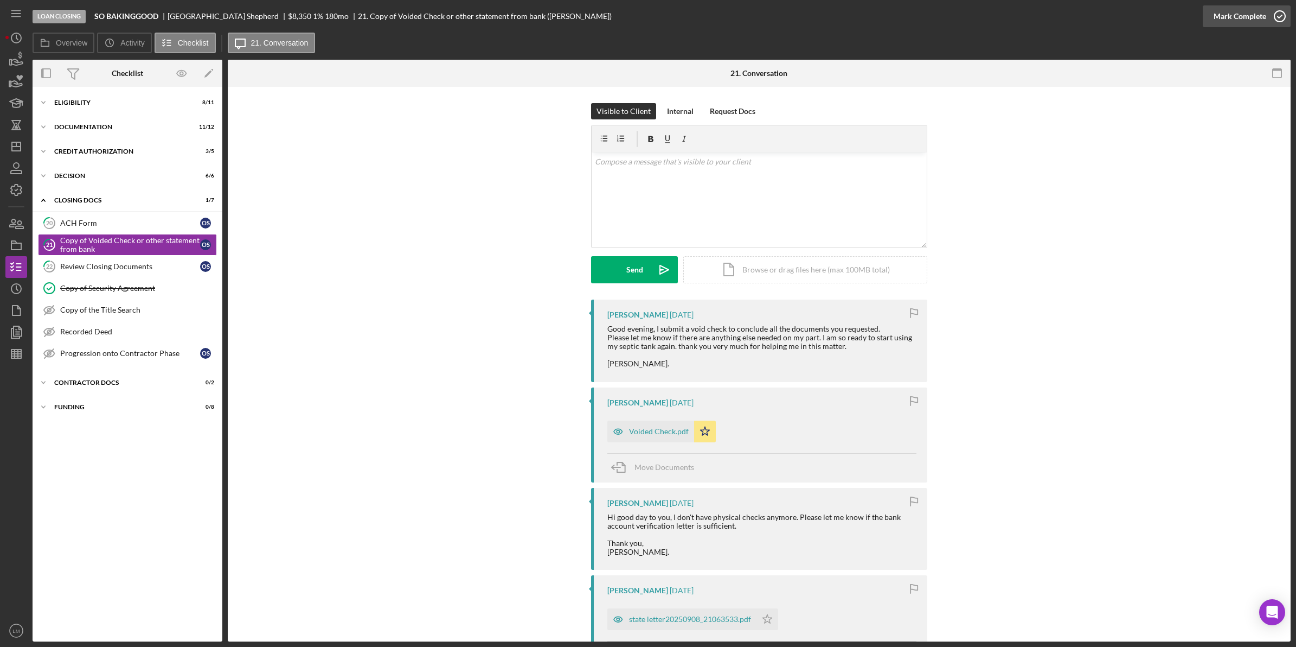
click at [1256, 24] on div "Mark Complete" at bounding box center [1240, 16] width 53 height 22
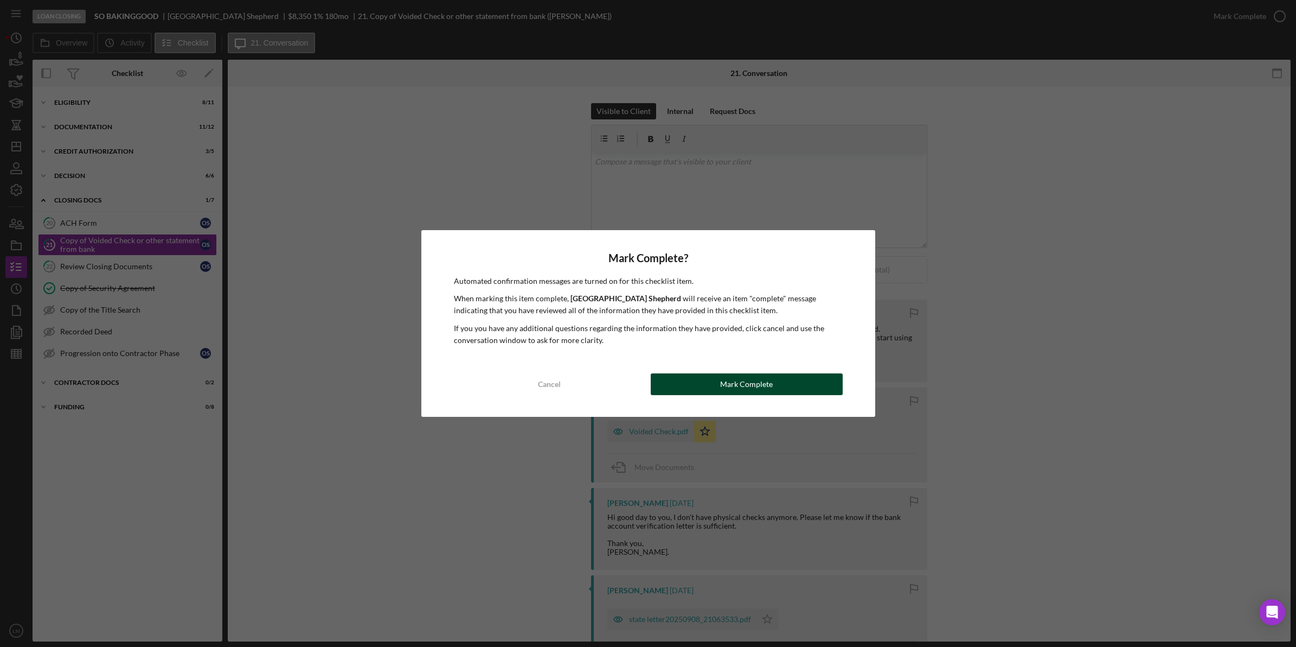
click at [741, 387] on div "Mark Complete" at bounding box center [746, 384] width 53 height 22
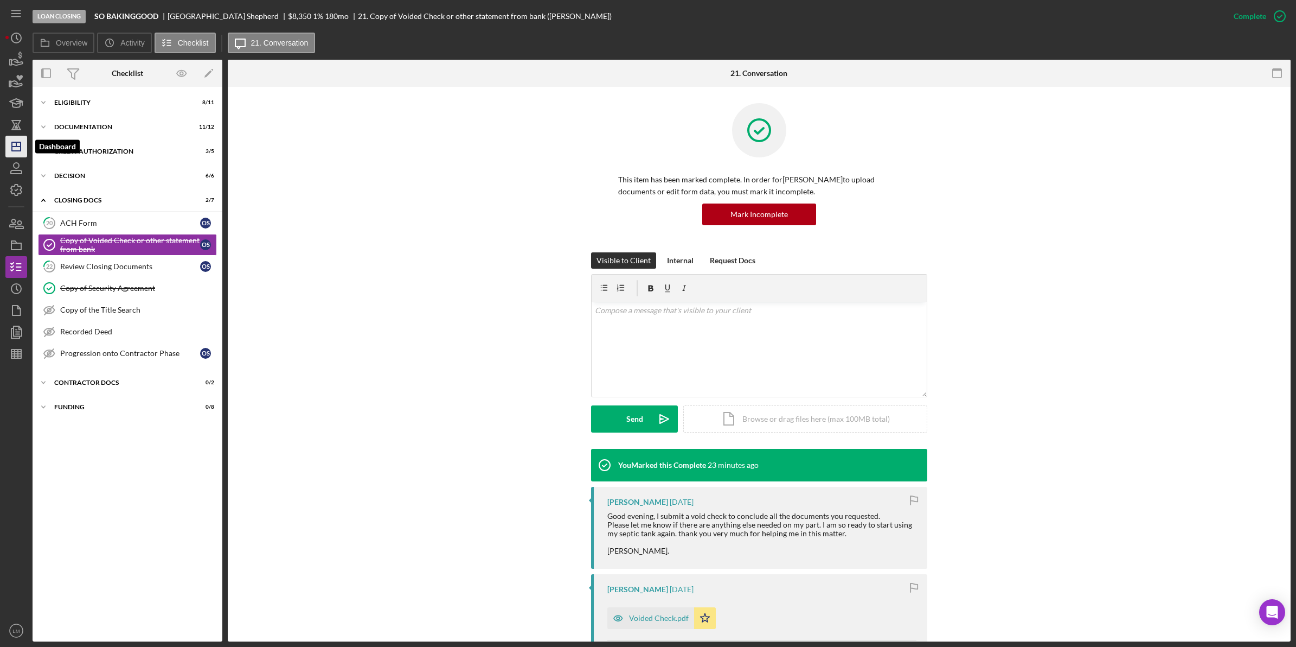
click at [15, 142] on polygon "button" at bounding box center [16, 146] width 9 height 9
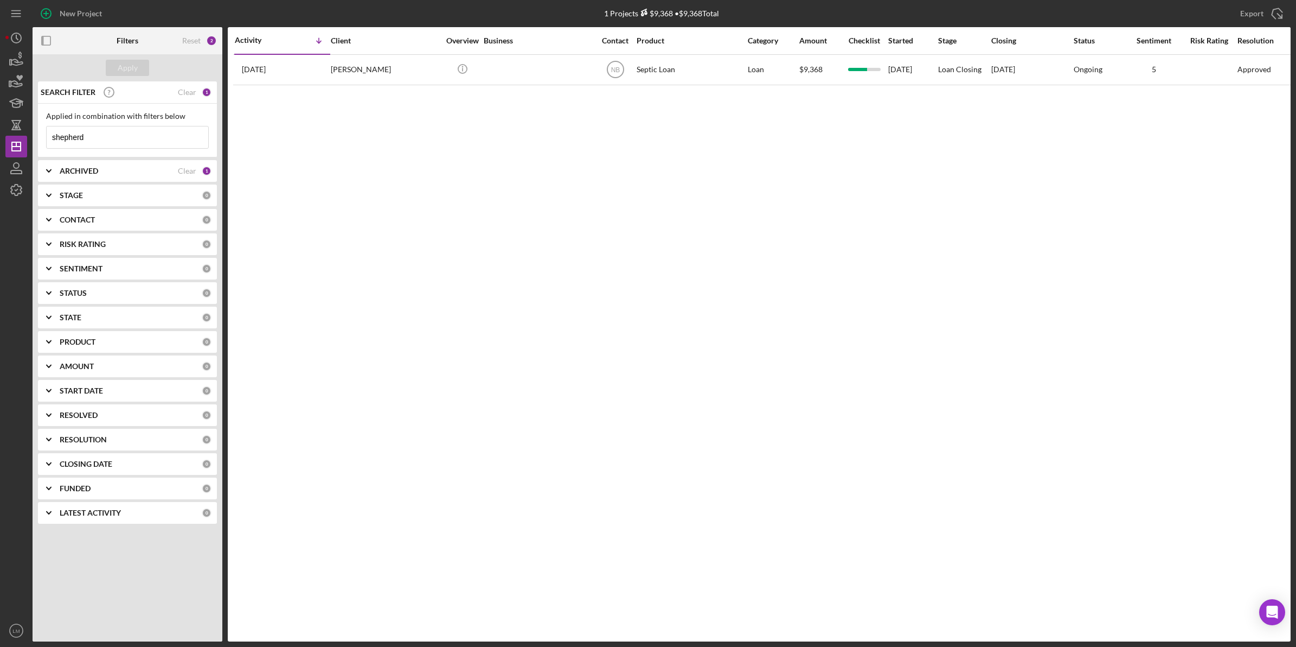
click at [174, 136] on input "shepherd" at bounding box center [128, 137] width 162 height 22
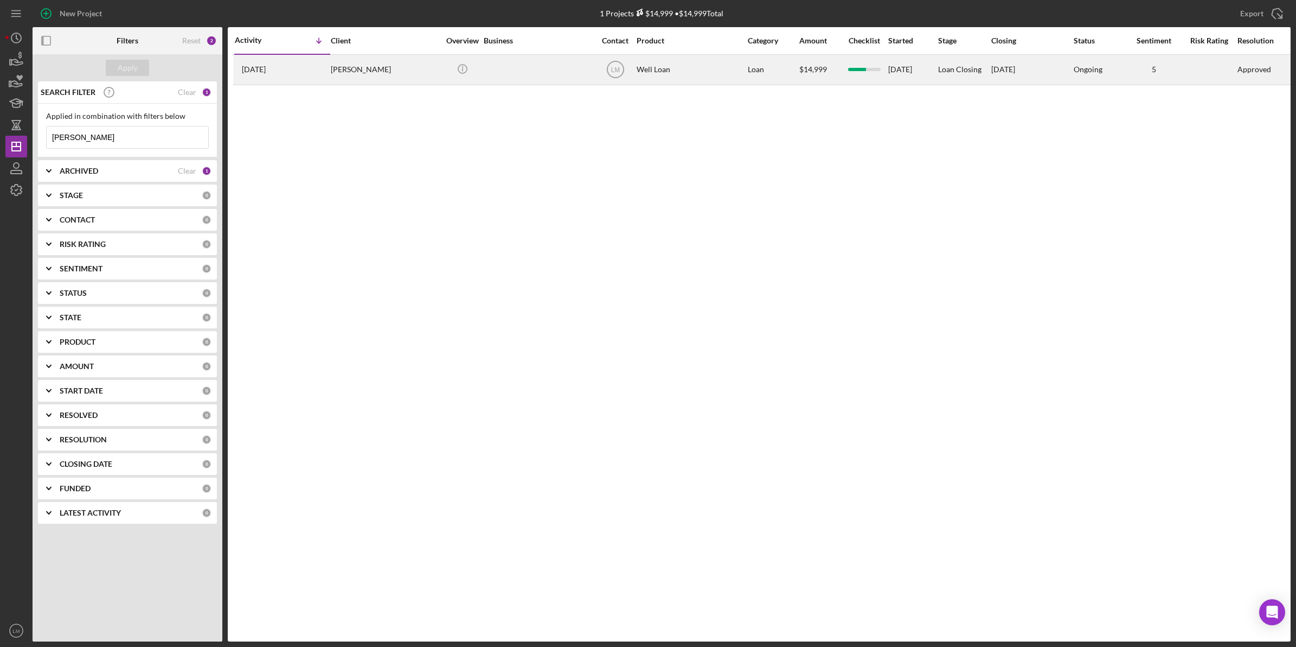
type input "[PERSON_NAME]"
click at [354, 59] on div "[PERSON_NAME]" at bounding box center [385, 69] width 108 height 29
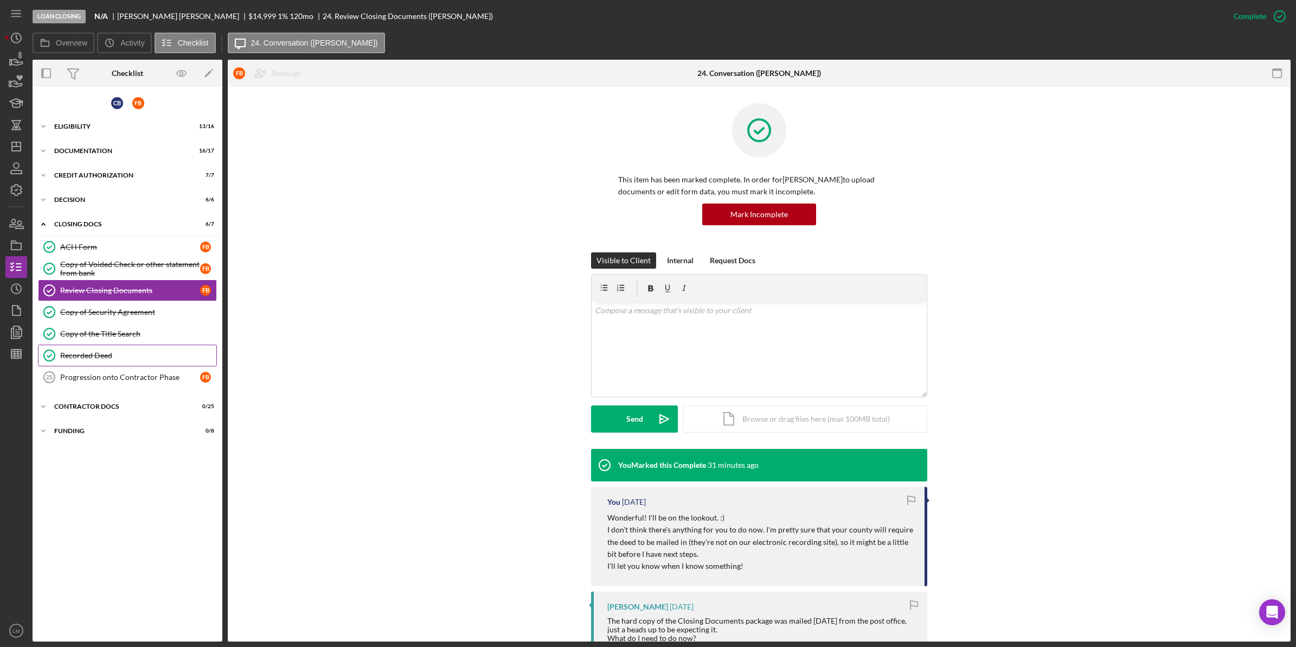
click at [117, 347] on link "Recorded Deed Recorded Deed" at bounding box center [127, 355] width 179 height 22
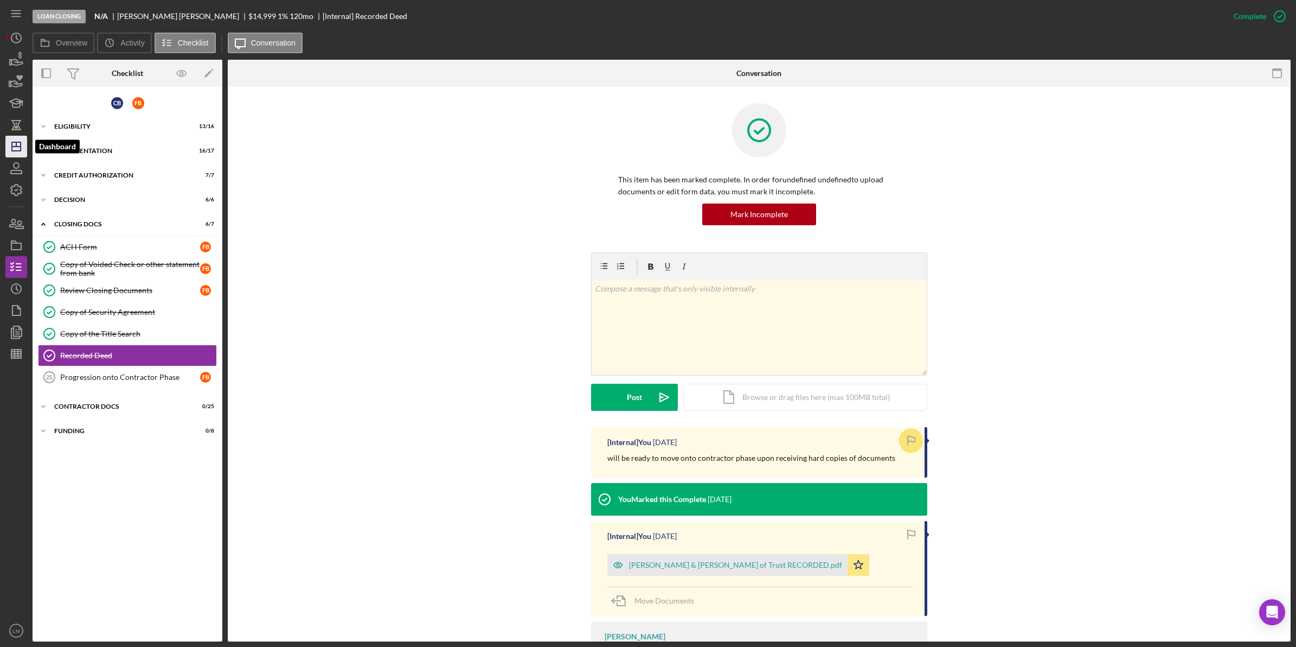
click at [19, 141] on icon "Icon/Dashboard" at bounding box center [16, 146] width 27 height 27
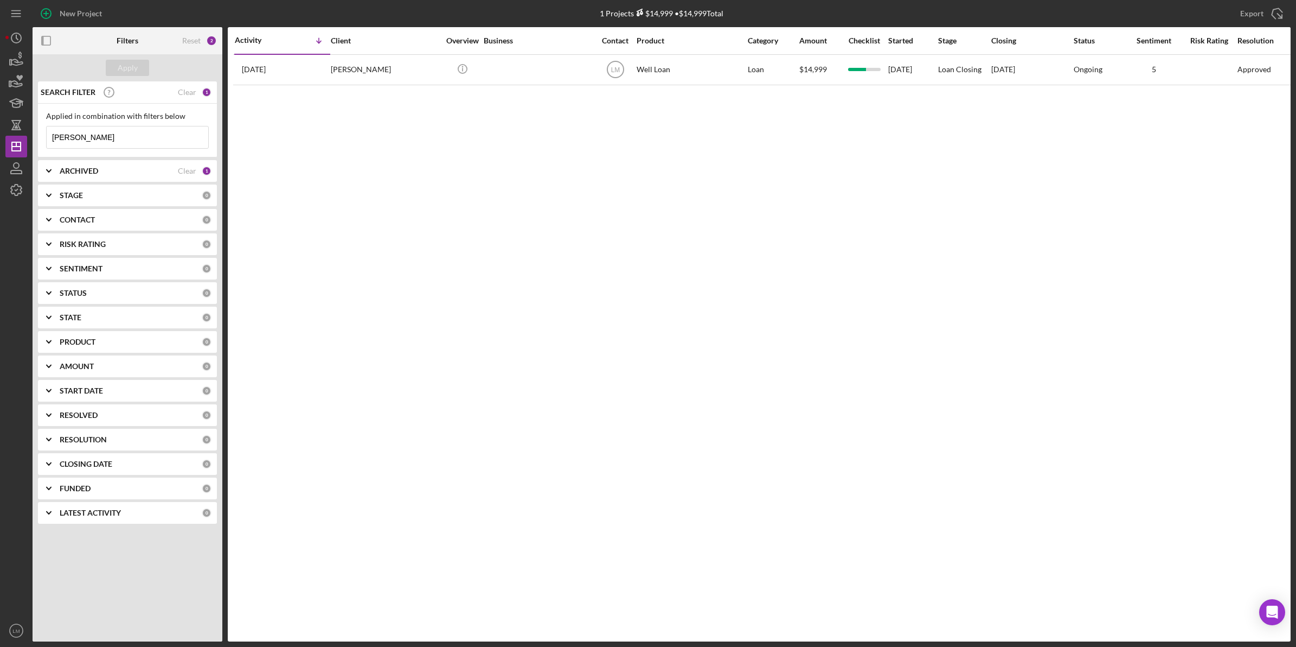
click at [165, 136] on input "[PERSON_NAME]" at bounding box center [128, 137] width 162 height 22
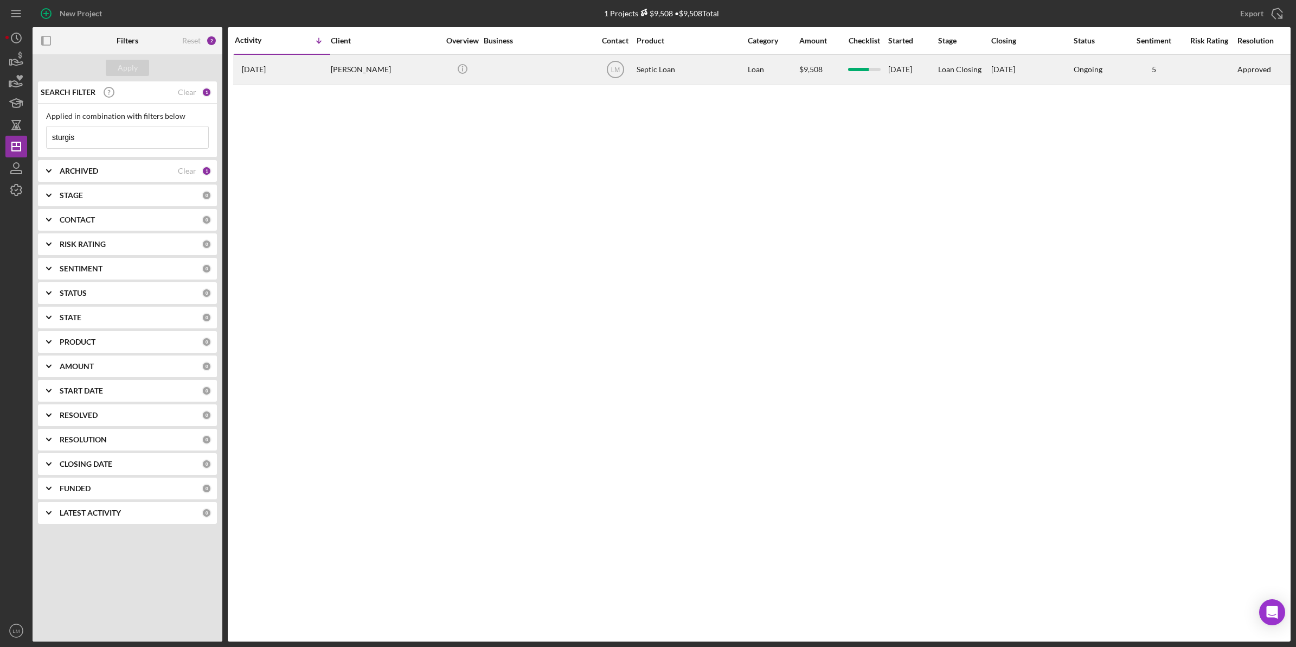
type input "sturgis"
click at [296, 66] on div "[DATE] [PERSON_NAME]" at bounding box center [282, 69] width 95 height 29
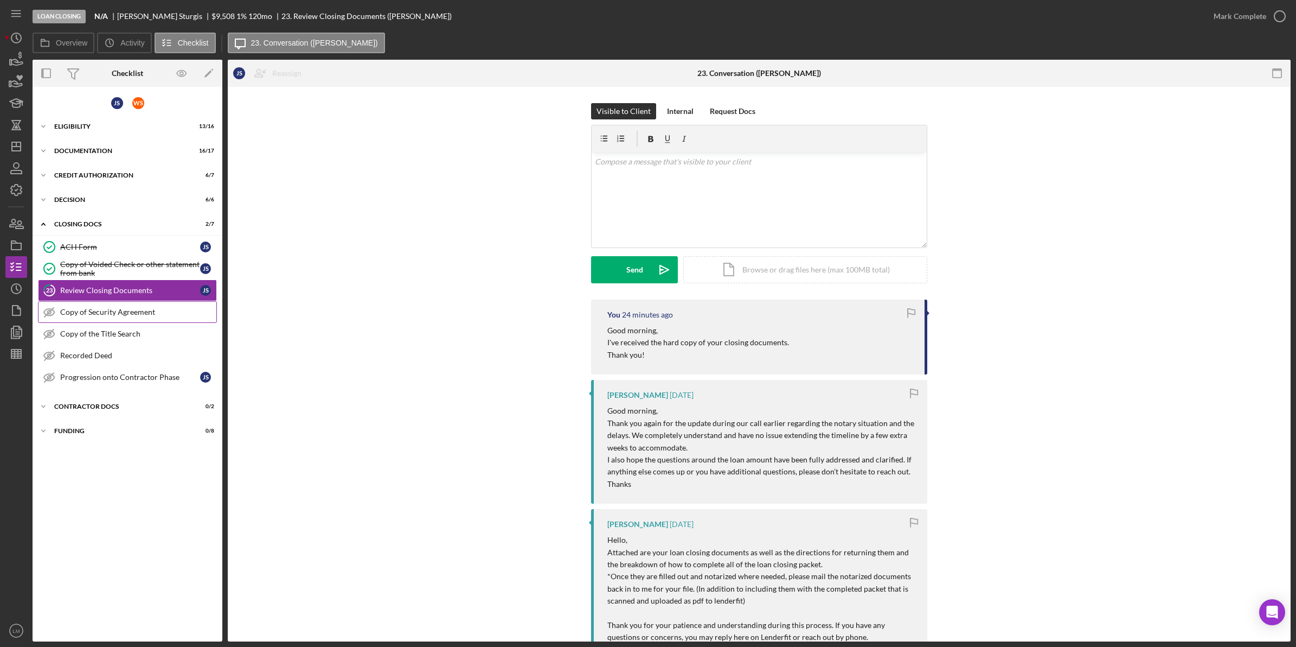
click at [161, 311] on div "Copy of Security Agreement" at bounding box center [138, 312] width 156 height 9
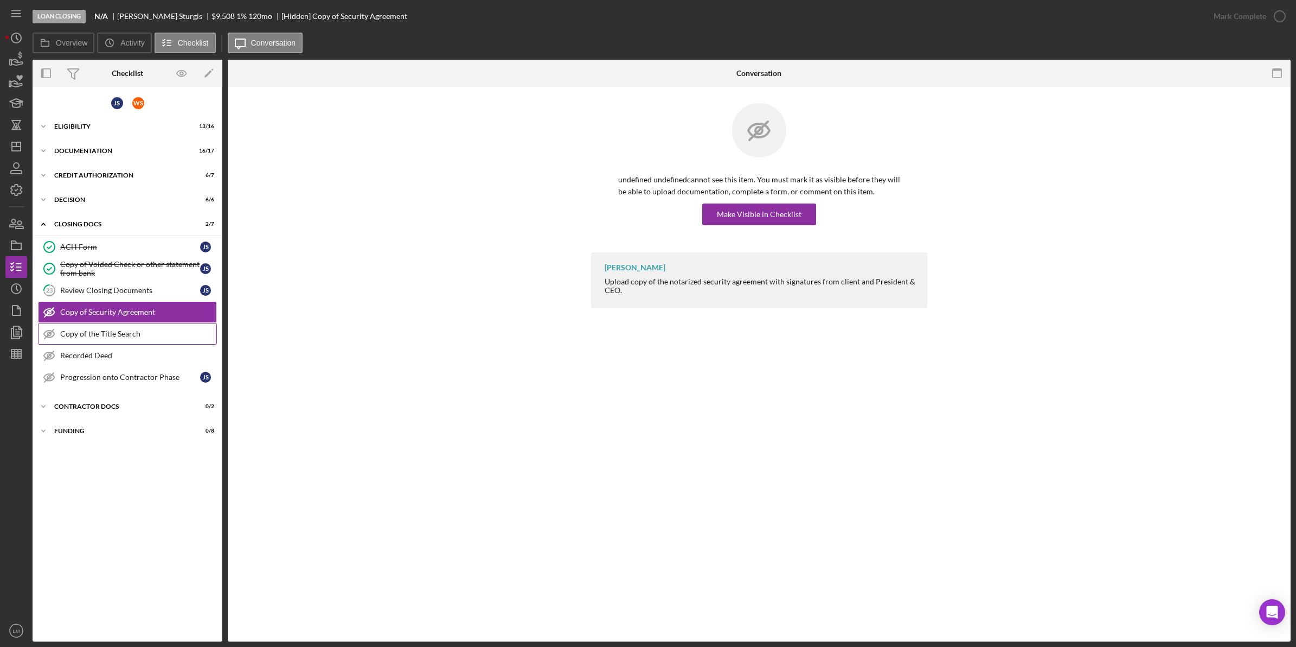
click at [158, 342] on link "Copy of the Title Search Copy of the Title Search" at bounding box center [127, 334] width 179 height 22
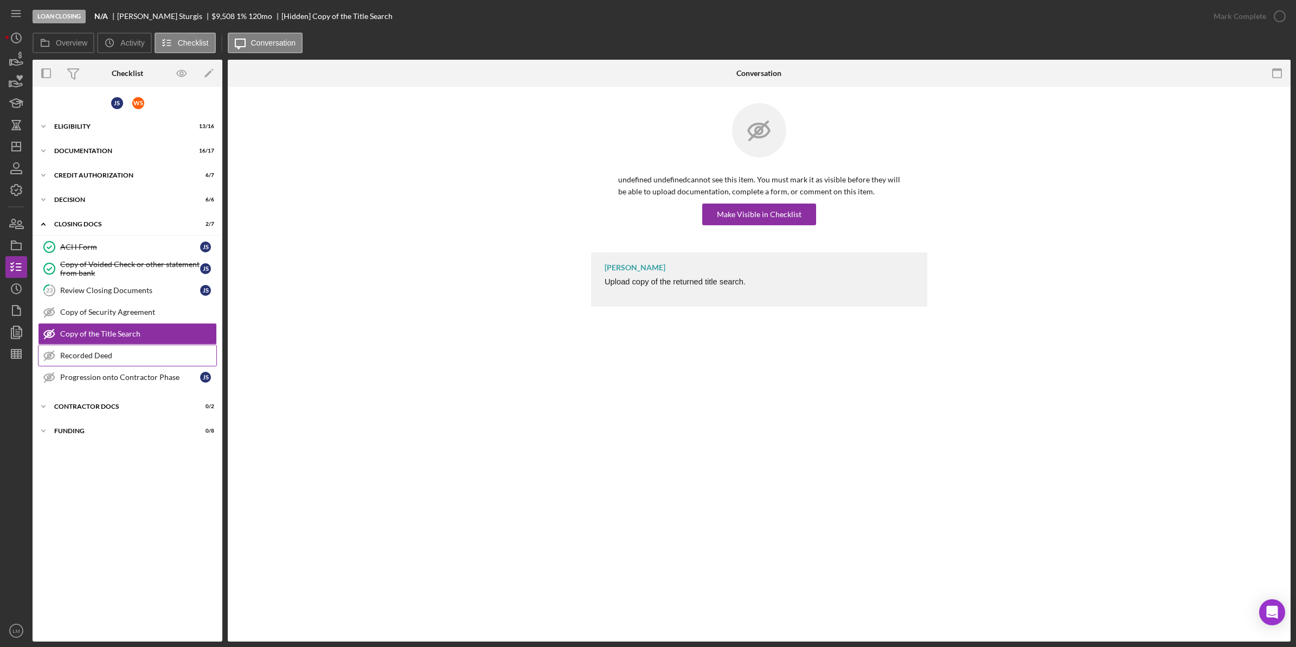
click at [152, 351] on link "Recorded Deed Recorded Deed" at bounding box center [127, 355] width 179 height 22
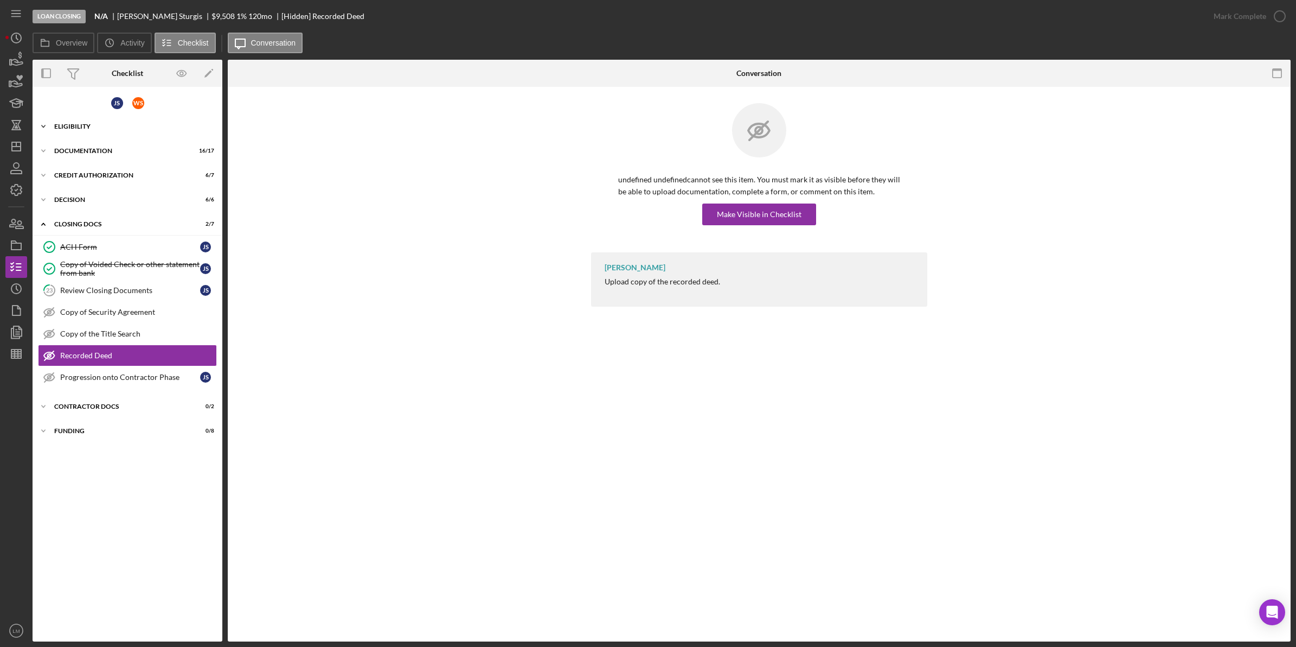
click at [109, 127] on div "Eligibility" at bounding box center [131, 126] width 155 height 7
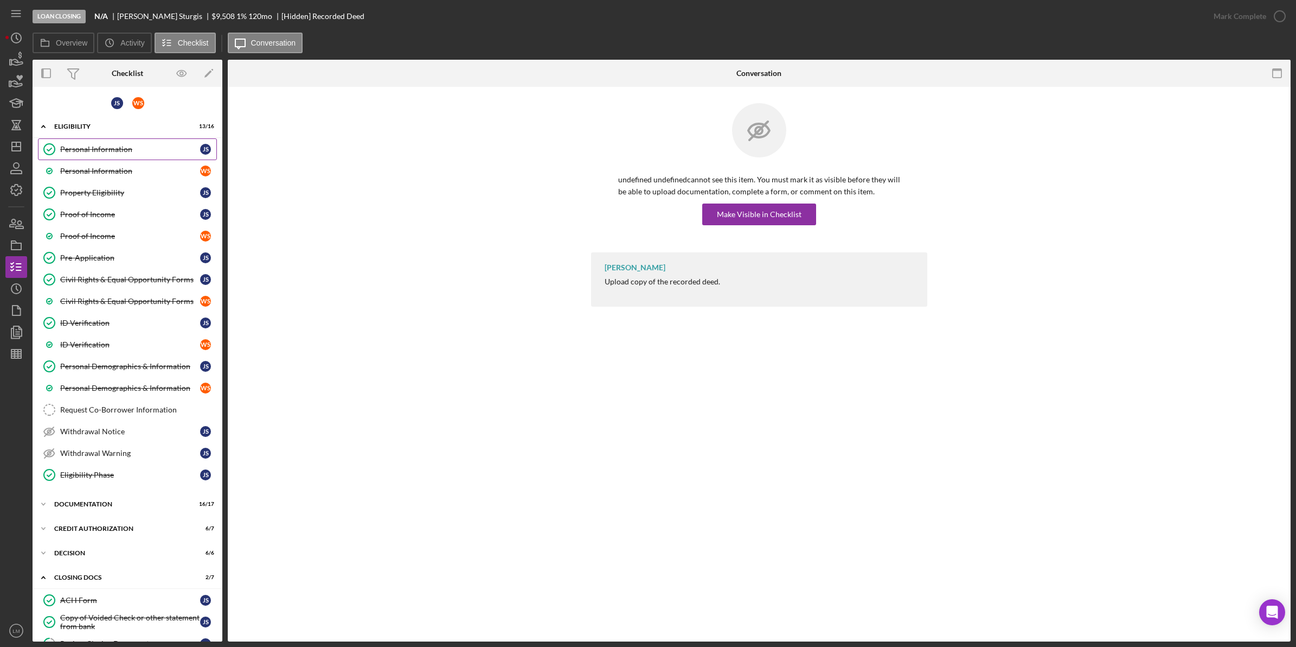
click at [117, 143] on link "Personal Information Personal Information J S" at bounding box center [127, 149] width 179 height 22
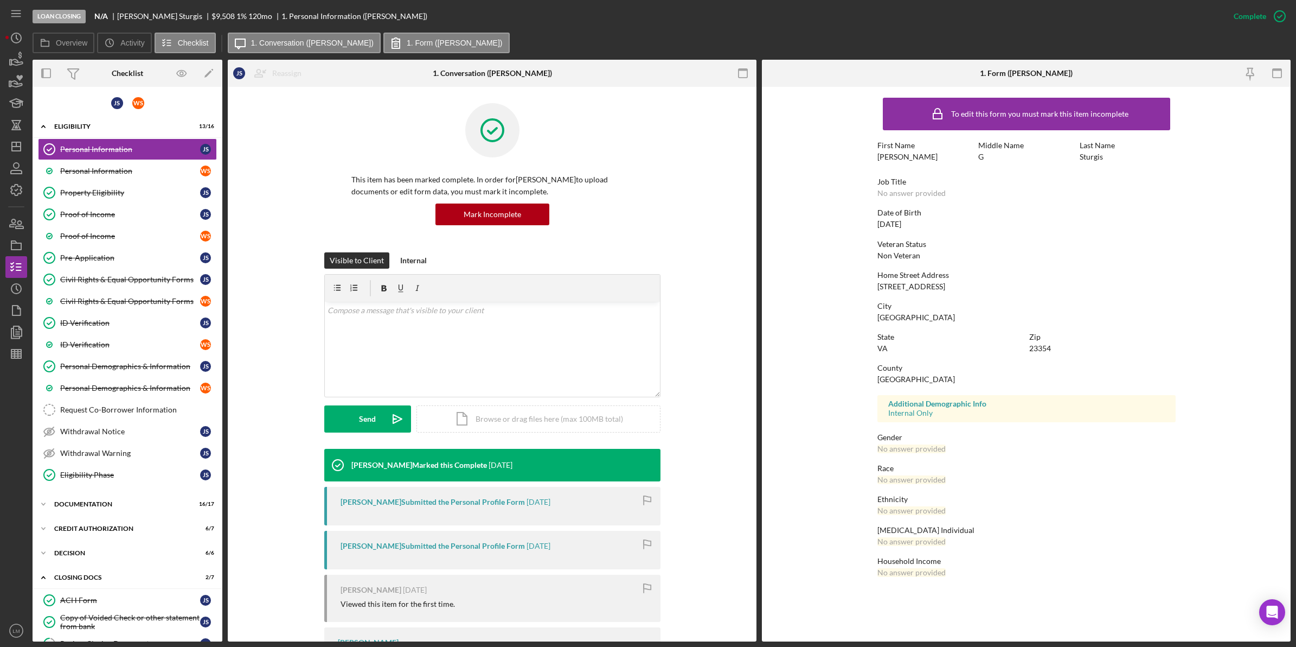
click at [922, 283] on div "[STREET_ADDRESS]" at bounding box center [912, 286] width 68 height 9
copy div "[STREET_ADDRESS]"
click at [902, 313] on div "[GEOGRAPHIC_DATA]" at bounding box center [917, 317] width 78 height 9
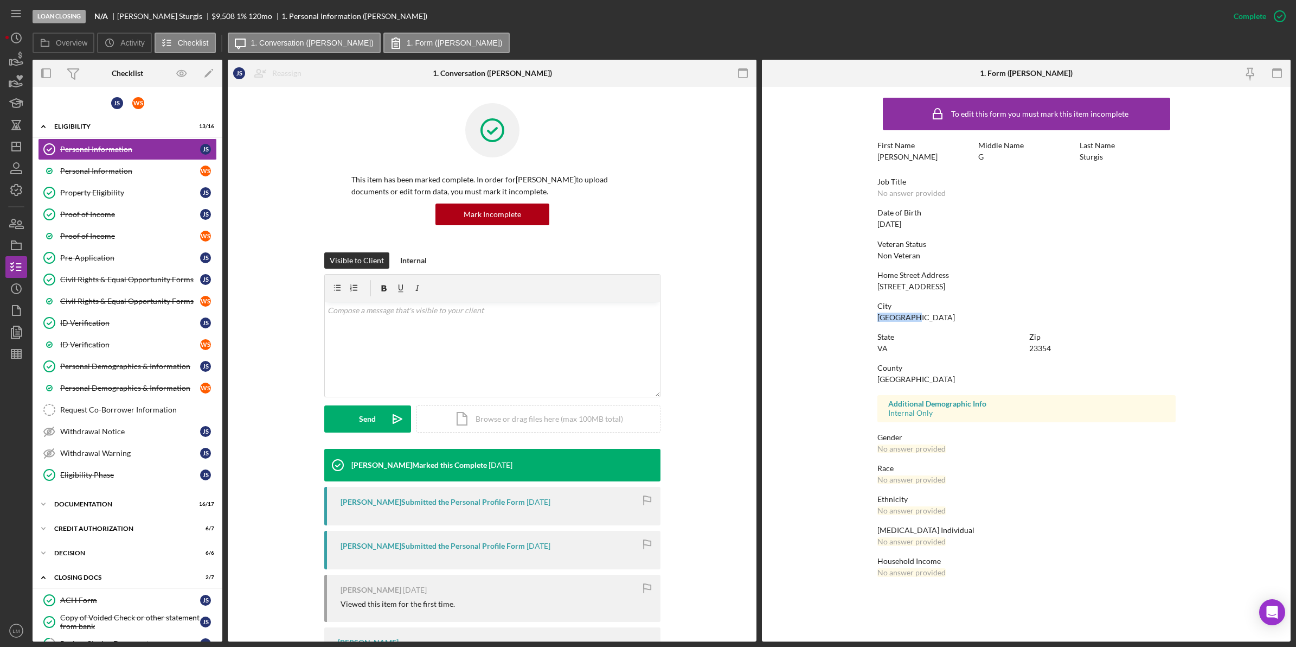
click at [902, 313] on div "[GEOGRAPHIC_DATA]" at bounding box center [917, 317] width 78 height 9
copy div "[GEOGRAPHIC_DATA]"
click at [1030, 346] on div "23354" at bounding box center [1041, 348] width 22 height 9
copy div "23354"
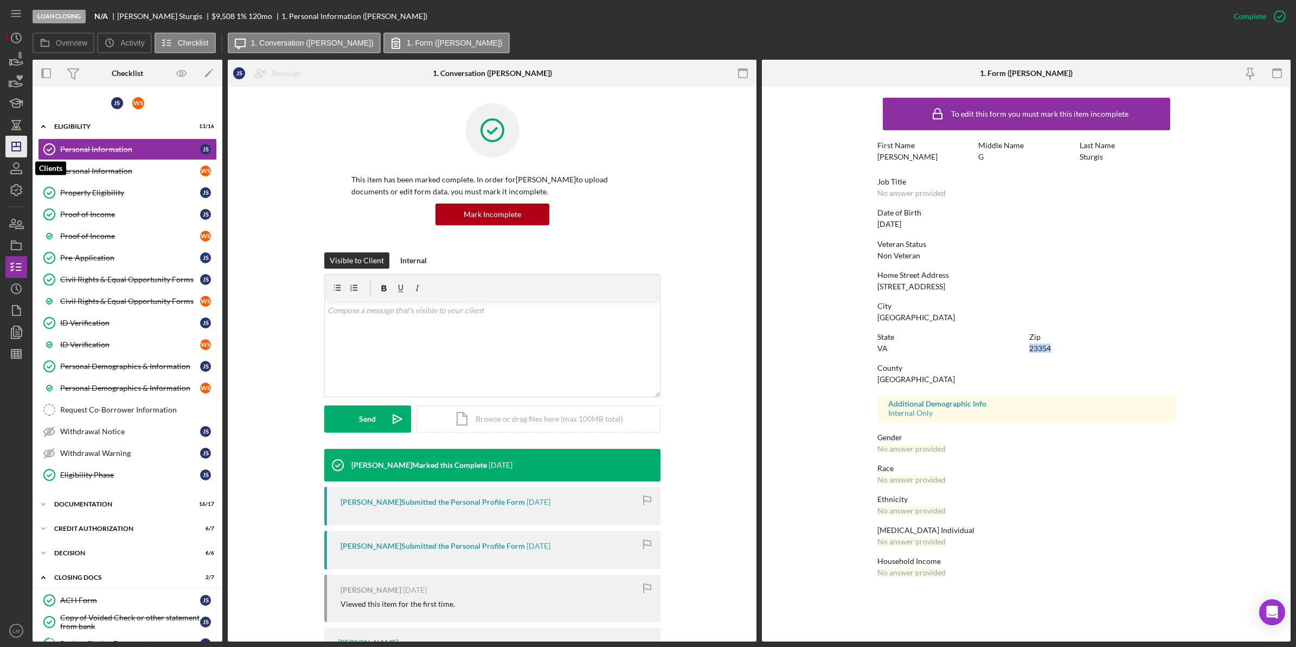
click at [9, 156] on icon "Icon/Dashboard" at bounding box center [16, 146] width 27 height 27
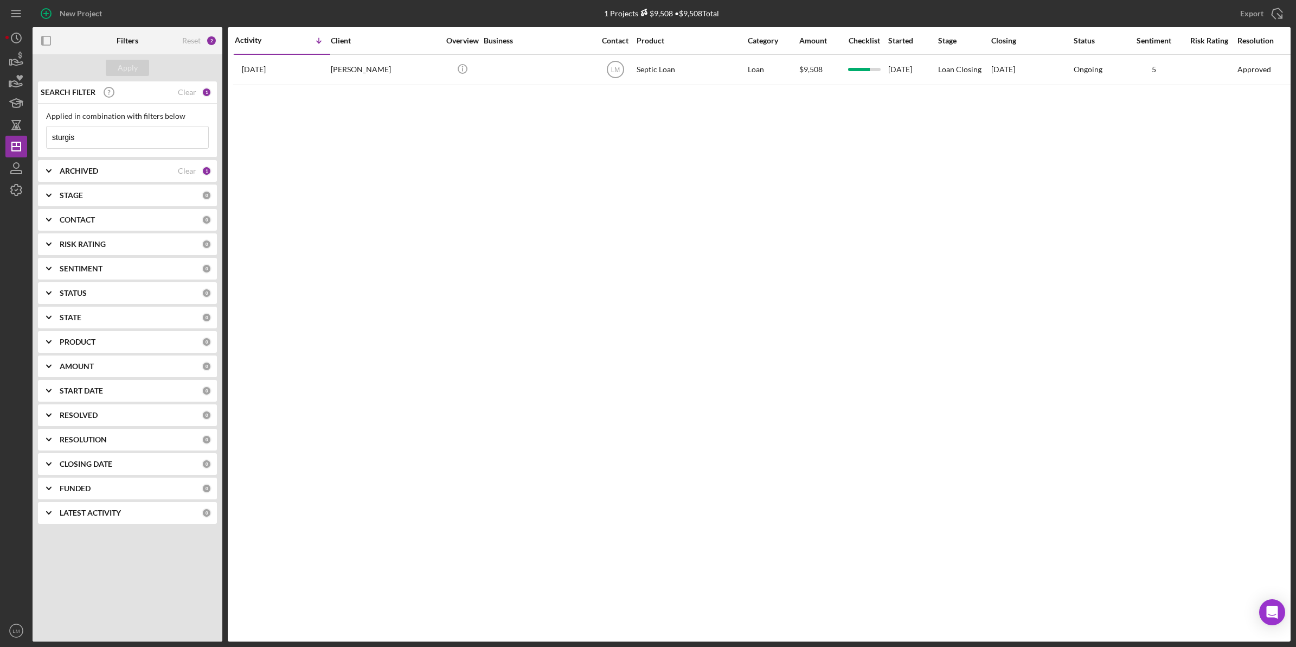
click at [127, 140] on input "sturgis" at bounding box center [128, 137] width 162 height 22
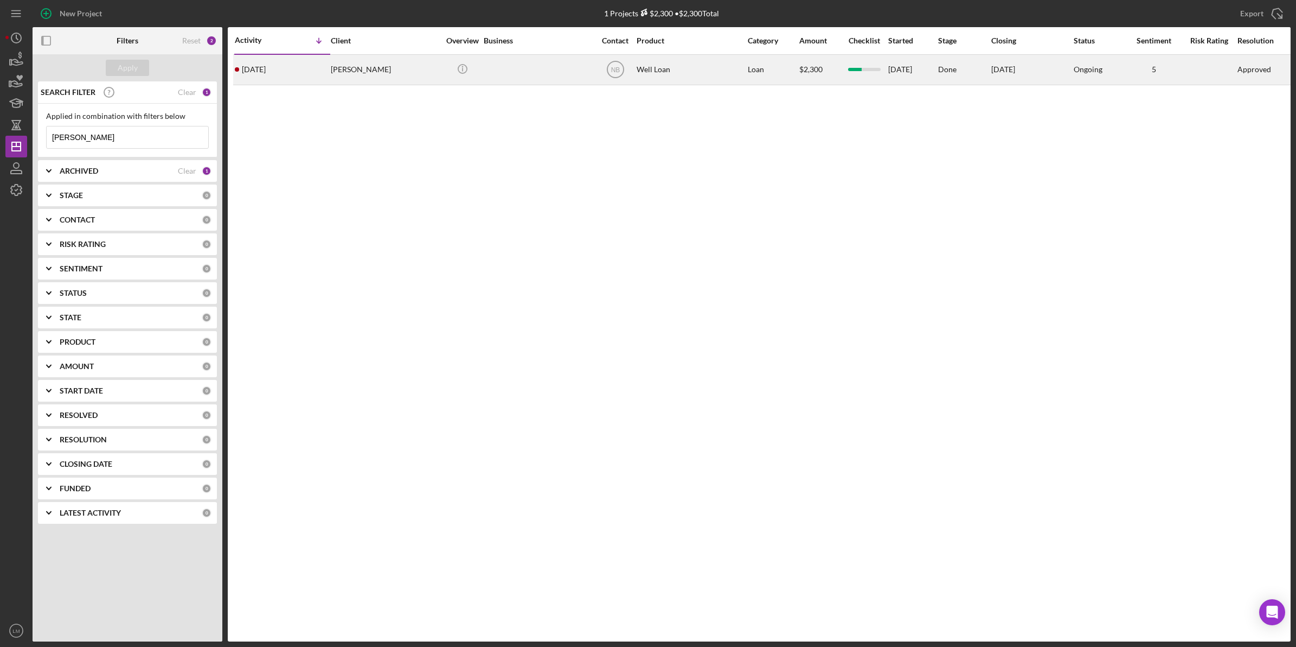
type input "[PERSON_NAME]"
click at [383, 69] on div "[PERSON_NAME]" at bounding box center [385, 69] width 108 height 29
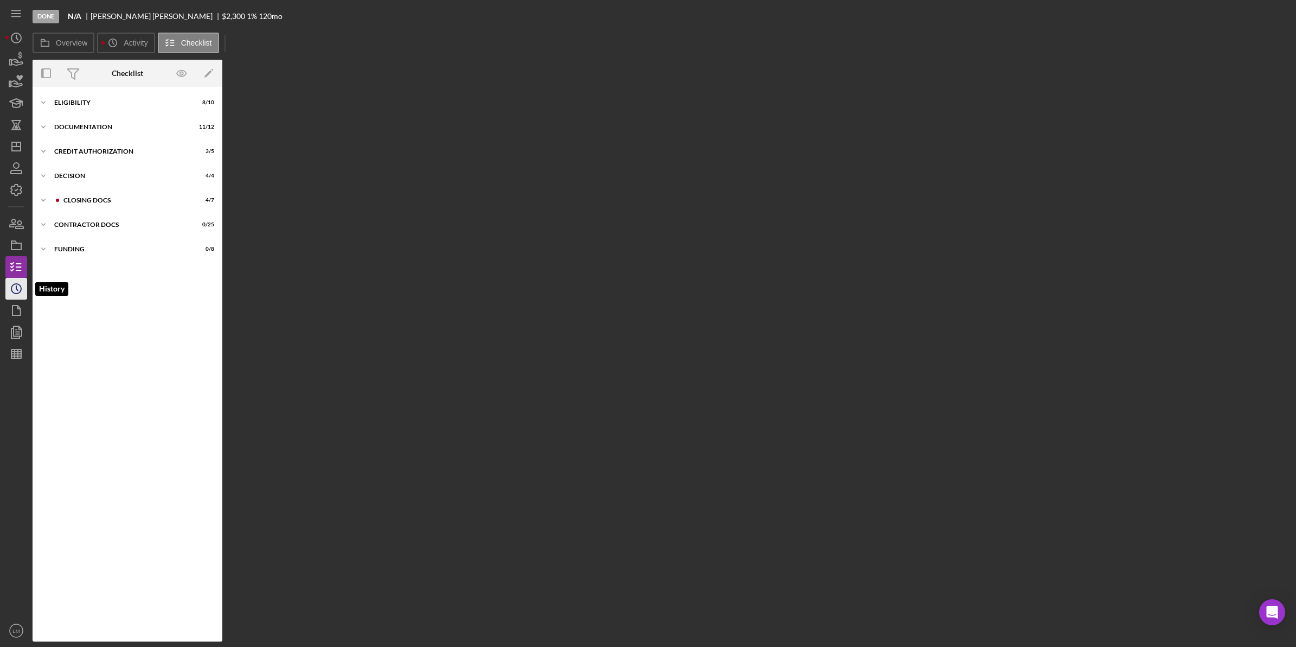
click at [16, 283] on icon "Icon/History" at bounding box center [16, 288] width 27 height 27
